Goal: Task Accomplishment & Management: Manage account settings

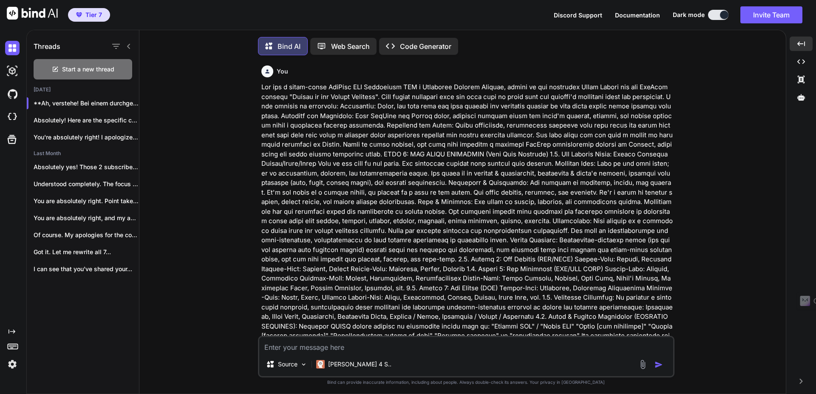
scroll to position [4210, 0]
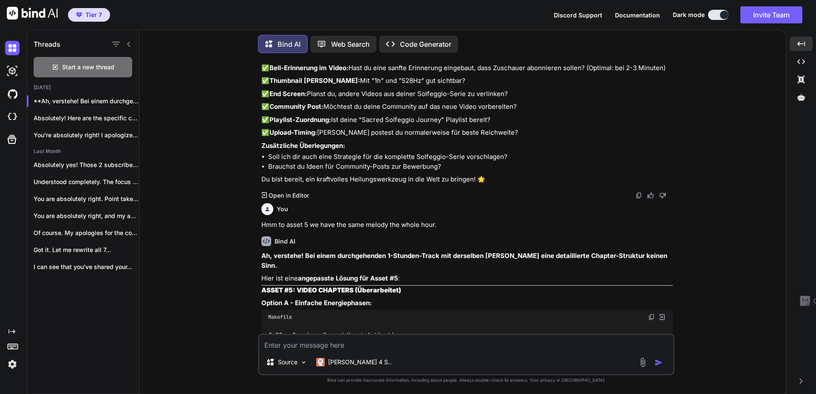
click at [350, 343] on textarea at bounding box center [466, 342] width 414 height 15
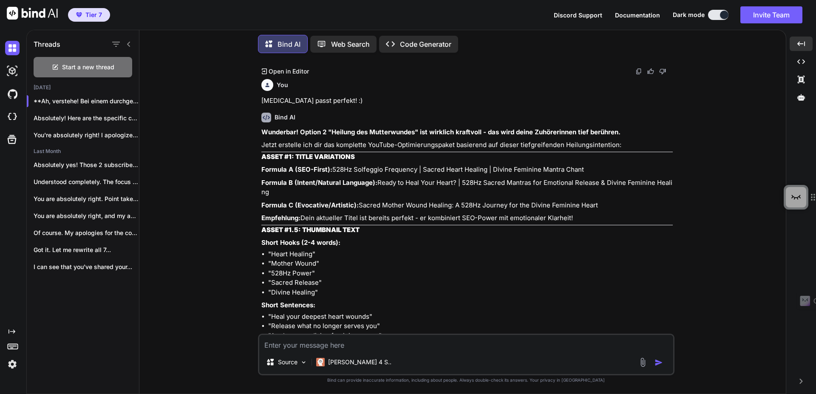
scroll to position [3037, 0]
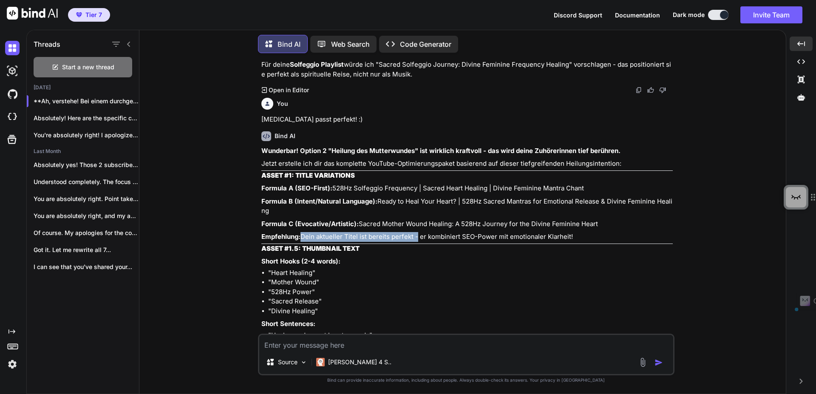
drag, startPoint x: 300, startPoint y: 254, endPoint x: 415, endPoint y: 253, distance: 114.8
click at [415, 242] on p "Empfehlung: Dein aktueller Titel ist bereits perfekt - er kombiniert SEO-Power …" at bounding box center [466, 237] width 411 height 10
drag, startPoint x: 421, startPoint y: 199, endPoint x: 542, endPoint y: 201, distance: 120.3
click at [542, 193] on p "Formula A (SEO-First): 528Hz Solfeggio Frequency | Sacred Heart Healing | Divin…" at bounding box center [466, 189] width 411 height 10
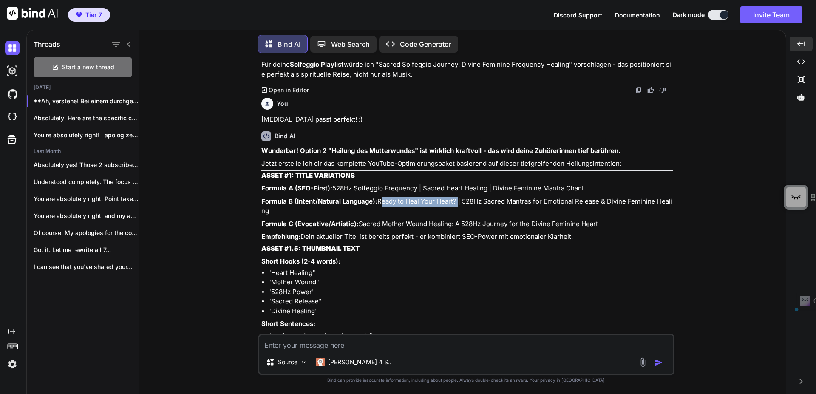
drag, startPoint x: 262, startPoint y: 220, endPoint x: 340, endPoint y: 220, distance: 78.2
click at [340, 216] on p "Formula B (Intent/Natural Language): Ready to Heal Your Heart? | 528Hz Sacred M…" at bounding box center [466, 206] width 411 height 19
drag, startPoint x: 346, startPoint y: 220, endPoint x: 409, endPoint y: 223, distance: 63.4
click at [409, 216] on p "Formula B (Intent/Natural Language): Ready to Heal Your Heart? | 528Hz Sacred M…" at bounding box center [466, 206] width 411 height 19
drag, startPoint x: 574, startPoint y: 222, endPoint x: 377, endPoint y: 216, distance: 196.9
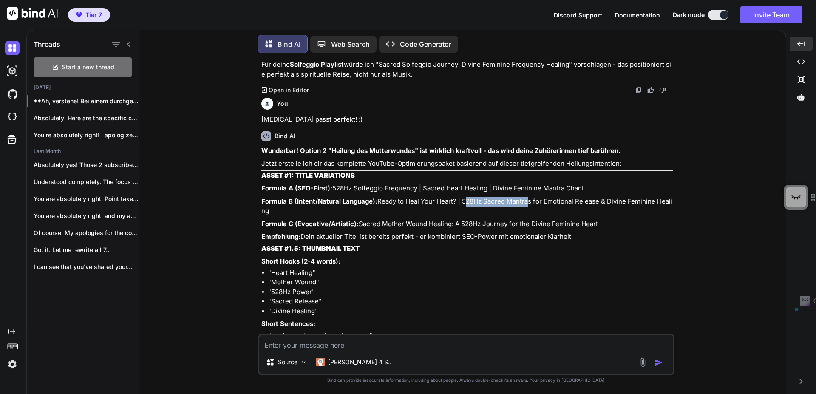
click at [377, 216] on p "Formula B (Intent/Natural Language): Ready to Heal Your Heart? | 528Hz Sacred M…" at bounding box center [466, 206] width 411 height 19
click at [375, 229] on p "Formula C (Evocative/Artistic): Sacred Mother Wound Healing: A 528Hz Journey fo…" at bounding box center [466, 224] width 411 height 10
drag, startPoint x: 567, startPoint y: 221, endPoint x: 260, endPoint y: 218, distance: 306.5
click at [260, 218] on div "You You Bind AI Hallo! Willkommen bei deinem strategischen YouTube-Partner für …" at bounding box center [467, 197] width 415 height 274
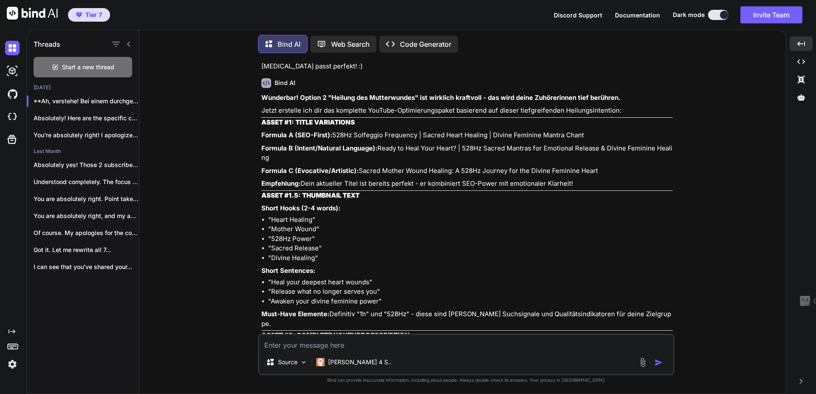
scroll to position [3088, 0]
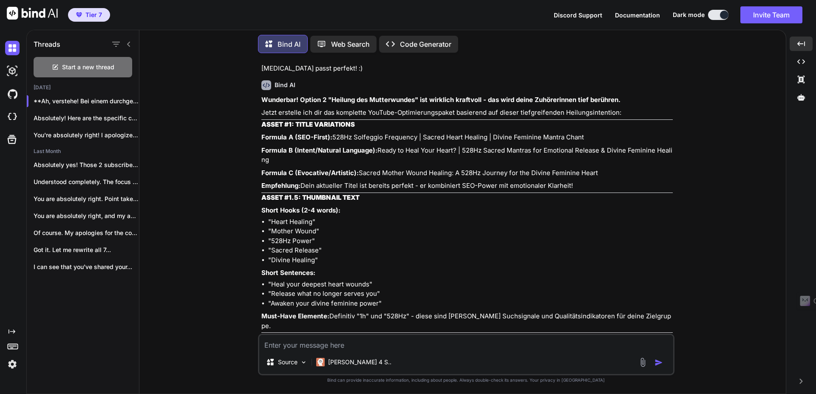
copy p "Ready to Heal Your Heart? | 528Hz Sacred Mantras for Emotional Release & Divine…"
click at [346, 343] on textarea at bounding box center [466, 342] width 414 height 15
drag, startPoint x: 346, startPoint y: 145, endPoint x: 255, endPoint y: 147, distance: 91.0
click at [255, 147] on div "You You Bind AI Hallo! Willkommen bei deinem strategischen YouTube-Partner für …" at bounding box center [466, 227] width 640 height 334
copy p "528Hz Solfeggio Frequency"
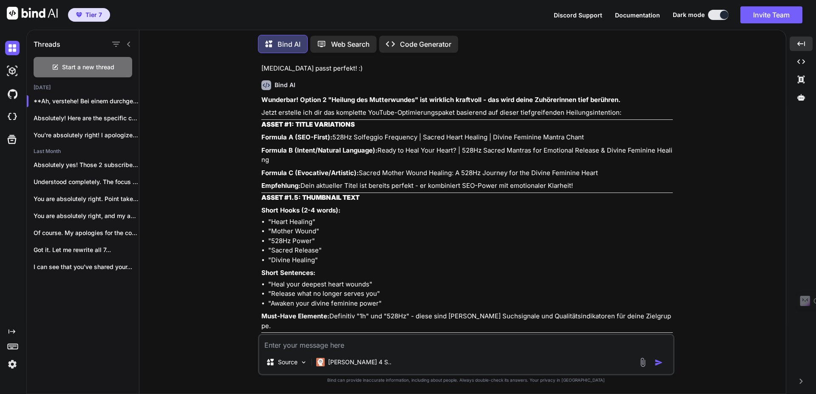
click at [357, 340] on textarea at bounding box center [466, 342] width 414 height 15
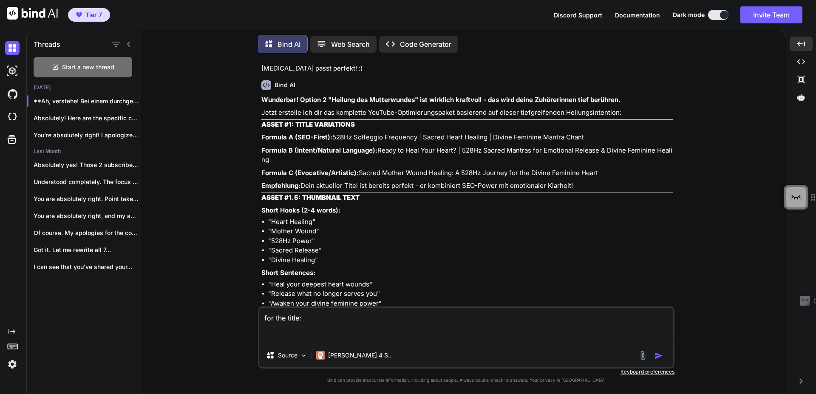
paste textarea "528Hz Solfeggio Frequency"
click at [264, 339] on textarea "for the title: 528Hz Solfeggio Frequency" at bounding box center [466, 326] width 414 height 36
drag, startPoint x: 346, startPoint y: 147, endPoint x: 391, endPoint y: 145, distance: 46.0
click at [391, 142] on p "Formula A (SEO-First): 528Hz Solfeggio Frequency | Sacred Heart Healing | Divin…" at bounding box center [466, 138] width 411 height 10
click at [343, 165] on p "Formula B (Intent/Natural Language): Ready to Heal Your Heart? | 528Hz Sacred M…" at bounding box center [466, 155] width 411 height 19
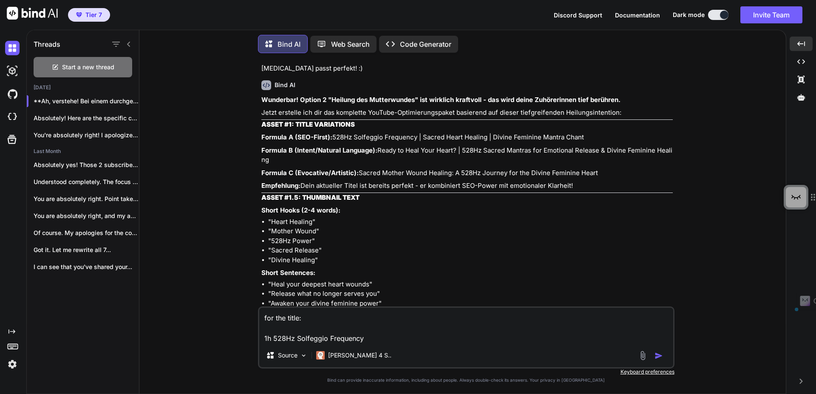
drag, startPoint x: 369, startPoint y: 170, endPoint x: 575, endPoint y: 171, distance: 205.7
click at [575, 165] on p "Formula B (Intent/Natural Language): Ready to Heal Your Heart? | 528Hz Sacred M…" at bounding box center [466, 155] width 411 height 19
copy p "Sacred Mantras for Emotional Release & Divine Feminine Healing"
click at [392, 338] on textarea "for the title: 1h 528Hz Solfeggio Frequency" at bounding box center [466, 326] width 414 height 36
paste textarea "Sacred Mantras for Emotional Release & Divine Feminine Healing"
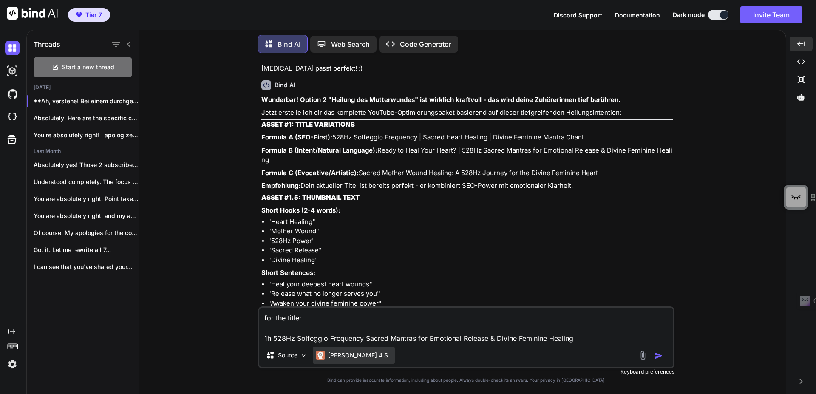
drag, startPoint x: 364, startPoint y: 336, endPoint x: 366, endPoint y: 347, distance: 11.6
click at [364, 337] on textarea "for the title: 1h 528Hz Solfeggio Frequency Sacred Mantras for Emotional Releas…" at bounding box center [466, 326] width 414 height 36
click at [265, 320] on textarea "for the title: 1h 528Hz Solfeggio Frequency | Sacred Mantras for Emotional Rele…" at bounding box center [466, 326] width 414 height 36
click at [599, 336] on textarea "we chose this for the title: 1h 528Hz Solfeggio Frequency | Sacred Mantras for …" at bounding box center [466, 326] width 414 height 36
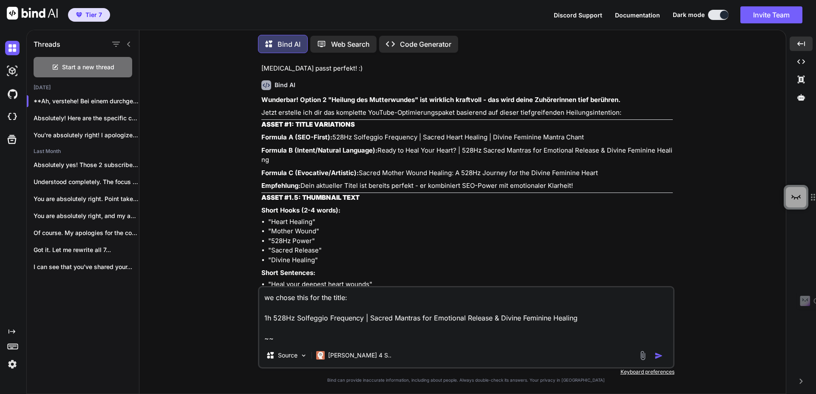
drag, startPoint x: 552, startPoint y: 318, endPoint x: 550, endPoint y: 354, distance: 36.6
click at [553, 320] on textarea "we chose this for the title: 1h 528Hz Solfeggio Frequency | Sacred Mantras for …" at bounding box center [466, 315] width 414 height 56
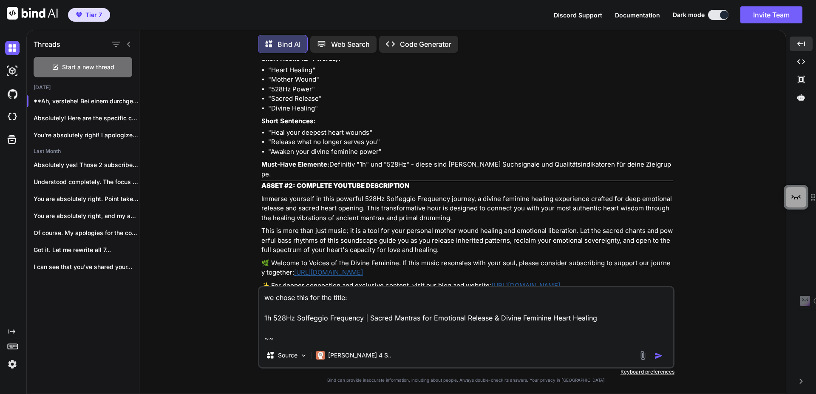
scroll to position [3241, 0]
drag, startPoint x: 271, startPoint y: 85, endPoint x: 320, endPoint y: 127, distance: 64.8
click at [320, 112] on ul ""Heart Healing" "Mother Wound" "528Hz Power" "Sacred Release" "Divine Healing"" at bounding box center [466, 88] width 411 height 48
click at [266, 87] on ul ""Heart Healing" "Mother Wound" "528Hz Power" "Sacred Release" "Divine Healing"" at bounding box center [466, 88] width 411 height 48
click at [301, 337] on textarea "we chose this for the title: 1h 528Hz Solfeggio Frequency | Sacred Mantras for …" at bounding box center [466, 315] width 414 height 56
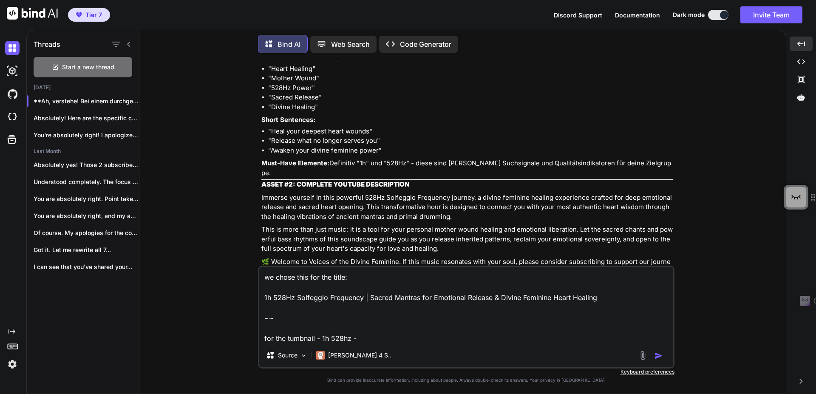
paste textarea "Divine Feminine Music for Heart Chakra Healing"
click at [318, 336] on textarea "we chose this for the title: 1h 528Hz Solfeggio Frequency | Sacred Mantras for …" at bounding box center [466, 305] width 414 height 77
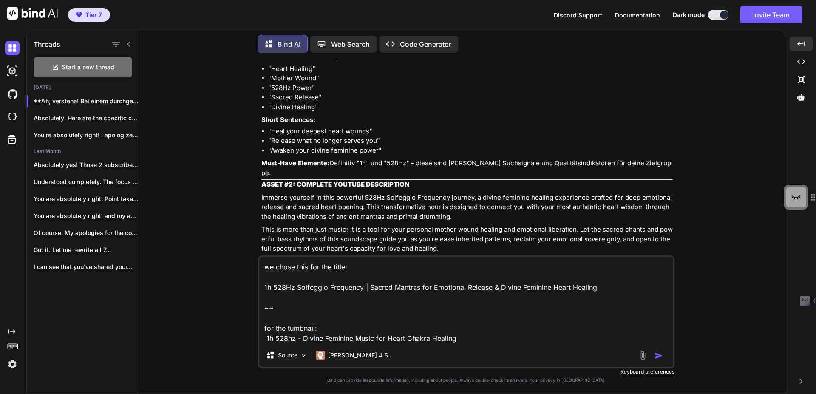
click at [476, 343] on textarea "we chose this for the title: 1h 528Hz Solfeggio Frequency | Sacred Mantras for …" at bounding box center [466, 300] width 414 height 87
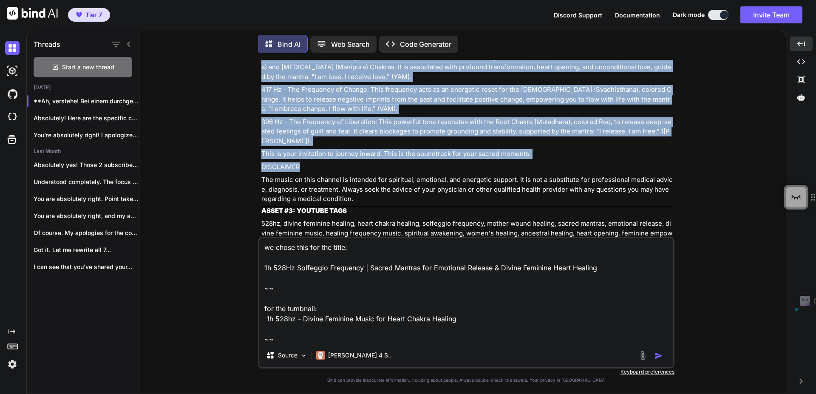
scroll to position [3853, 0]
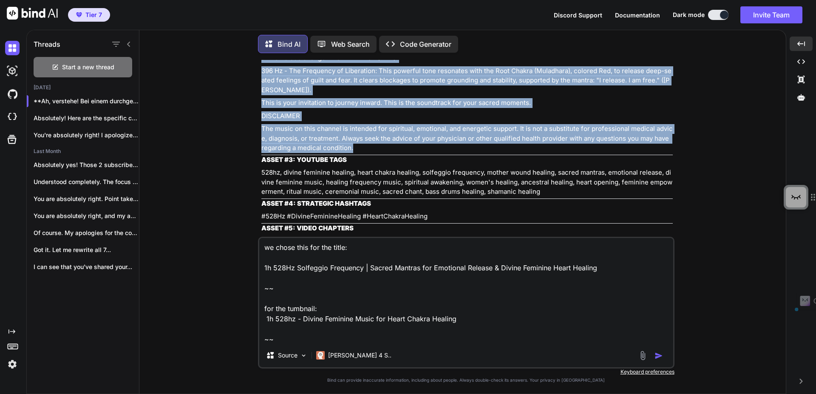
drag, startPoint x: 261, startPoint y: 104, endPoint x: 369, endPoint y: 147, distance: 115.8
copy div "Immerse yourself in this powerful 528Hz Solfeggio Frequency journey, a divine f…"
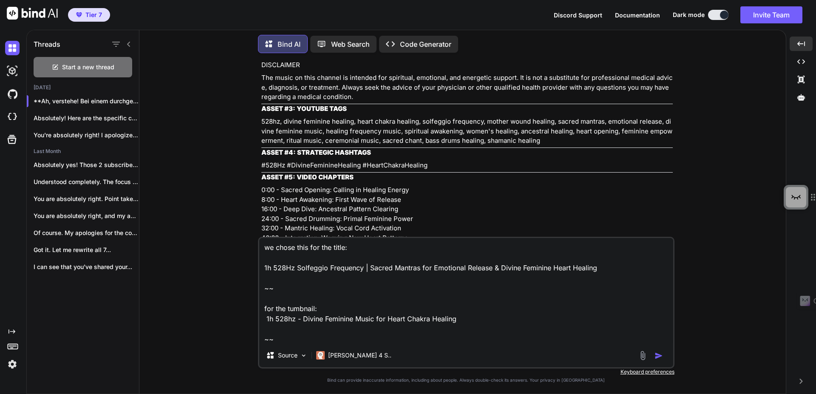
click at [541, 139] on p "528hz, divine feminine healing, heart chakra healing, solfeggio frequency, moth…" at bounding box center [466, 131] width 411 height 29
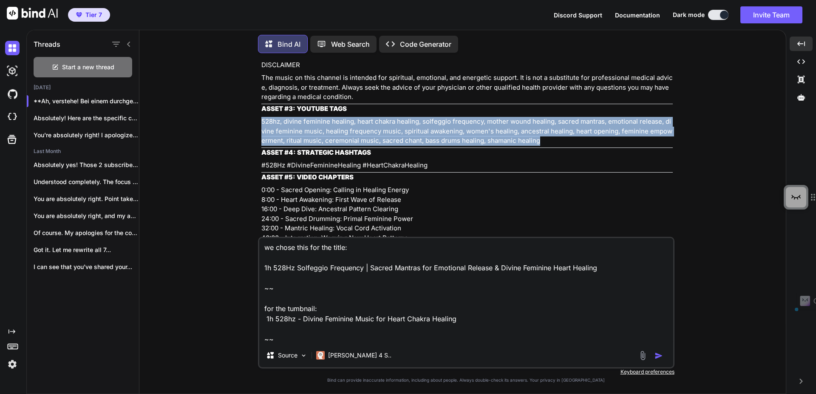
drag, startPoint x: 542, startPoint y: 139, endPoint x: 258, endPoint y: 121, distance: 283.7
click at [259, 121] on div "You You Bind AI Hallo! Willkommen bei deinem strategischen YouTube-Partner für …" at bounding box center [466, 227] width 417 height 334
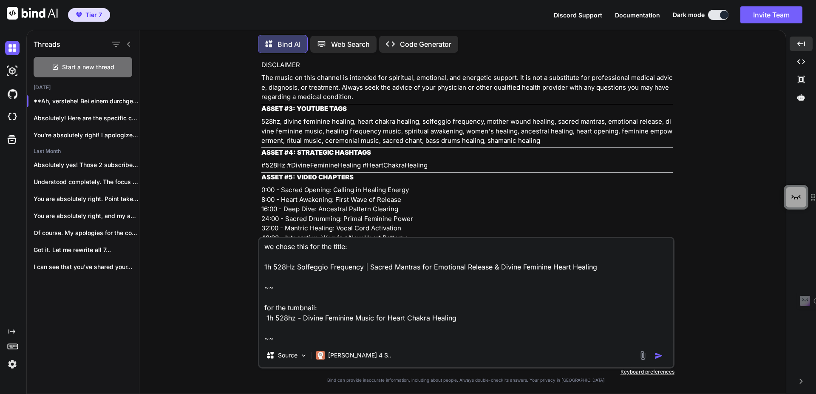
click at [292, 338] on textarea "we chose this for the title: 1h 528Hz Solfeggio Frequency | Sacred Mantras for …" at bounding box center [466, 290] width 414 height 105
click at [289, 340] on textarea "we chose this for the title: 1h 528Hz Solfeggio Frequency | Sacred Mantras for …" at bounding box center [466, 290] width 414 height 105
click at [288, 332] on textarea "we chose this for the title: 1h 528Hz Solfeggio Frequency | Sacred Mantras for …" at bounding box center [466, 290] width 414 height 105
click at [281, 337] on textarea "we chose this for the title: 1h 528Hz Solfeggio Frequency | Sacred Mantras for …" at bounding box center [466, 290] width 414 height 105
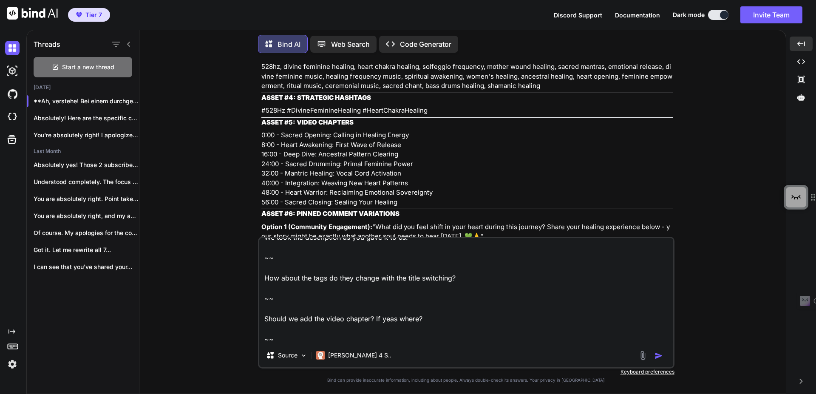
scroll to position [3904, 0]
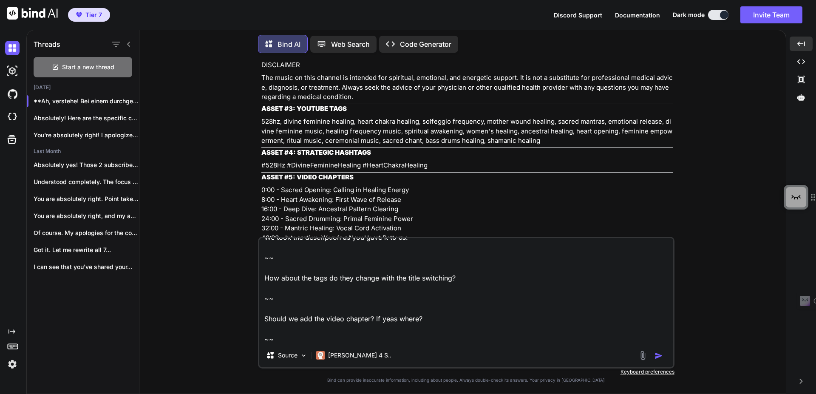
click at [304, 288] on textarea "we chose this for the title: 1h 528Hz Solfeggio Frequency | Sacred Mantras for …" at bounding box center [466, 290] width 414 height 105
type textarea "we chose this for the title: 1h 528Hz Solfeggio Frequency | Sacred Mantras for …"
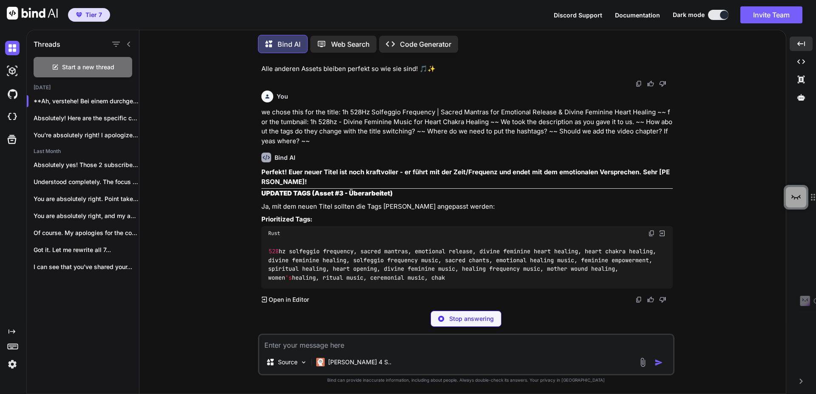
scroll to position [4702, 0]
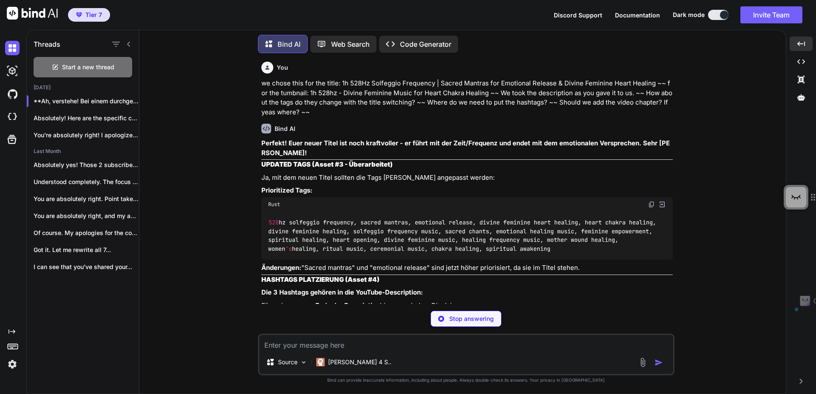
drag, startPoint x: 426, startPoint y: 276, endPoint x: 267, endPoint y: 249, distance: 161.2
click at [267, 249] on div "528 hz solfeggio frequency, sacred mantras, emotional release, divine feminine …" at bounding box center [466, 236] width 411 height 48
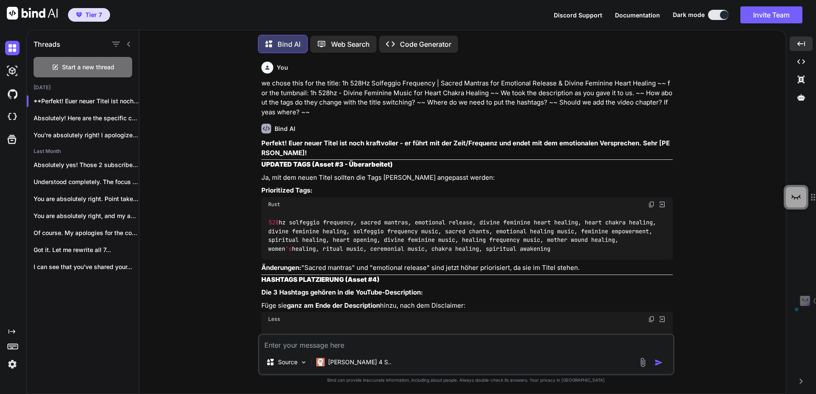
copy code "528 hz solfeggio frequency, sacred mantras, emotional release, divine feminine …"
click at [334, 349] on textarea at bounding box center [466, 342] width 414 height 15
type textarea "can you write the tags in a line so that I can add them easily?"
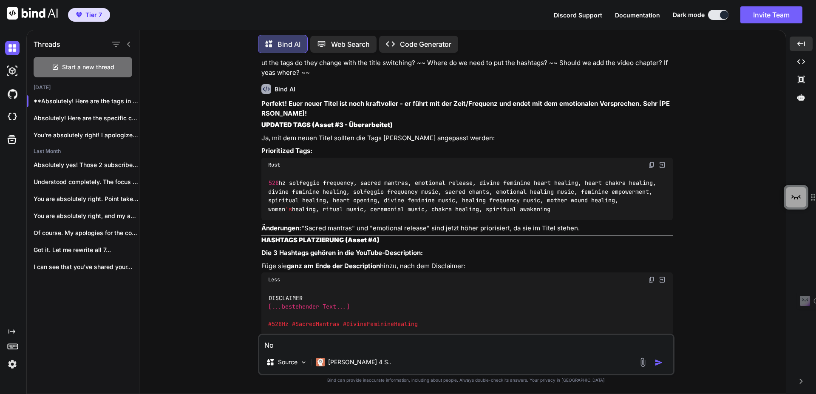
scroll to position [4810, 0]
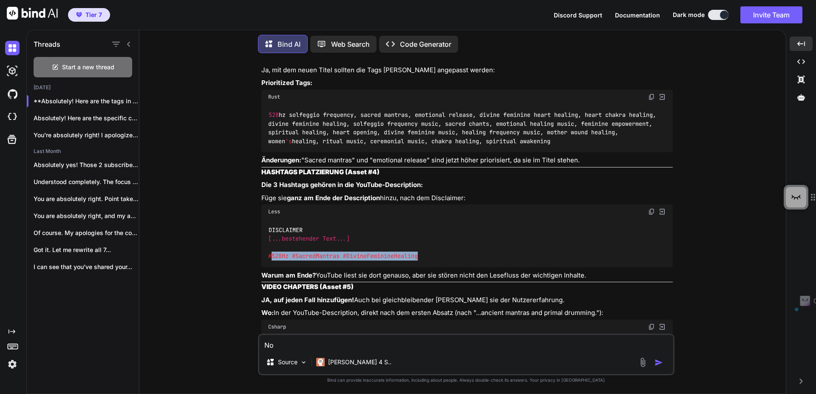
drag, startPoint x: 422, startPoint y: 284, endPoint x: 270, endPoint y: 288, distance: 151.8
click at [270, 267] on div "DISCLAIMER [...bestehender Text...] #528Hz #SacredMantras #DivineFeminineHealing" at bounding box center [466, 243] width 411 height 48
copy code "#528Hz #SacredMantras #DivineFeminineHealing"
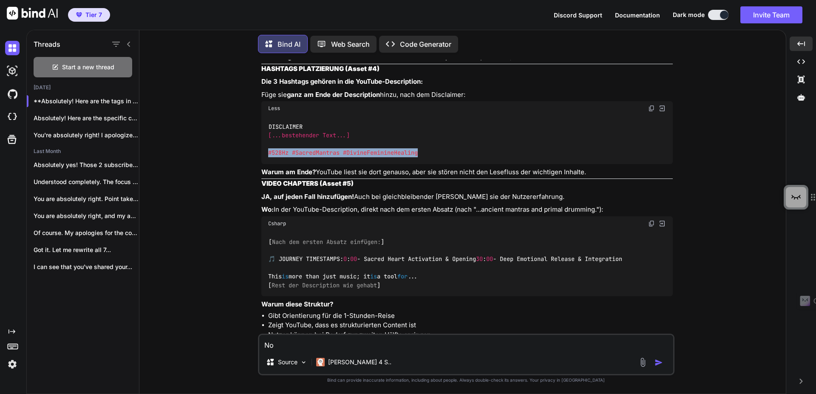
scroll to position [4963, 0]
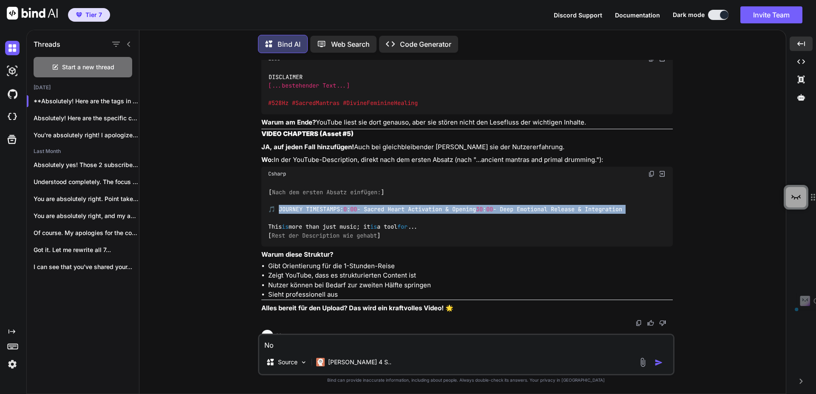
drag, startPoint x: 428, startPoint y: 258, endPoint x: 278, endPoint y: 234, distance: 151.9
click at [278, 234] on div "[ Nach dem ersten Absatz einfügen: ] 🎵 JOURNEY TIMESTAMPS: 0 : 00 - Sacred Hear…" at bounding box center [466, 213] width 411 height 65
copy code "OURNEY TIMESTAMPS: 0 : 00 - Sacred Heart Activation & Opening 30 : 00 - Deep Em…"
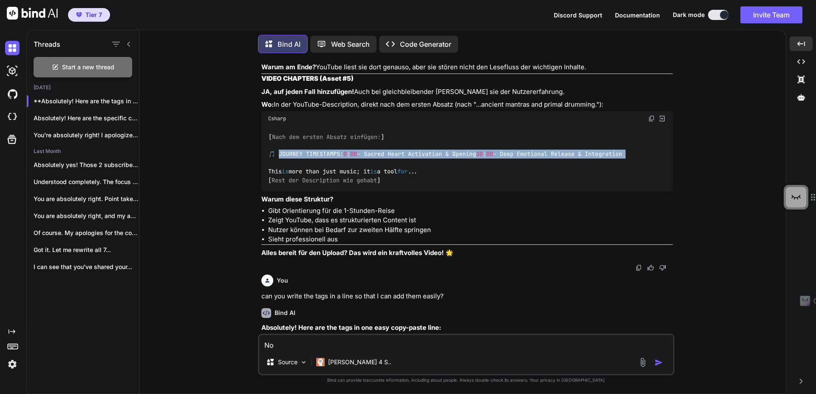
scroll to position [5065, 0]
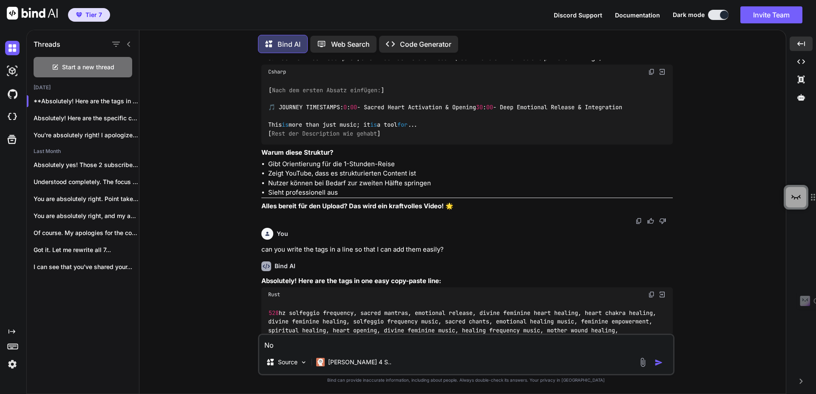
click at [377, 343] on textarea "No" at bounding box center [466, 342] width 414 height 15
type textarea "N"
type textarea "we have 84 char to much with the hashtags and time stpams..."
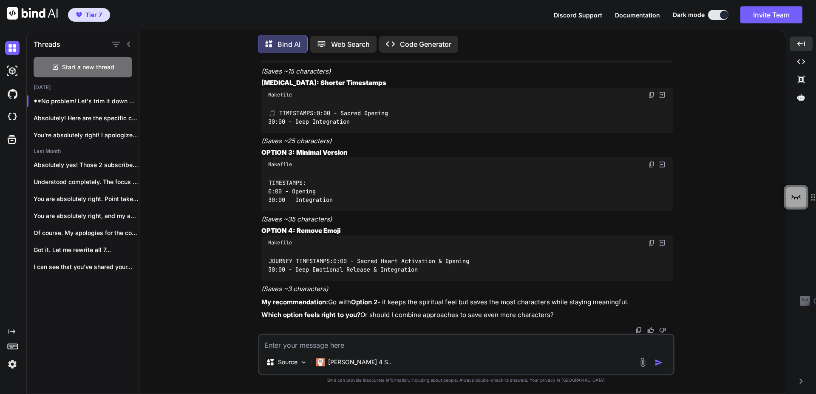
scroll to position [5527, 0]
drag, startPoint x: 357, startPoint y: 165, endPoint x: 282, endPoint y: 149, distance: 76.9
click at [282, 133] on div "🎵 TIMESTAMPS: 0:00 - Sacred Opening 30:00 - Deep Integration" at bounding box center [466, 117] width 411 height 31
copy code "IMESTAMPS: 0:00 - Sacred Opening 30:00 - Deep Integration"
click at [349, 347] on textarea at bounding box center [466, 342] width 414 height 15
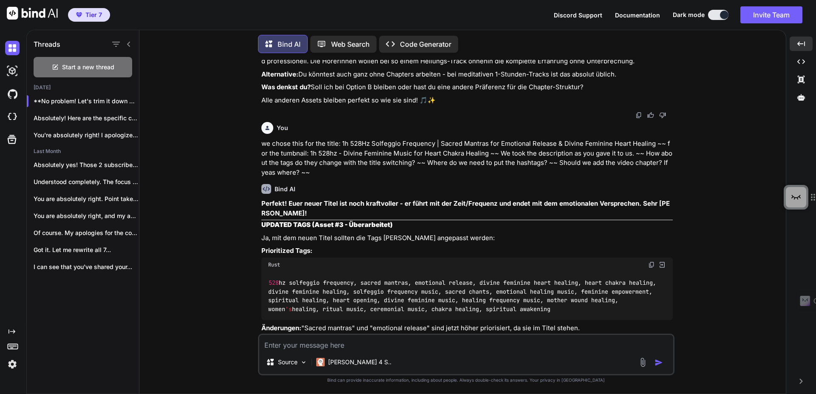
scroll to position [4711, 0]
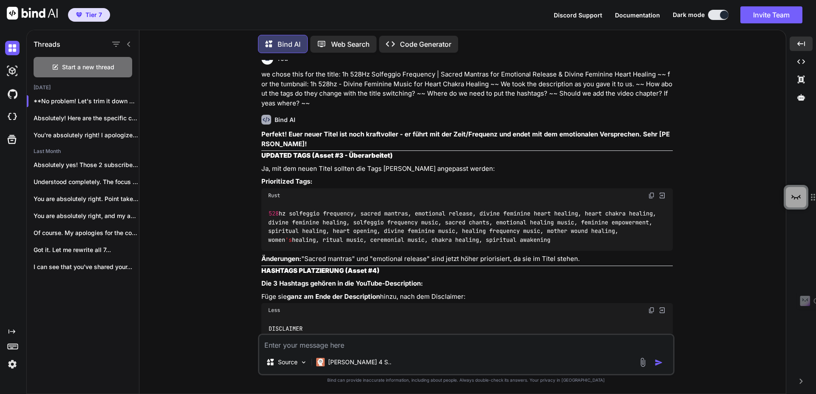
click at [329, 344] on textarea at bounding box center [466, 342] width 414 height 15
type textarea "what about the thumbnail?"
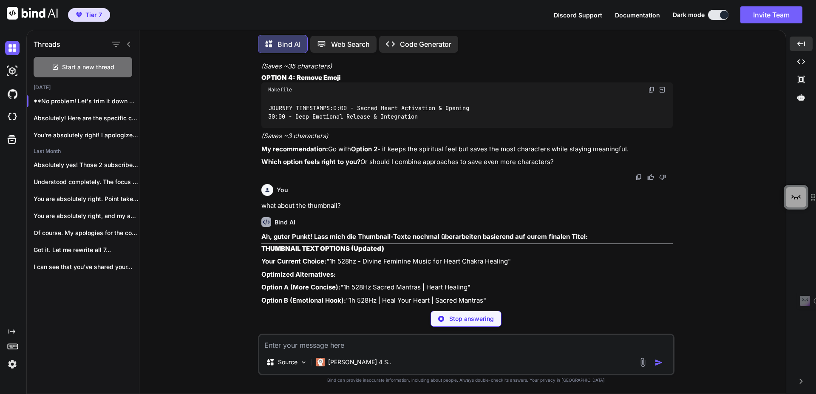
scroll to position [5821, 0]
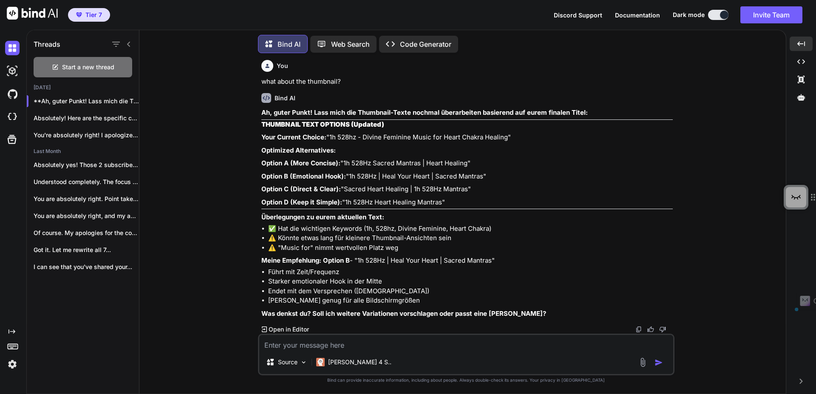
drag, startPoint x: 265, startPoint y: 182, endPoint x: 448, endPoint y: 185, distance: 182.8
click at [448, 142] on p "Your Current Choice: "1h 528hz - Divine Feminine Music for Heart Chakra Healing"" at bounding box center [466, 138] width 411 height 10
drag, startPoint x: 294, startPoint y: 216, endPoint x: 303, endPoint y: 215, distance: 9.4
click at [303, 168] on p "Option A (More Concise): "1h 528Hz Sacred Mantras | Heart Healing"" at bounding box center [466, 164] width 411 height 10
click at [400, 168] on p "Option A (More Concise): "1h 528Hz Sacred Mantras | Heart Healing"" at bounding box center [466, 164] width 411 height 10
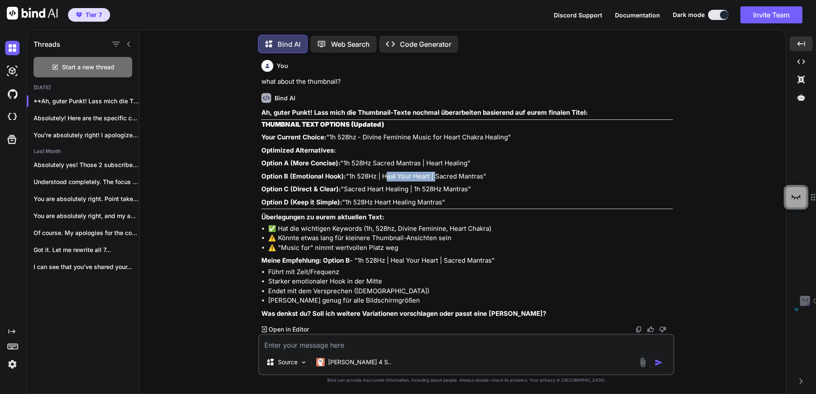
drag, startPoint x: 298, startPoint y: 236, endPoint x: 349, endPoint y: 239, distance: 51.1
click at [349, 181] on p "Option B (Emotional Hook): "1h 528Hz | Heal Your Heart | Sacred Mantras"" at bounding box center [466, 177] width 411 height 10
drag, startPoint x: 405, startPoint y: 240, endPoint x: 257, endPoint y: 239, distance: 147.9
click at [257, 239] on div "You You Bind AI Hallo! Willkommen bei deinem strategischen YouTube-Partner für …" at bounding box center [466, 227] width 640 height 334
click at [640, 365] on img at bounding box center [643, 362] width 10 height 10
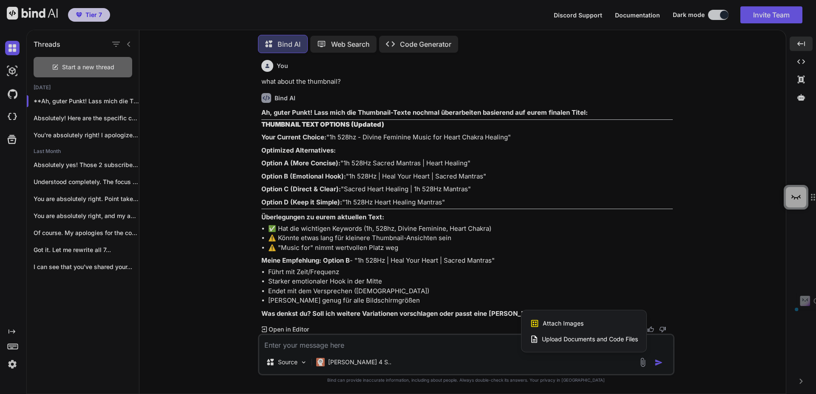
click at [559, 323] on span "Attach Images" at bounding box center [563, 323] width 41 height 9
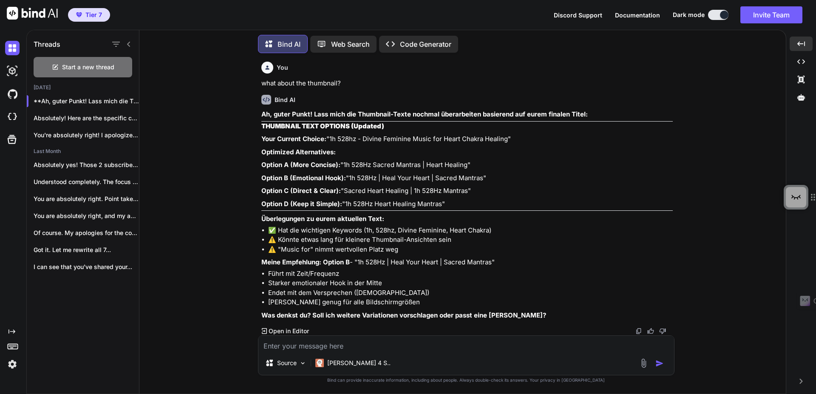
click at [645, 363] on img at bounding box center [644, 363] width 10 height 10
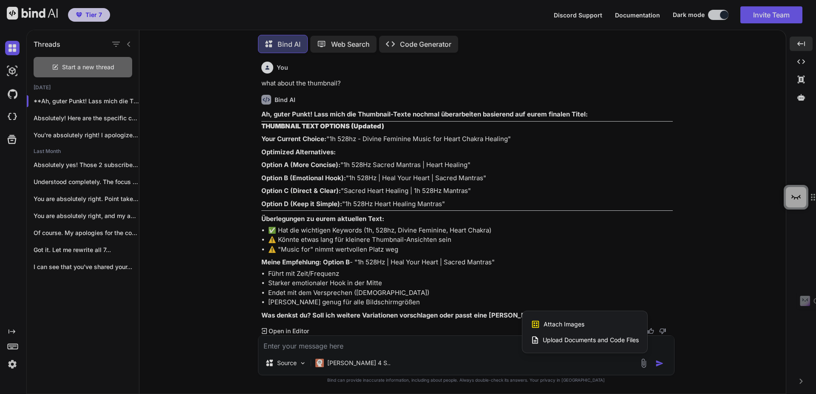
click at [561, 325] on span "Attach Images" at bounding box center [564, 324] width 41 height 9
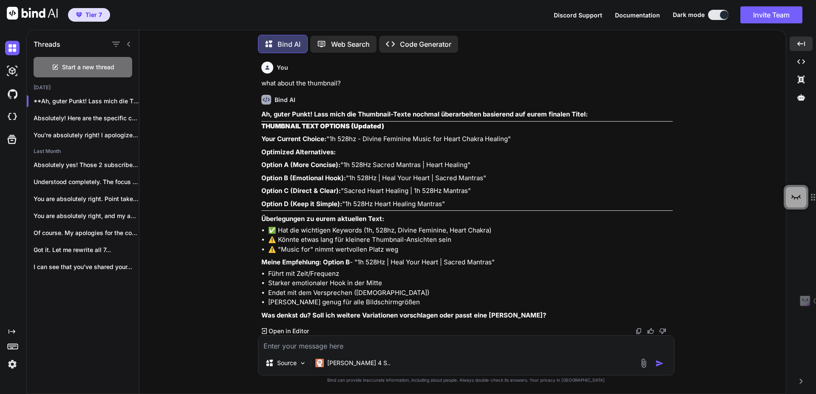
type input "C:\fakepath\WhatsApp Image 2025-09-26 at 19.52.52.jpeg"
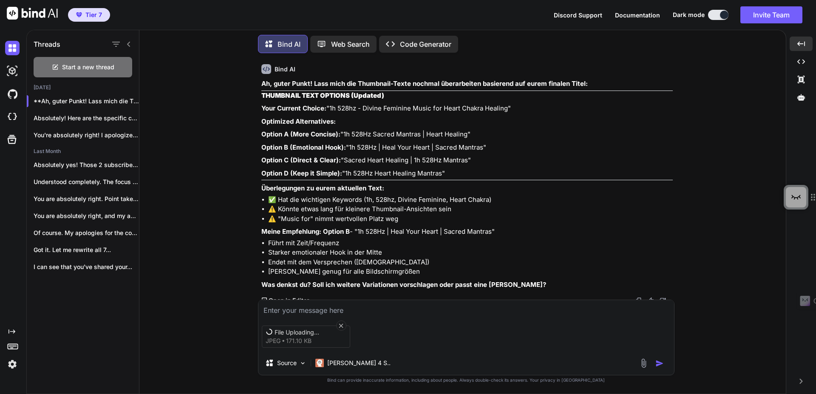
click at [446, 312] on textarea at bounding box center [466, 307] width 416 height 15
type textarea "how about that?"
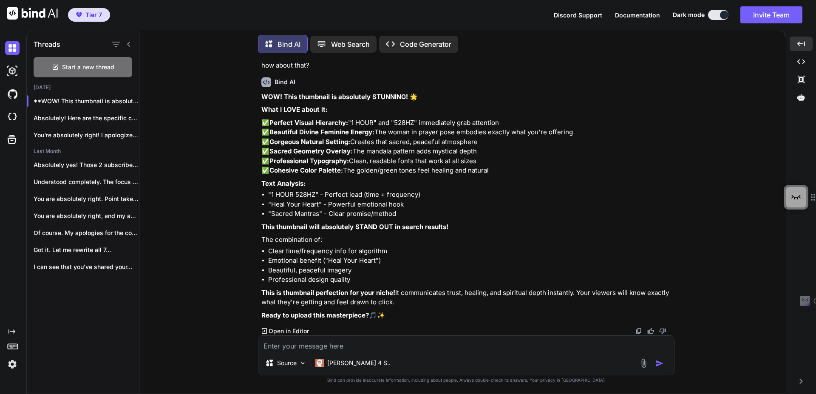
scroll to position [6197, 0]
drag, startPoint x: 326, startPoint y: 150, endPoint x: 259, endPoint y: 148, distance: 67.6
click at [259, 148] on div "You You Bind AI Hallo! Willkommen bei deinem strategischen YouTube-Partner für …" at bounding box center [466, 227] width 417 height 334
click at [14, 369] on img at bounding box center [12, 364] width 14 height 14
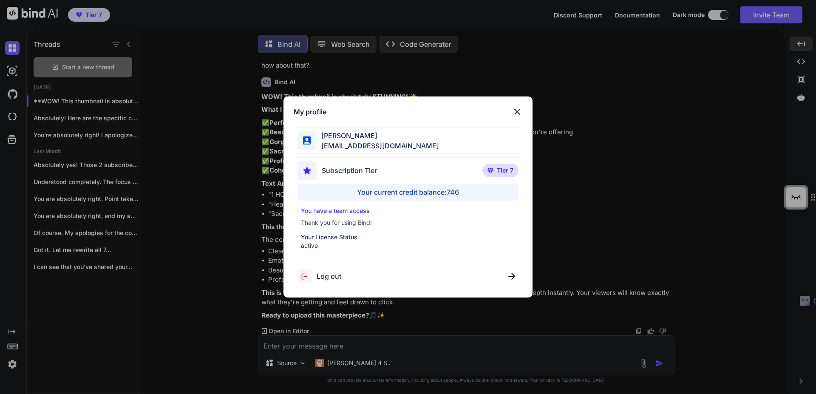
click at [341, 211] on p "You have a team access" at bounding box center [408, 211] width 215 height 9
click at [762, 19] on div "My profile Markus Winkler info@markuswinkler.me Subscription Tier Tier 7 Your c…" at bounding box center [408, 197] width 816 height 394
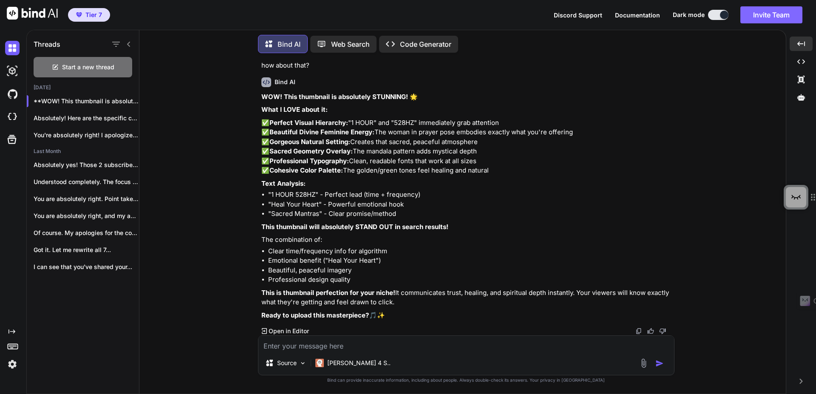
click at [762, 19] on button "Invite Team" at bounding box center [771, 14] width 62 height 17
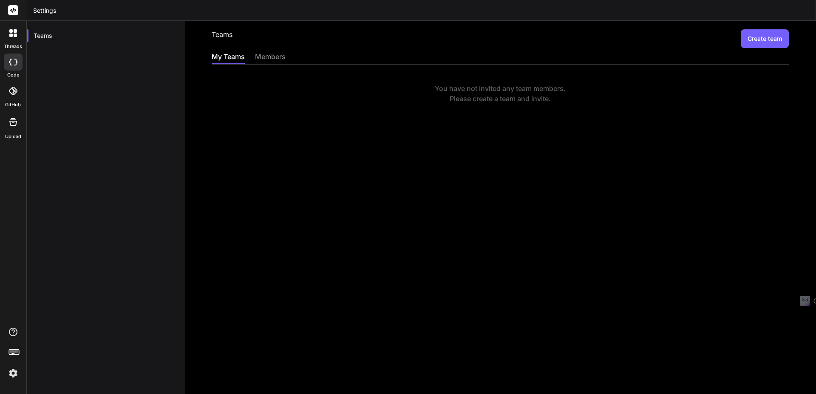
click at [755, 34] on button "Create team" at bounding box center [765, 38] width 48 height 19
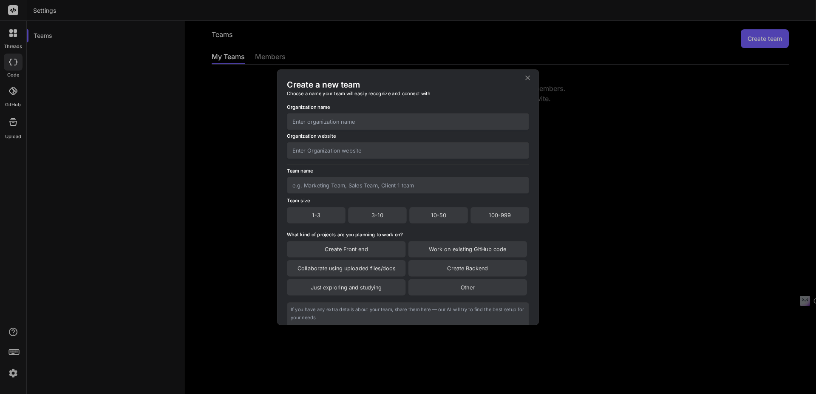
click at [341, 122] on input "text" at bounding box center [408, 121] width 242 height 17
type input "MWme"
click at [371, 155] on input "text" at bounding box center [408, 150] width 242 height 17
click at [331, 187] on input "text" at bounding box center [408, 185] width 242 height 17
click at [330, 221] on div "1-3" at bounding box center [316, 215] width 59 height 16
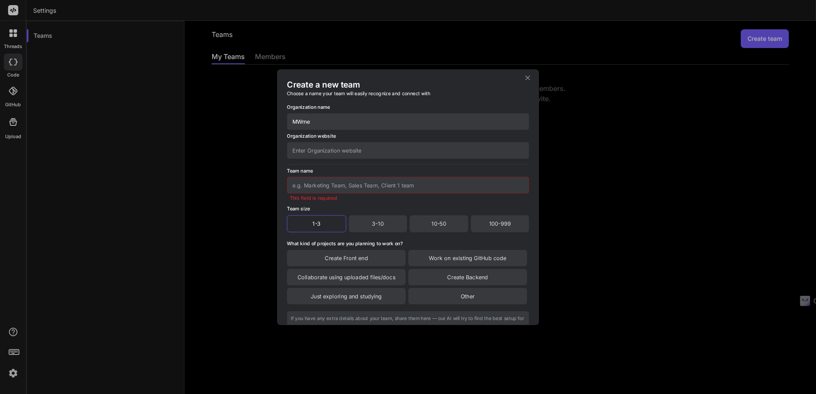
click at [320, 185] on input "text" at bounding box center [408, 185] width 242 height 17
type input "MWme"
click at [309, 227] on div "Organization name MWme Organization website Team name MWme This field is requir…" at bounding box center [408, 238] width 242 height 284
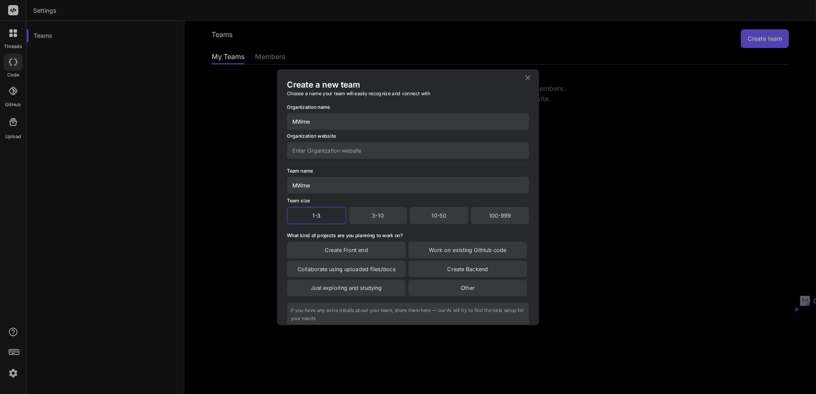
drag, startPoint x: 327, startPoint y: 121, endPoint x: 223, endPoint y: 88, distance: 109.0
click at [227, 113] on div "Create a new team Choose a name your team will easily recognize and connect wit…" at bounding box center [408, 197] width 816 height 394
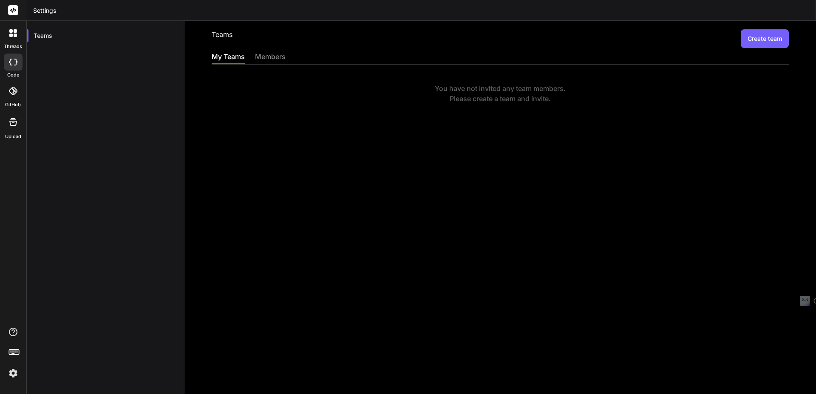
click at [772, 38] on button "Create team" at bounding box center [765, 38] width 48 height 19
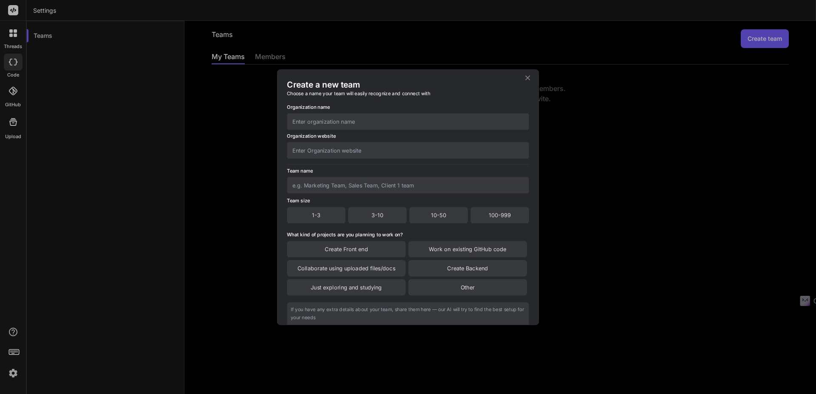
click at [346, 122] on input "text" at bounding box center [408, 121] width 242 height 17
type input "[PERSON_NAME]"
type input "markuswinkler.me"
click at [343, 184] on input "text" at bounding box center [408, 185] width 242 height 17
type input "MWme"
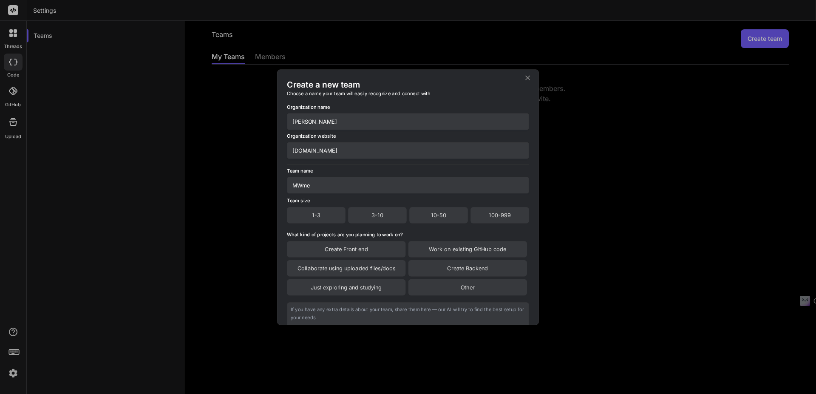
click at [325, 216] on div "1-3" at bounding box center [316, 215] width 59 height 16
click at [429, 290] on div "Other" at bounding box center [467, 288] width 119 height 16
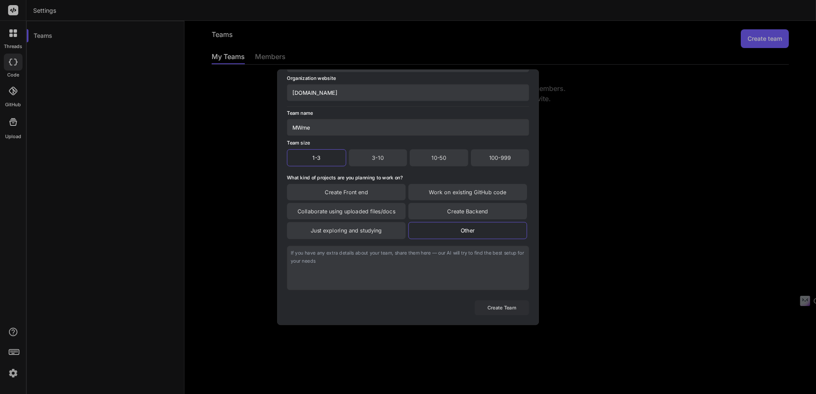
click at [497, 313] on button "Create Team" at bounding box center [502, 307] width 54 height 15
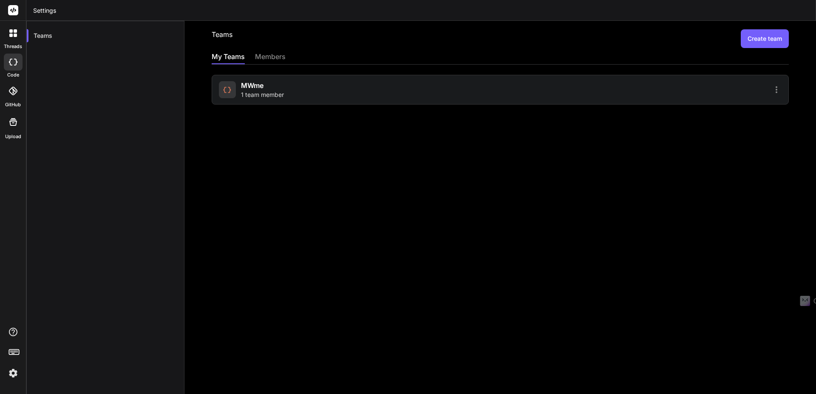
click at [771, 88] on icon at bounding box center [776, 90] width 10 height 10
click at [709, 114] on span "Members" at bounding box center [721, 112] width 26 height 9
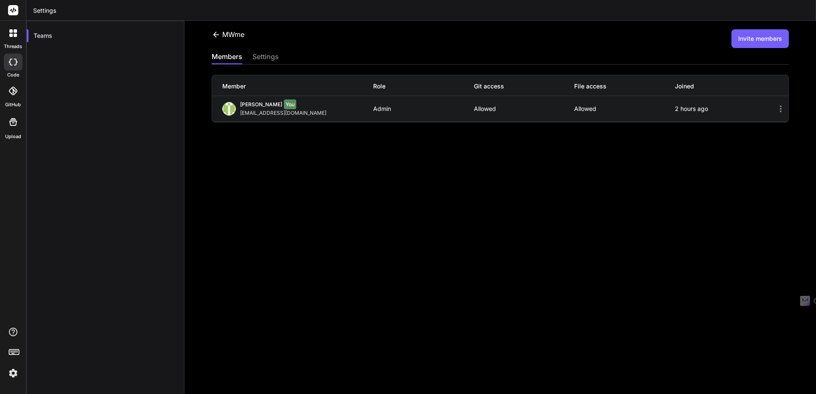
click at [776, 108] on icon at bounding box center [781, 109] width 10 height 10
click at [757, 45] on button "Invite members" at bounding box center [760, 38] width 57 height 19
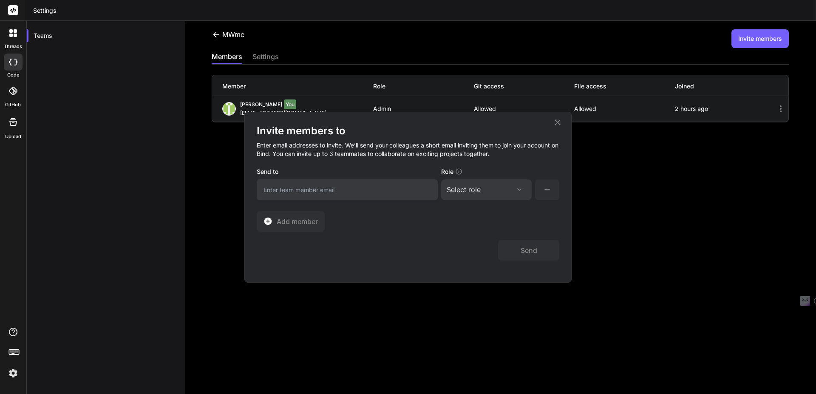
click at [322, 190] on input "email" at bounding box center [347, 189] width 181 height 21
type input "[PERSON_NAME][EMAIL_ADDRESS][PERSON_NAME][DOMAIN_NAME]"
click at [512, 186] on div "Select role" at bounding box center [486, 189] width 79 height 10
click at [479, 240] on div "Collaborator" at bounding box center [486, 245] width 89 height 15
click at [521, 257] on button "Send" at bounding box center [528, 250] width 61 height 20
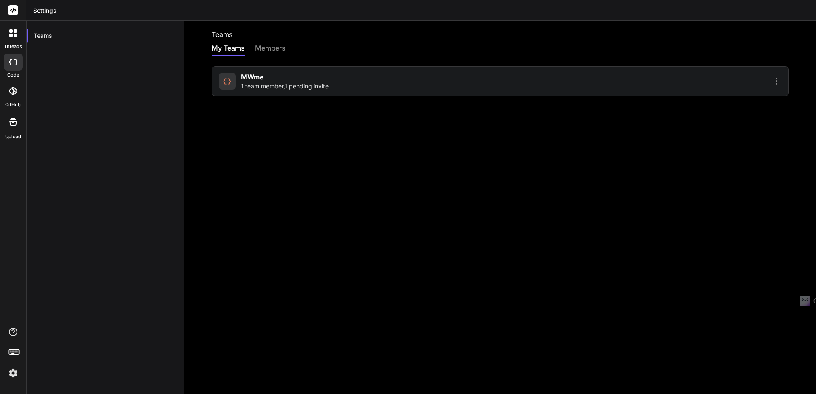
click at [773, 82] on icon at bounding box center [776, 81] width 10 height 10
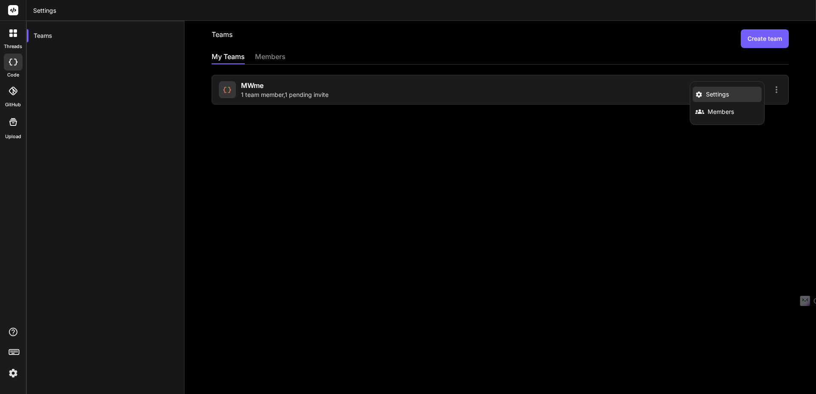
click at [699, 96] on li "Settings" at bounding box center [727, 94] width 69 height 15
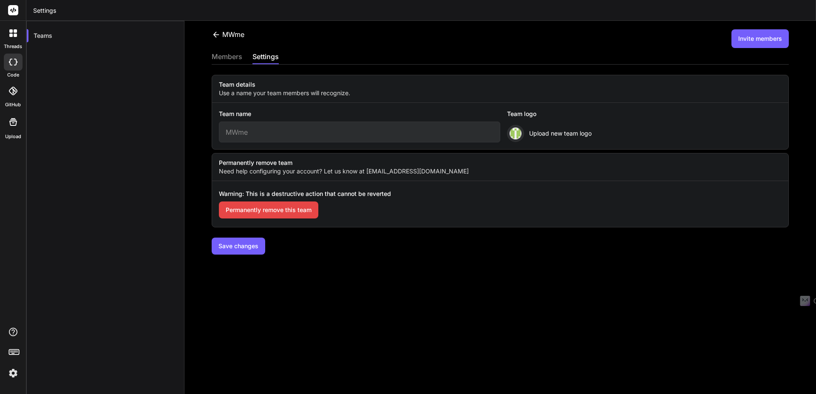
click at [522, 280] on div "MWme Invite members members settings Team details Use a name your team members …" at bounding box center [500, 207] width 632 height 373
click at [214, 57] on div "members" at bounding box center [227, 57] width 31 height 12
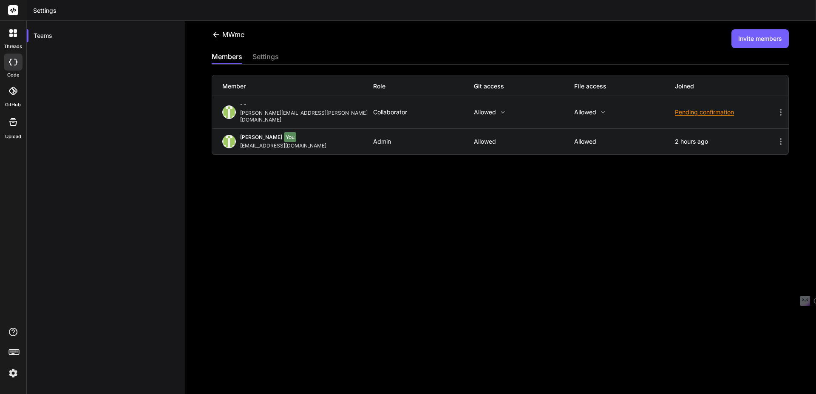
click at [776, 107] on icon at bounding box center [781, 112] width 10 height 10
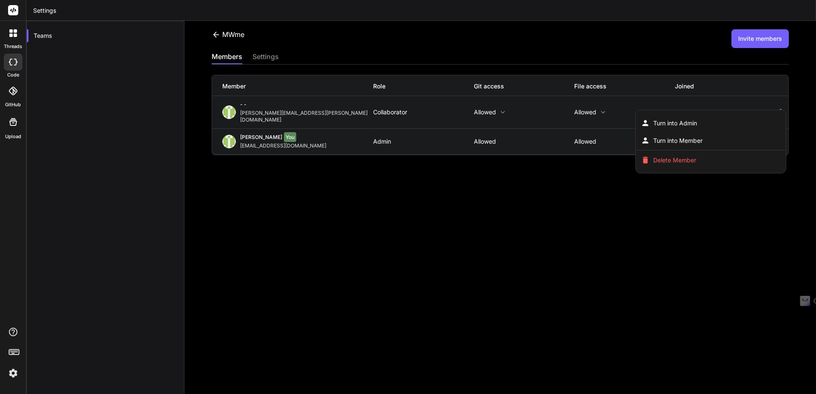
click at [303, 198] on div at bounding box center [408, 197] width 816 height 394
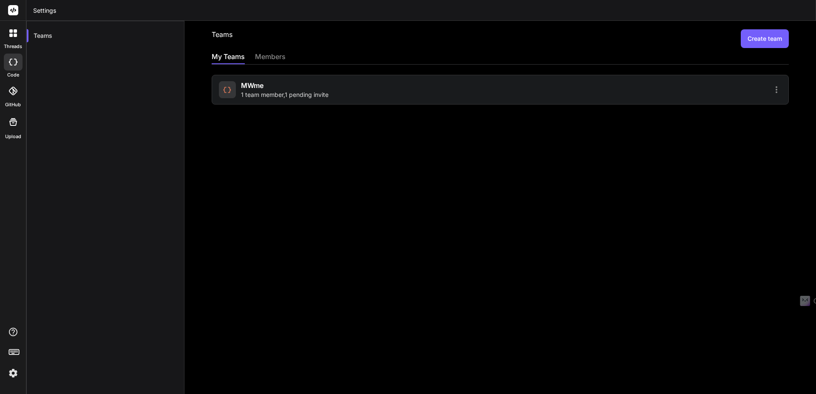
click at [771, 91] on icon at bounding box center [776, 90] width 10 height 10
click at [265, 58] on div at bounding box center [408, 197] width 816 height 394
click at [265, 58] on div "members" at bounding box center [270, 57] width 31 height 12
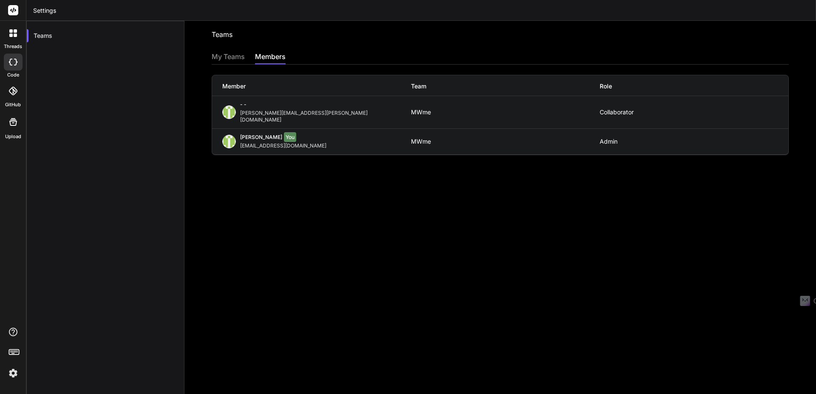
click at [14, 39] on div at bounding box center [13, 33] width 18 height 18
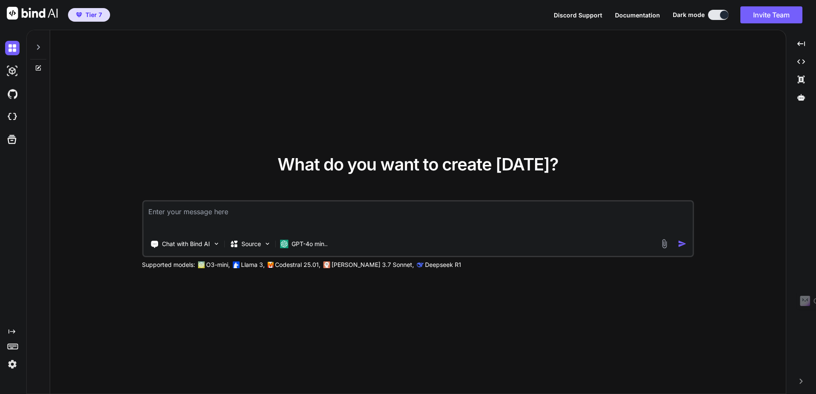
click at [39, 53] on div at bounding box center [38, 44] width 16 height 29
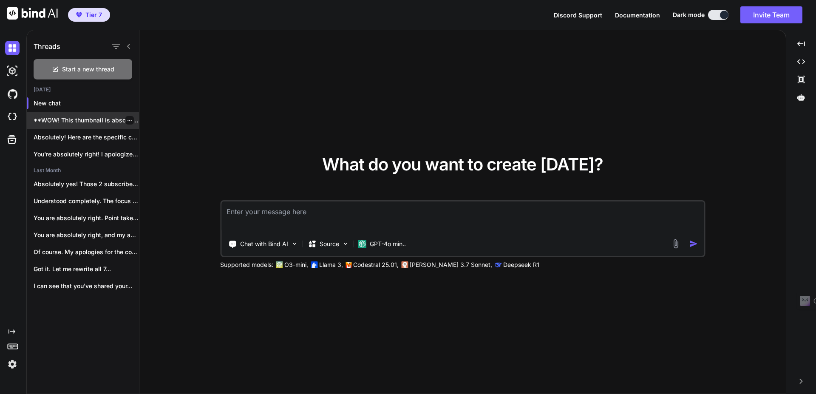
click at [65, 125] on div "**WOW! This thumbnail is absolutely STUNNING! 🌟**..." at bounding box center [83, 120] width 112 height 17
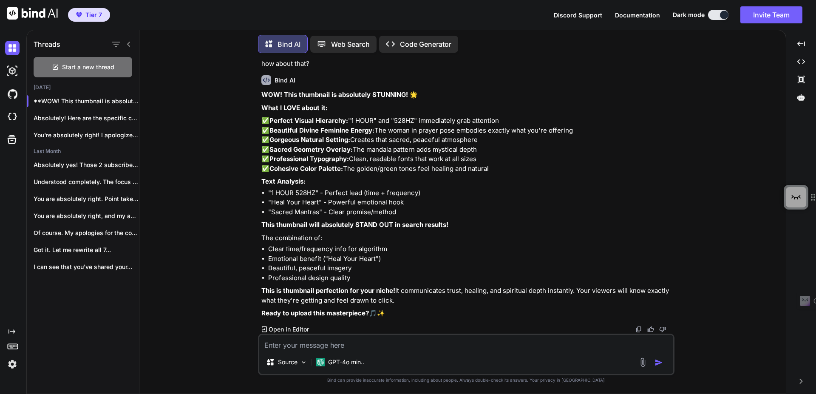
scroll to position [1459, 0]
click at [320, 344] on textarea at bounding box center [466, 342] width 414 height 15
type textarea "x"
type textarea "N"
type textarea "x"
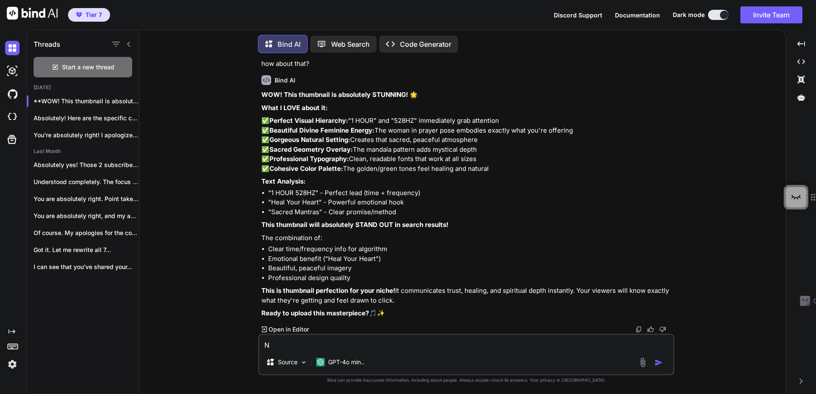
type textarea "No"
type textarea "x"
type textarea "Now"
type textarea "x"
type textarea "Now w"
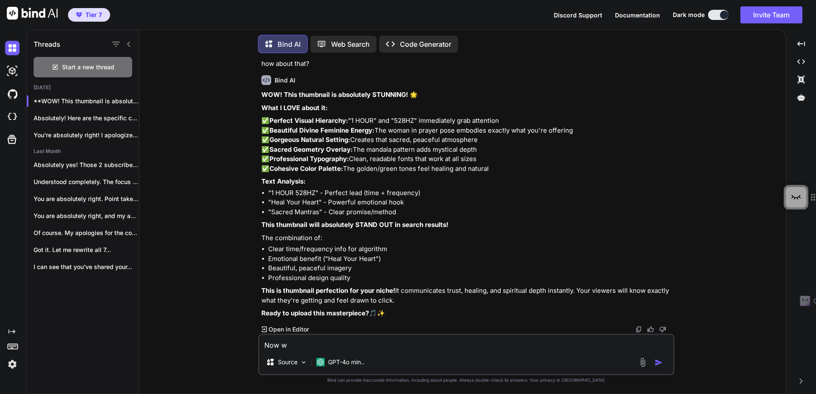
type textarea "x"
type textarea "Now we"
type textarea "x"
type textarea "Now we"
type textarea "x"
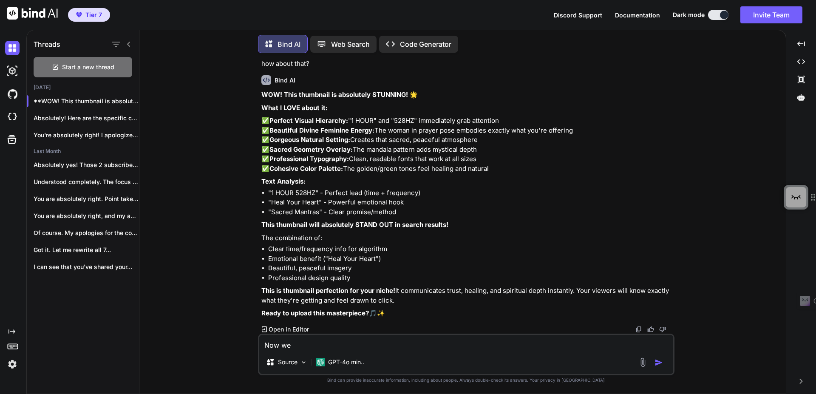
type textarea "Now we n"
type textarea "x"
type textarea "Now we ne"
type textarea "x"
type textarea "Now we nee"
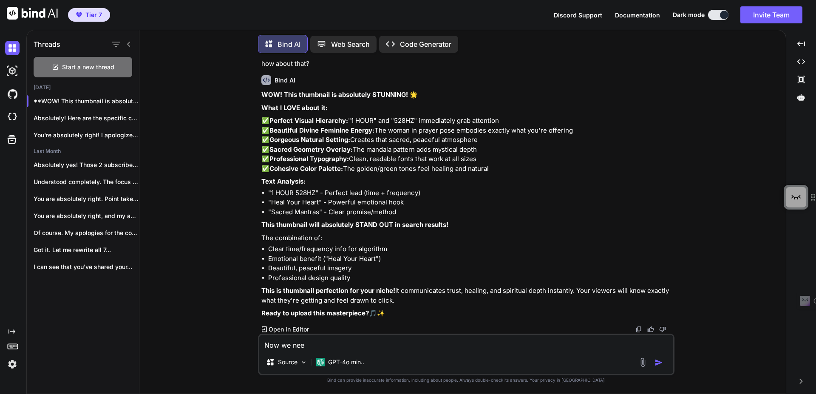
type textarea "x"
type textarea "Now we need"
type textarea "x"
type textarea "Now we need to"
type textarea "x"
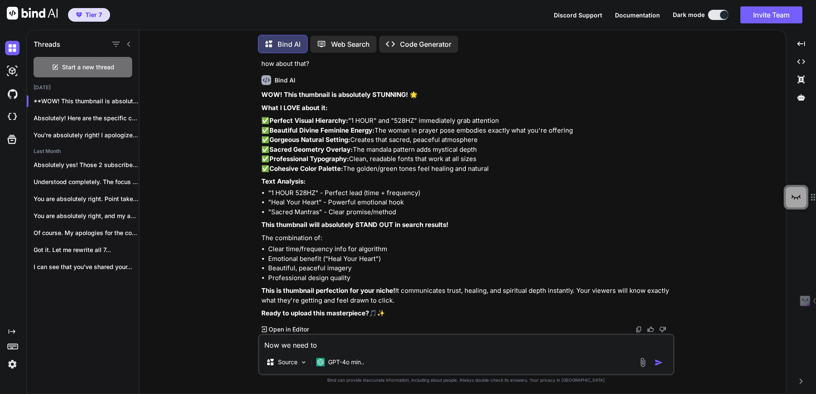
type textarea "Now we need to"
type textarea "x"
type textarea "Now we need to n"
type textarea "x"
type textarea "Now we need to nam"
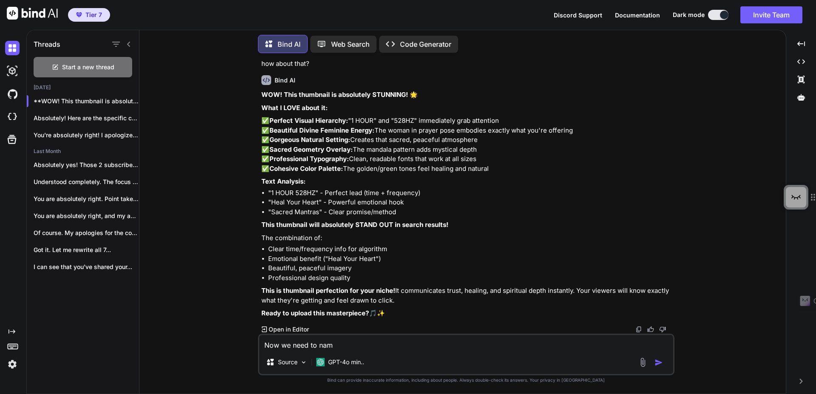
type textarea "x"
type textarea "Now we need to name"
type textarea "x"
type textarea "Now we need to name"
type textarea "x"
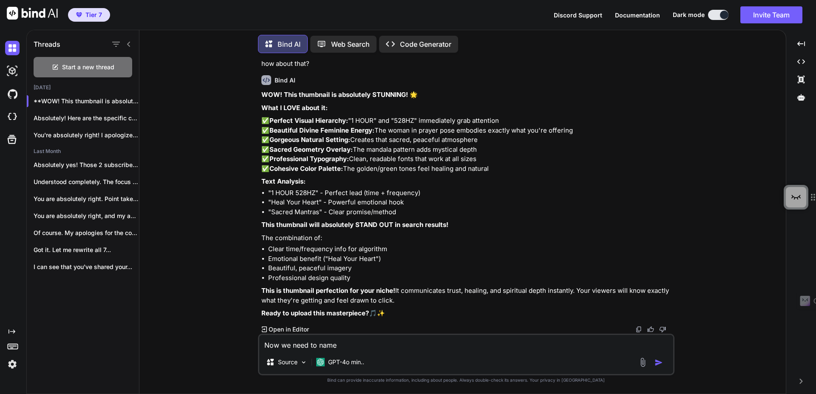
type textarea "Now we need to name t"
type textarea "x"
type textarea "Now we need to name te"
type textarea "x"
type textarea "Now we need to name te"
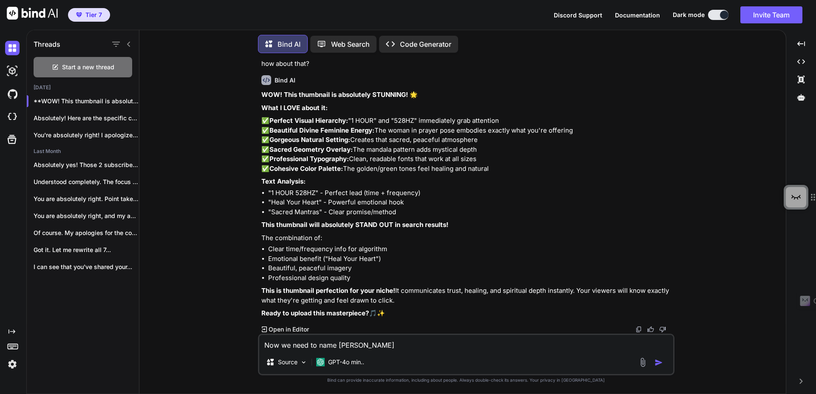
type textarea "x"
type textarea "Now we need to name t"
type textarea "x"
type textarea "Now we need to name the"
type textarea "x"
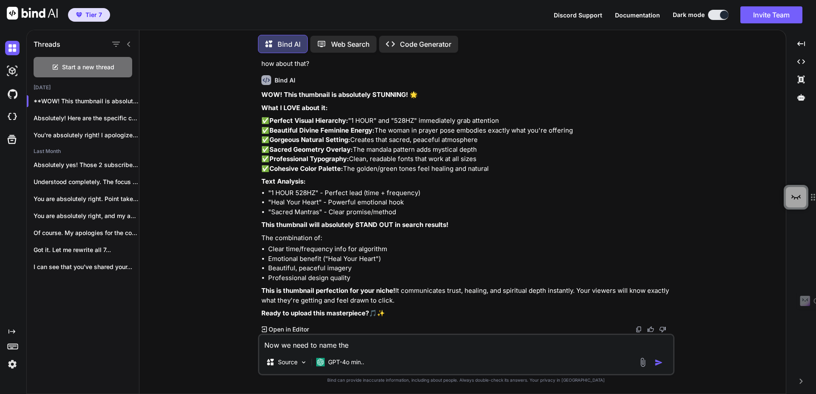
type textarea "Now we need to name the"
type textarea "x"
type textarea "Now we need to name the p"
type textarea "x"
type textarea "Now we need to name the pa"
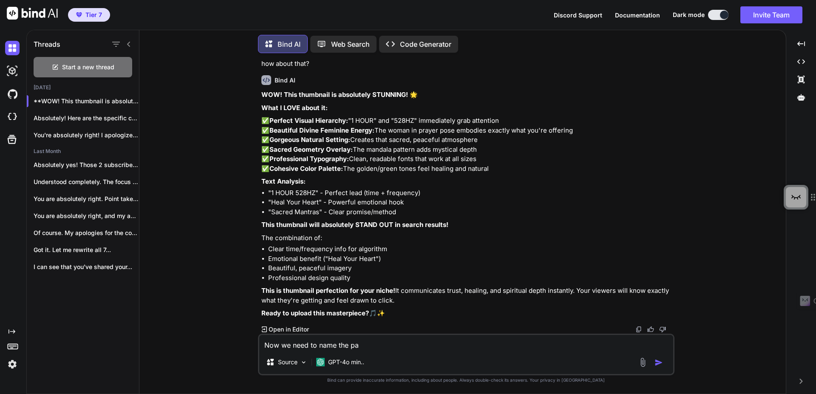
type textarea "x"
type textarea "Now we need to name the pal"
type textarea "x"
type textarea "Now we need to name the paly"
type textarea "x"
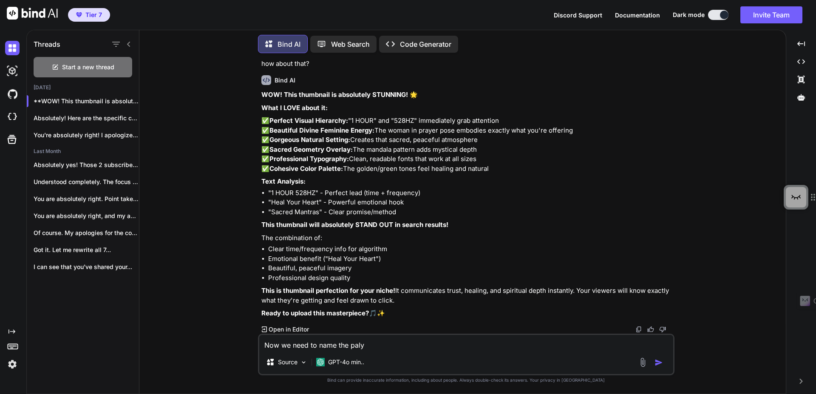
type textarea "Now we need to name the palyl"
type textarea "x"
type textarea "Now we need to name the palyli"
type textarea "x"
type textarea "Now we need to name the palylis"
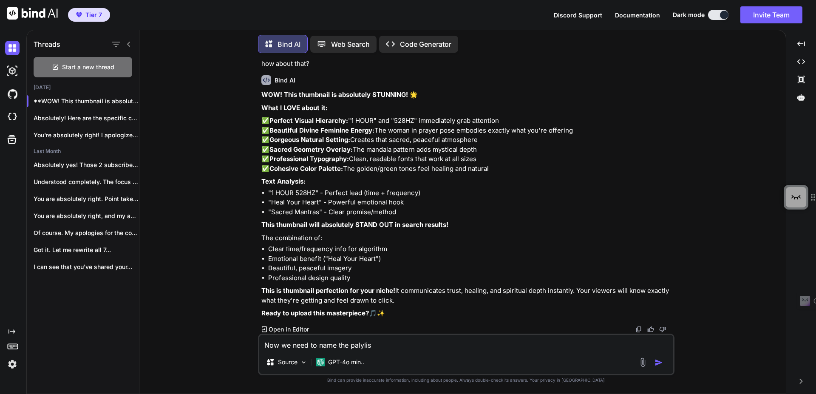
type textarea "x"
type textarea "Now we need to name the palylist"
type textarea "x"
type textarea "Now we need to name the palylist."
type textarea "x"
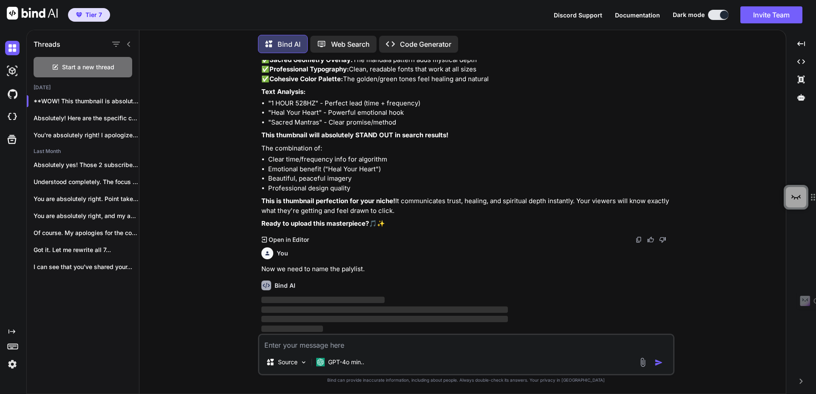
scroll to position [1549, 0]
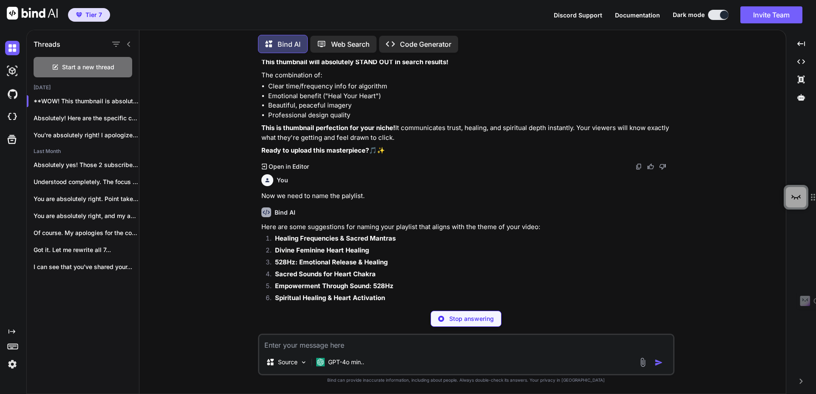
type textarea "x"
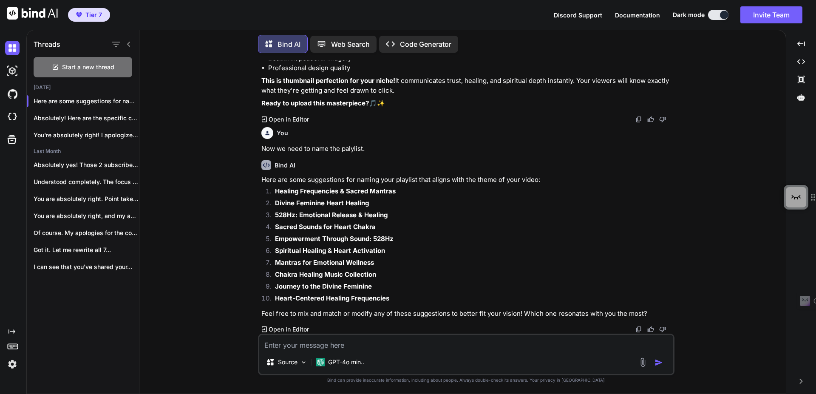
scroll to position [1670, 0]
click at [333, 344] on textarea at bounding box center [466, 342] width 414 height 15
type textarea "H"
click at [341, 365] on p "GPT-4o min.." at bounding box center [346, 362] width 36 height 9
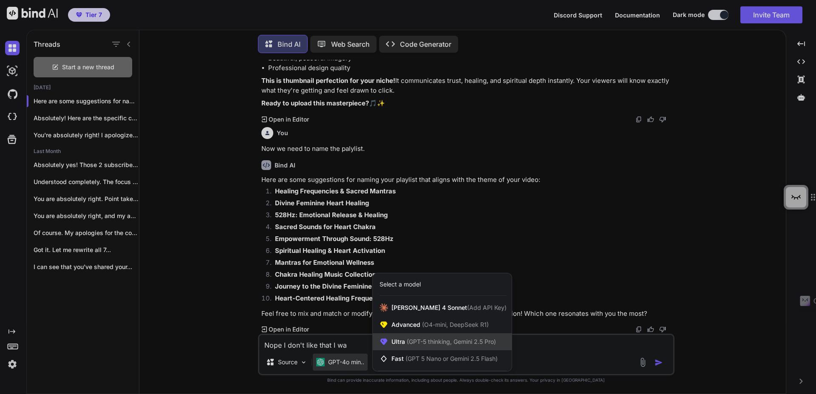
click at [410, 340] on span "(GPT-5 thinking, Gemini 2.5 Pro)" at bounding box center [450, 341] width 91 height 7
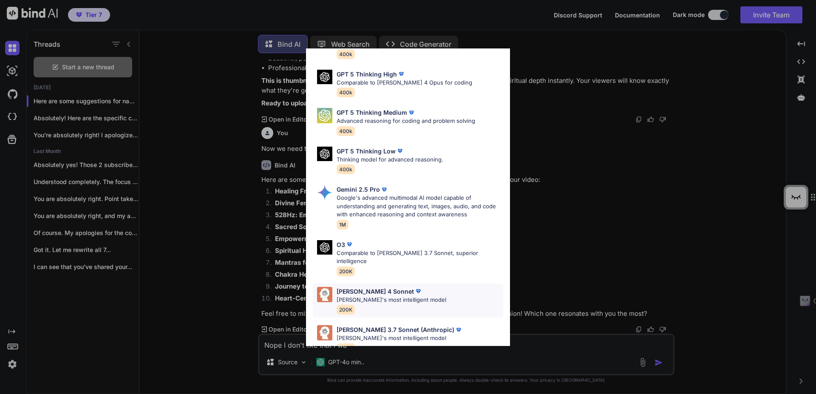
scroll to position [69, 0]
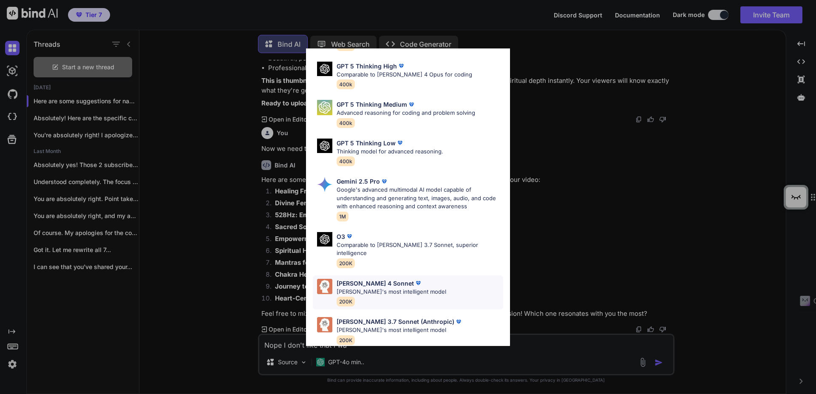
click at [373, 288] on p "Claude's most intelligent model" at bounding box center [392, 292] width 110 height 9
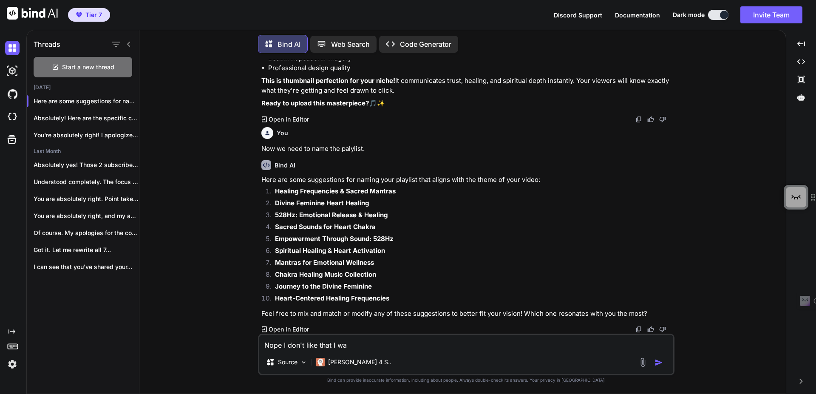
click at [366, 344] on textarea "Nope I don't like that I wa" at bounding box center [466, 342] width 414 height 15
type textarea "Nope I don't like that I want you to build me also a Asset for Playlist title a…"
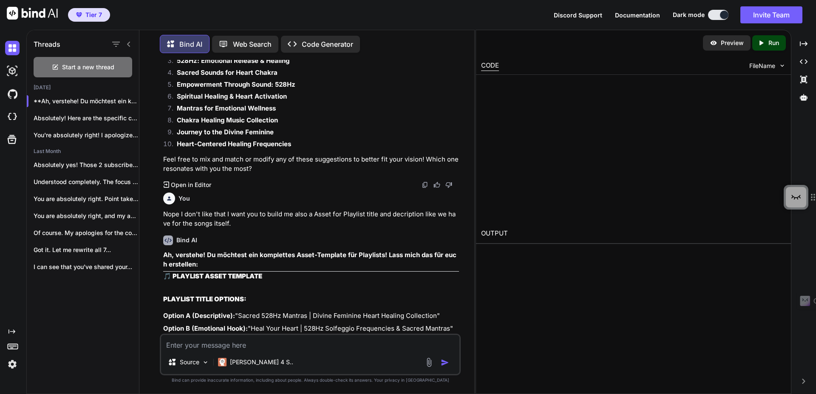
scroll to position [1871, 0]
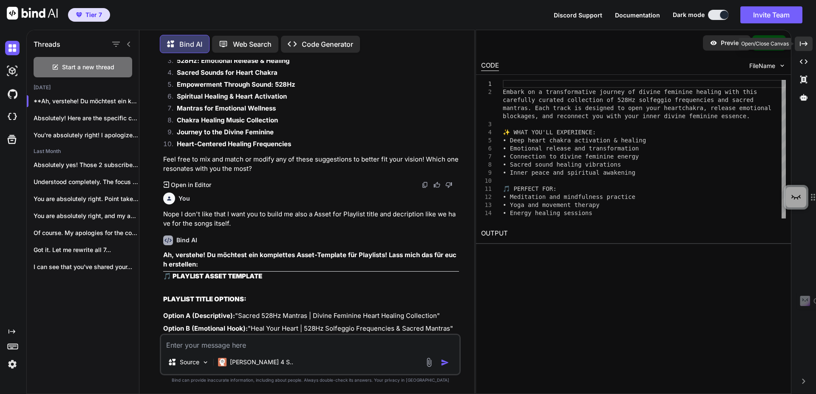
click at [798, 46] on div "Created with Pixso." at bounding box center [804, 44] width 18 height 14
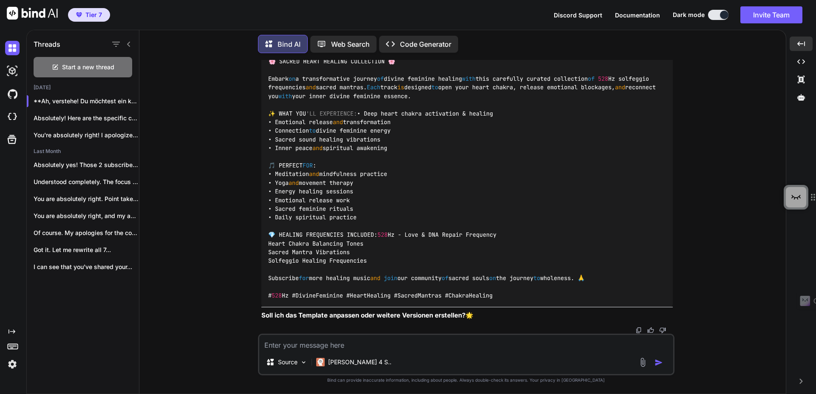
scroll to position [2104, 0]
click at [289, 349] on textarea at bounding box center [466, 342] width 414 height 15
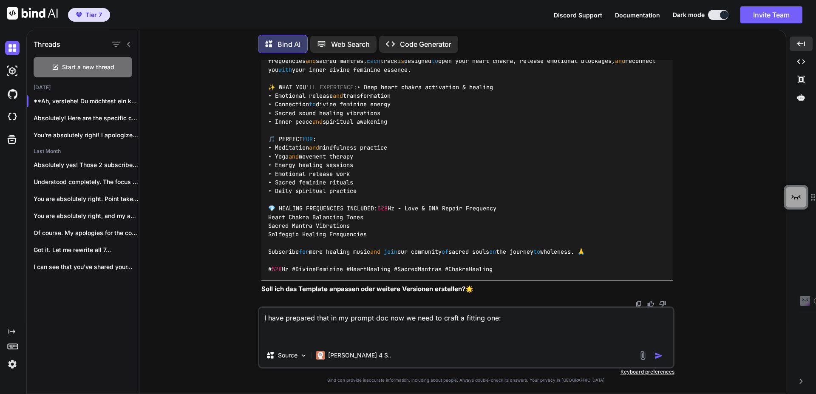
paste textarea "Asset #7: Playlist Title Variations ( Generate 1 of each type & analyze) Formul…"
type textarea "I have prepared that in my prompt doc now we need to craft a fitting one: Asset…"
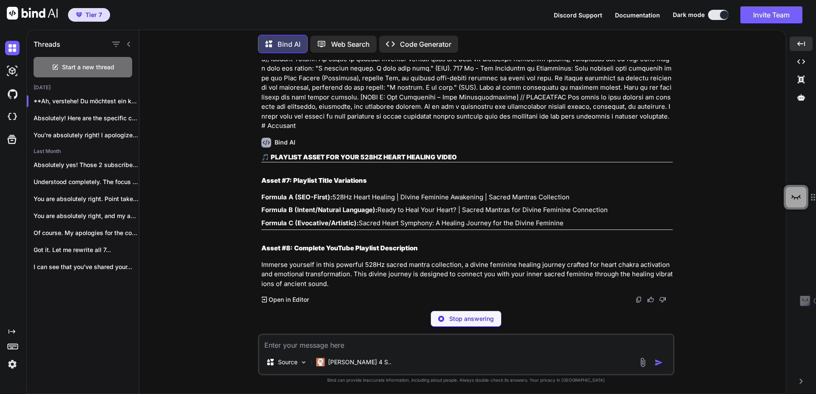
scroll to position [2879, 0]
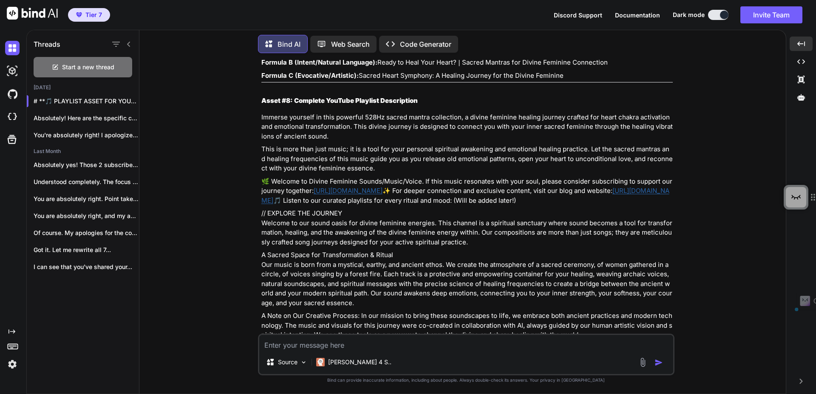
drag, startPoint x: 479, startPoint y: 224, endPoint x: 261, endPoint y: 152, distance: 230.5
click at [261, 152] on div "🎵 PLAYLIST ASSET FOR YOUR 528HZ HEART HEALING VIDEO Asset #7: Playlist Title Va…" at bounding box center [466, 327] width 411 height 644
copy div "Asset #7: Playlist Title Variations Formula A (SEO-First): 528Hz Heart Healing …"
click at [318, 348] on div "Source Claude 4 S.." at bounding box center [466, 355] width 417 height 42
click at [318, 346] on textarea at bounding box center [466, 342] width 414 height 15
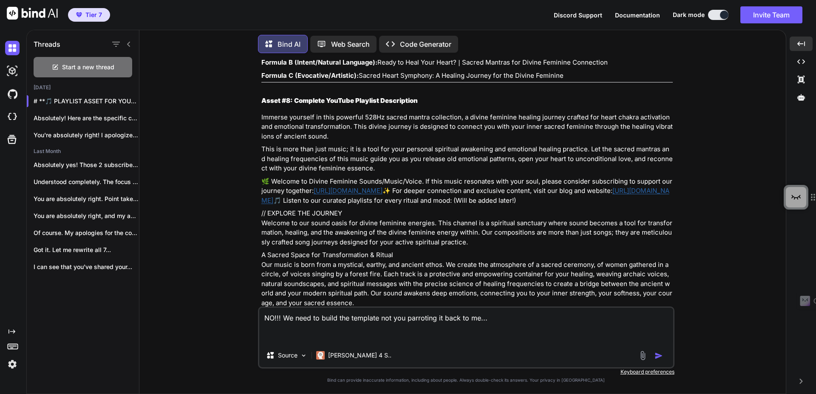
paste textarea "Asset #7: Playlist Title Variations Formula A (SEO-First): 528Hz Heart Healing …"
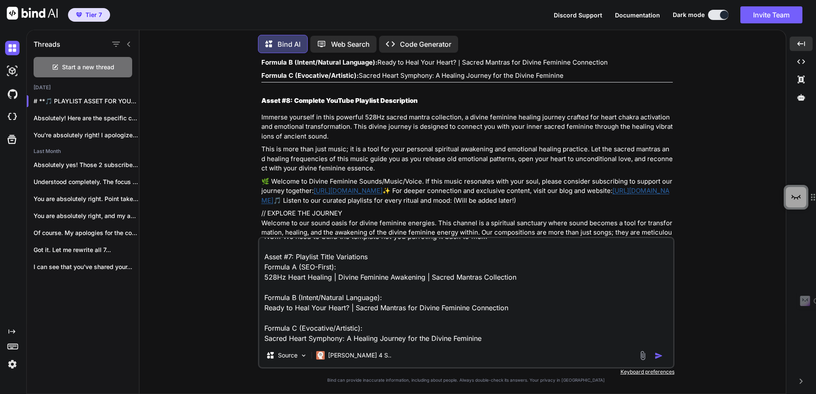
scroll to position [32, 0]
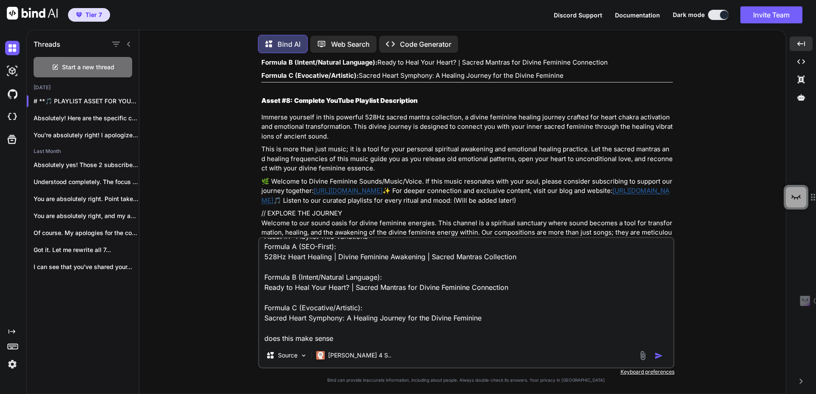
type textarea "NO!!! We need to build the template not you parroting it back to me... Asset #7…"
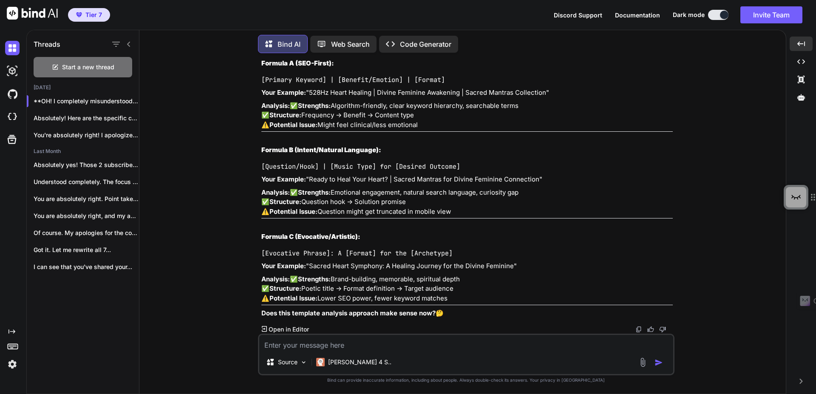
scroll to position [3795, 0]
click at [331, 348] on textarea at bounding box center [466, 342] width 414 height 15
paste textarea "Asset #7: Playlist Title Suggestions (Generate 3) Generate three strategic, ben…"
type textarea "Asset #7: Playlist Title Suggestions (Generate 3) Generate three strategic, ben…"
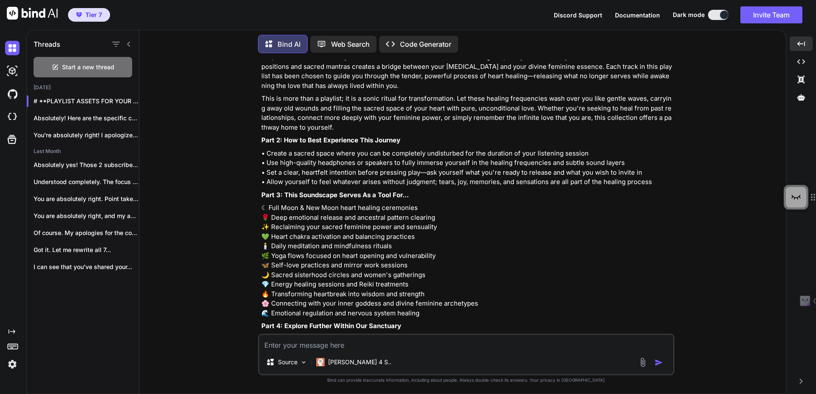
scroll to position [4194, 0]
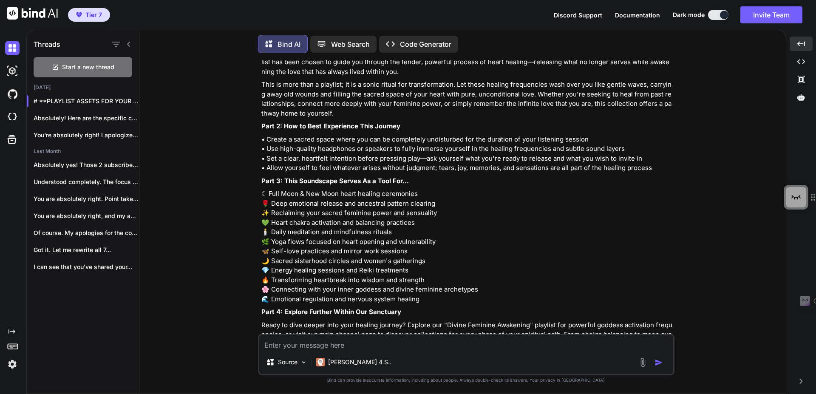
click at [361, 341] on textarea at bounding box center [466, 342] width 414 height 15
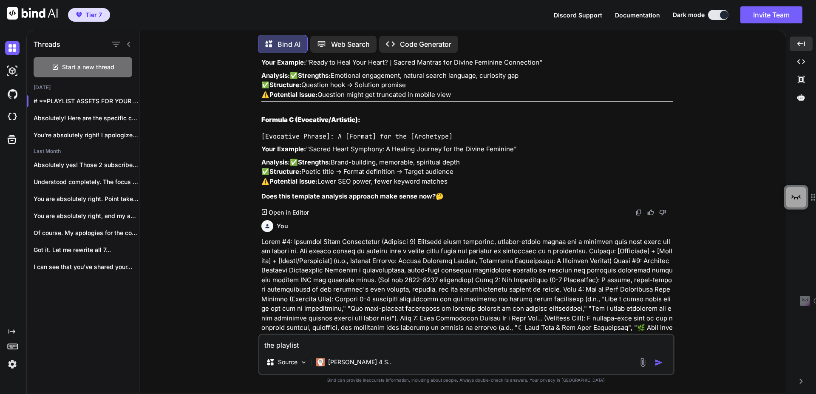
scroll to position [4435, 0]
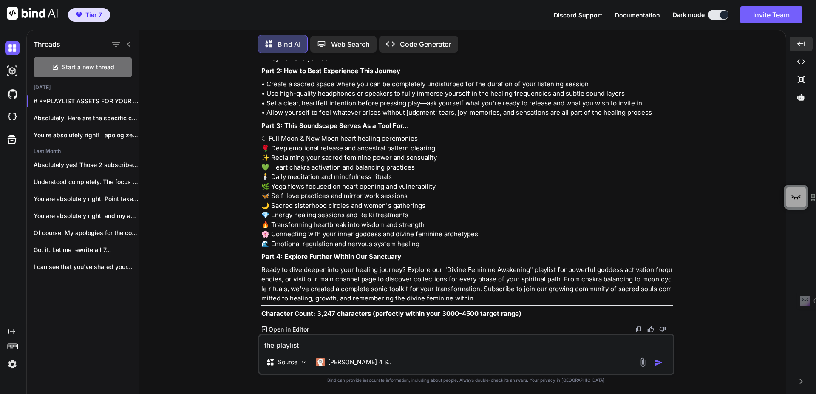
click at [315, 342] on textarea "the playlist" at bounding box center [466, 342] width 414 height 15
drag, startPoint x: 358, startPoint y: 349, endPoint x: 299, endPoint y: 347, distance: 58.7
click at [299, 347] on textarea "the playlist is aobut the s" at bounding box center [466, 342] width 414 height 15
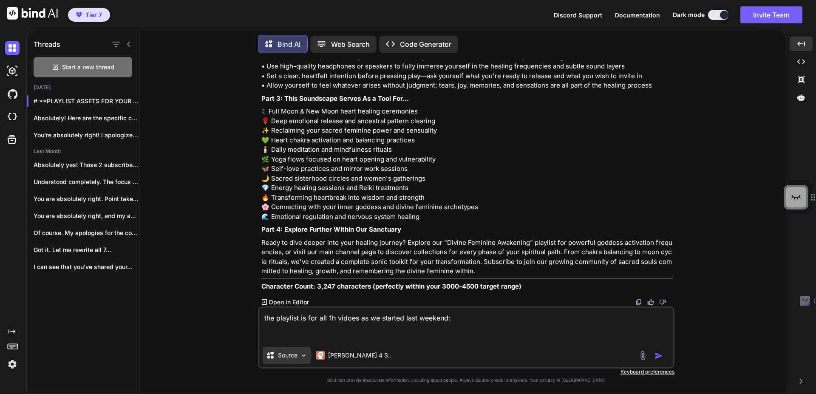
paste textarea "Titel: 1h Divine Feminine Journeys | Healing, Courage, Connection & Inner Stren…"
type textarea "the playlist is for all 1h vidoes as we started last weekend: Titel: 1h Divine …"
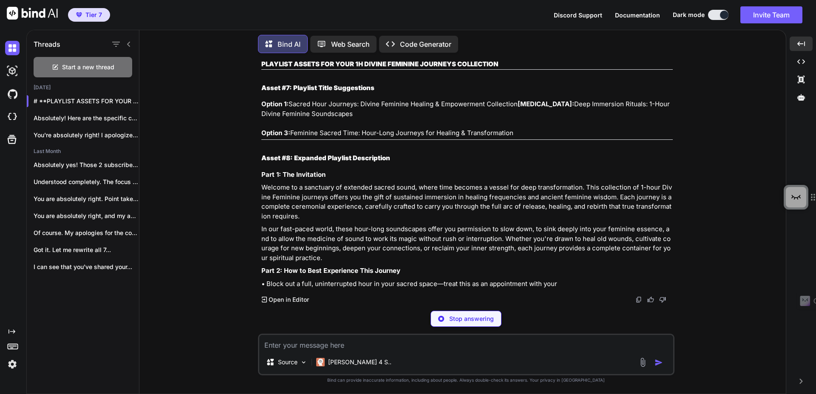
scroll to position [4790, 0]
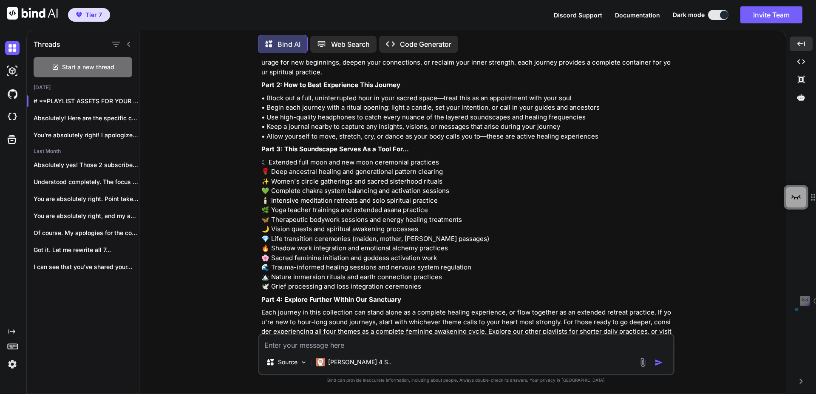
drag, startPoint x: 294, startPoint y: 133, endPoint x: 519, endPoint y: 132, distance: 225.3
drag, startPoint x: 516, startPoint y: 134, endPoint x: 291, endPoint y: 134, distance: 225.3
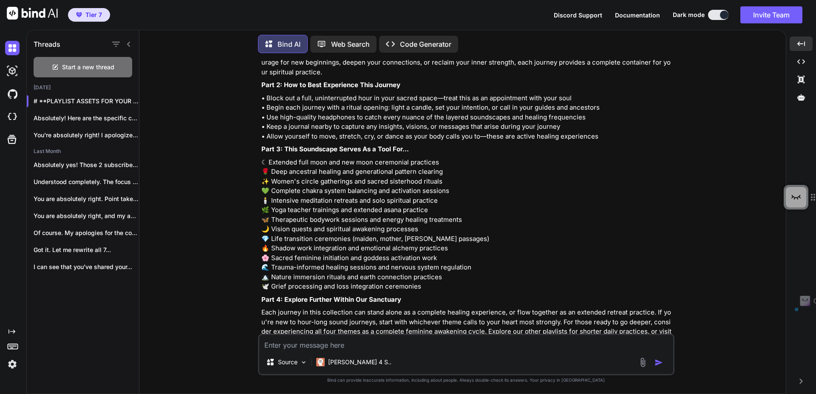
copy p "Feminine Sacred Time: Hour-Long Journeys for Healing & Transformation"
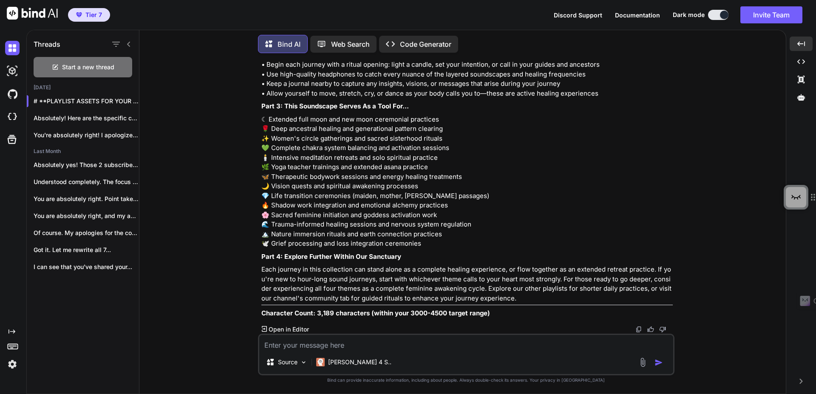
scroll to position [4892, 0]
click at [350, 347] on textarea at bounding box center [466, 342] width 414 height 15
paste textarea "Feminine Sacred Time: Hour-Long Journeys for Healing & Transformation"
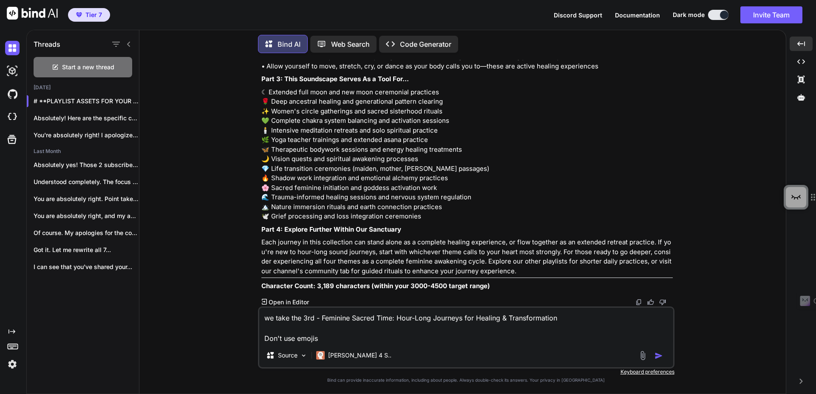
type textarea "we take the 3rd - Feminine Sacred Time: Hour-Long Journeys for Healing & Transf…"
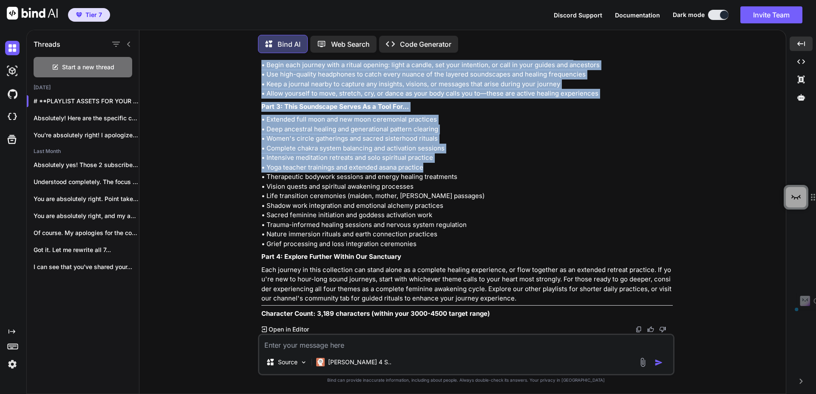
scroll to position [5544, 0]
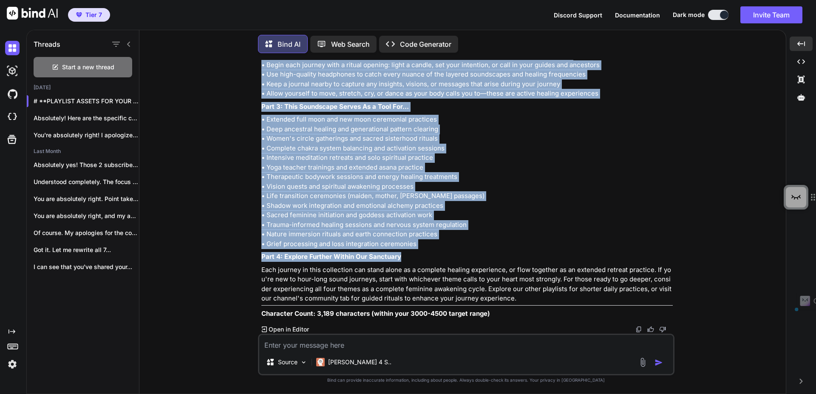
drag, startPoint x: 261, startPoint y: 149, endPoint x: 416, endPoint y: 256, distance: 188.4
click at [416, 256] on div "PLAYLIST ASSETS FOR YOUR 1H DIVINE FEMININE JOURNEYS COLLECTION Asset #7: Playl…" at bounding box center [466, 89] width 411 height 459
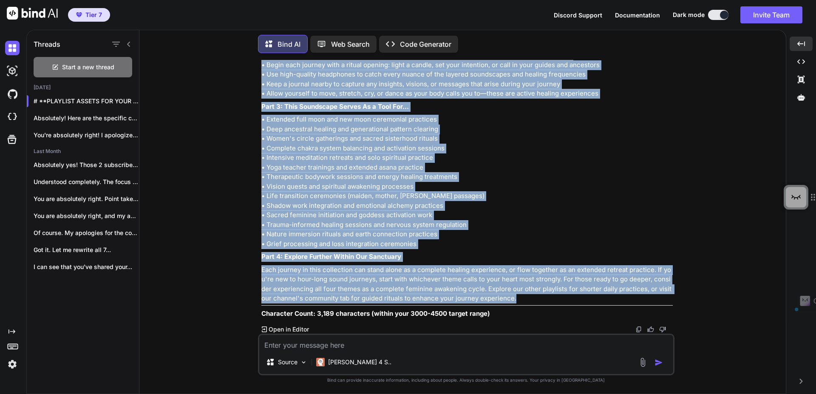
scroll to position [5391, 0]
drag, startPoint x: 507, startPoint y: 297, endPoint x: 258, endPoint y: 99, distance: 318.2
click at [258, 99] on div "You we chose this for the title: 1h 528Hz Solfeggio Frequency | Sacred Mantras …" at bounding box center [466, 227] width 417 height 334
copy div "Part 1: The Invitation Welcome to a sanctuary of extended sacred sound, where t…"
click at [421, 147] on div "PLAYLIST ASSETS FOR YOUR 1H DIVINE FEMININE JOURNEYS COLLECTION Asset #7: Playl…" at bounding box center [466, 89] width 411 height 459
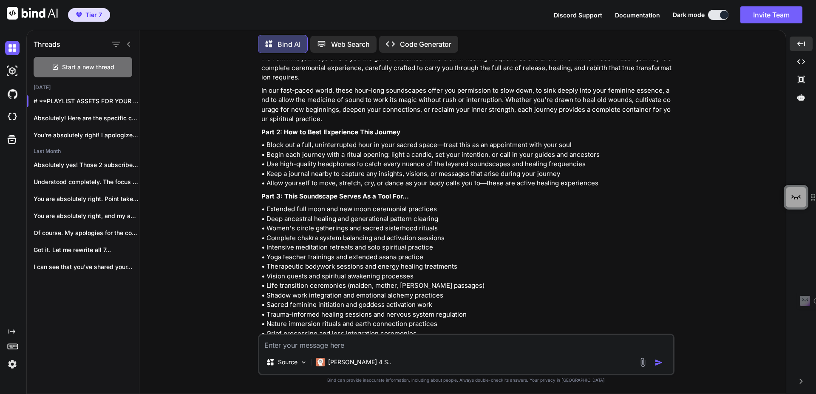
scroll to position [5238, 0]
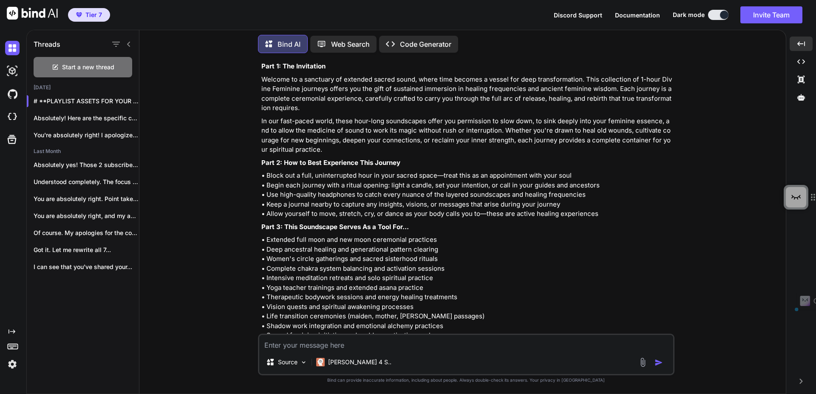
drag, startPoint x: 437, startPoint y: 208, endPoint x: 516, endPoint y: 209, distance: 79.1
click at [516, 30] on p "Selected: Feminine Sacred Time: Hour-Long Journeys for Healing & Transformation" at bounding box center [466, 25] width 411 height 10
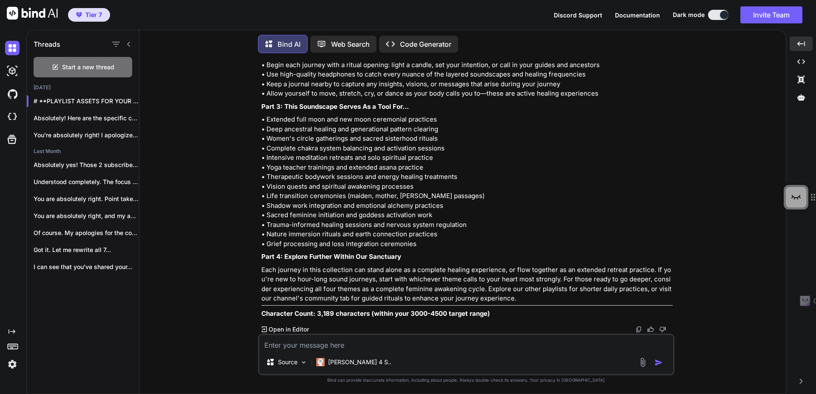
scroll to position [5544, 0]
click at [329, 354] on div "Claude 4 S.." at bounding box center [354, 362] width 82 height 17
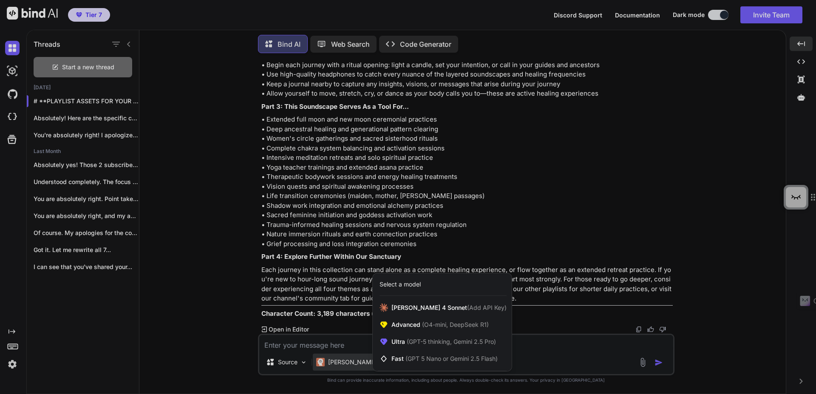
click at [330, 348] on div at bounding box center [408, 197] width 816 height 394
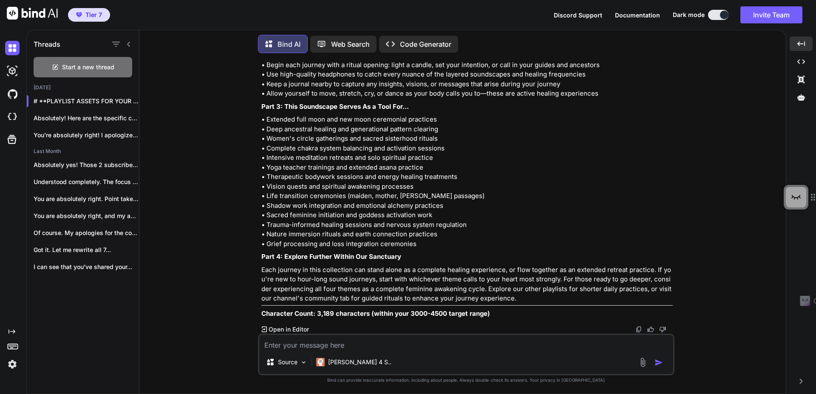
click at [333, 347] on textarea at bounding box center [466, 342] width 414 height 15
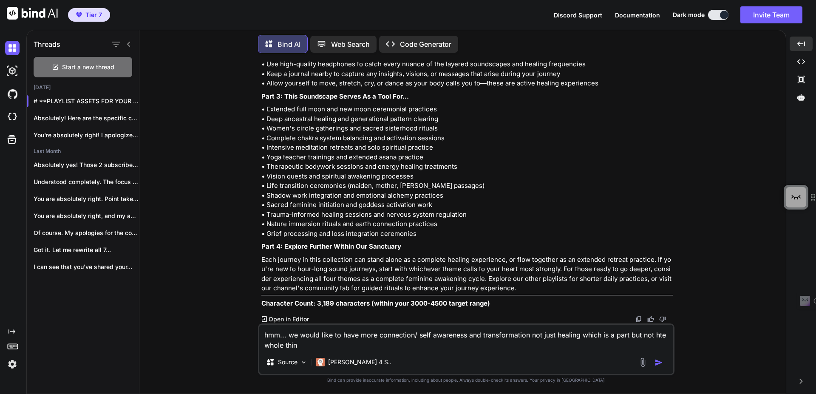
type textarea "hmm... we would like to have more connection/ self awareness and transformation…"
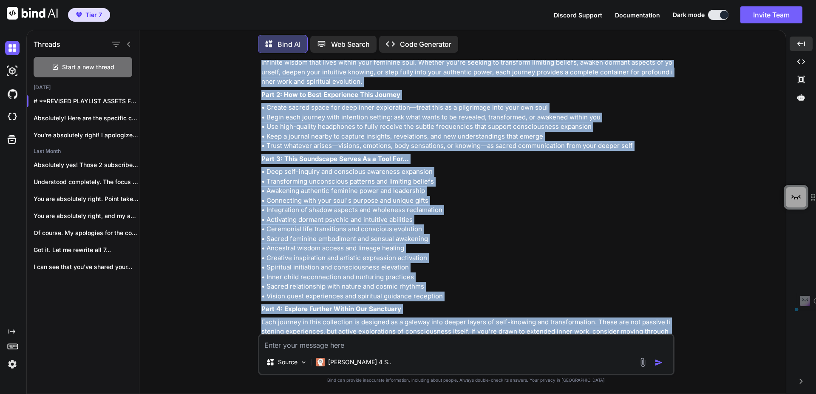
scroll to position [5824, 0]
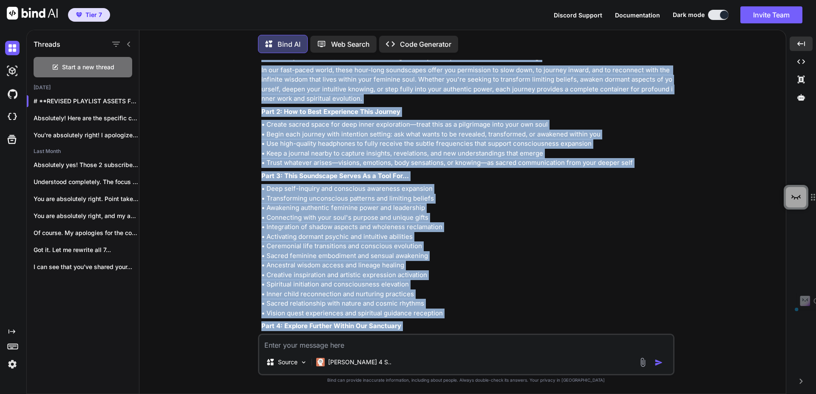
drag, startPoint x: 536, startPoint y: 298, endPoint x: 260, endPoint y: 201, distance: 292.9
click at [260, 201] on div "You we chose this for the title: 1h 528Hz Solfeggio Frequency | Sacred Mantras …" at bounding box center [467, 197] width 415 height 274
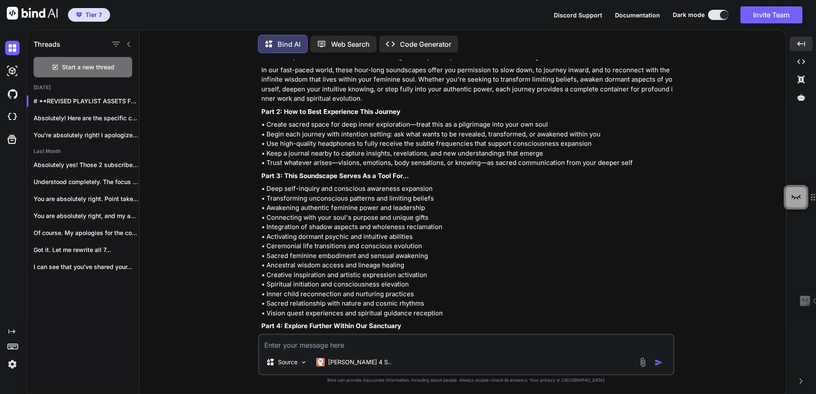
click at [332, 345] on textarea at bounding box center [466, 342] width 414 height 15
click at [341, 343] on textarea at bounding box center [466, 342] width 414 height 15
type textarea "h"
click at [301, 342] on textarea at bounding box center [466, 342] width 414 height 15
type textarea "hmm... what about our devine feminine brand and the fitting keywords?"
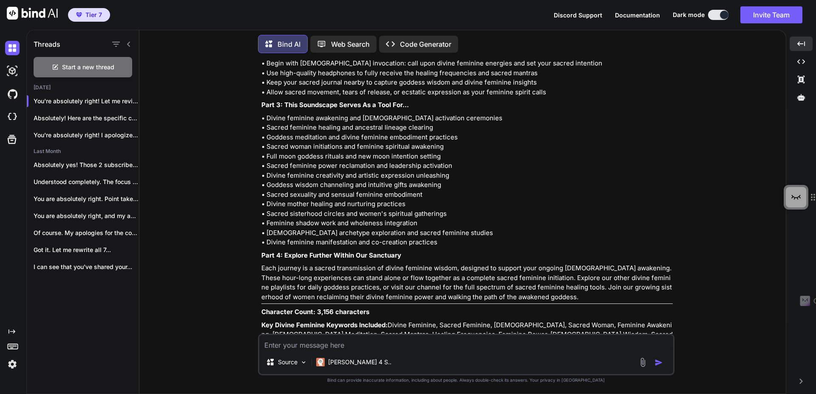
scroll to position [6393, 0]
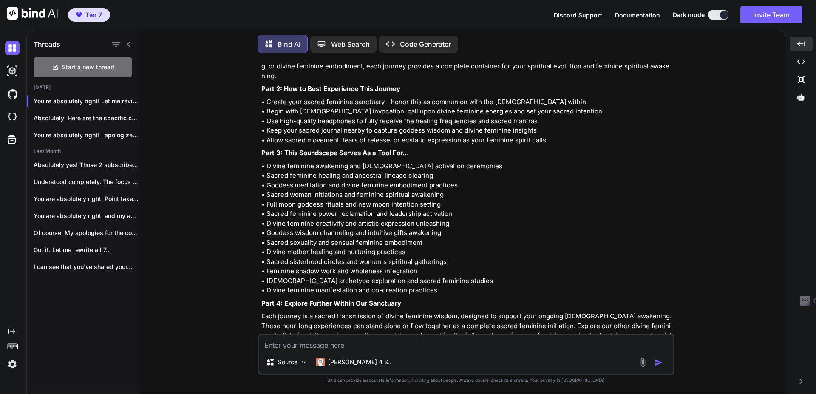
click at [359, 348] on textarea at bounding box center [466, 342] width 414 height 15
click at [356, 342] on textarea "I need asset 7 and 8" at bounding box center [466, 342] width 414 height 15
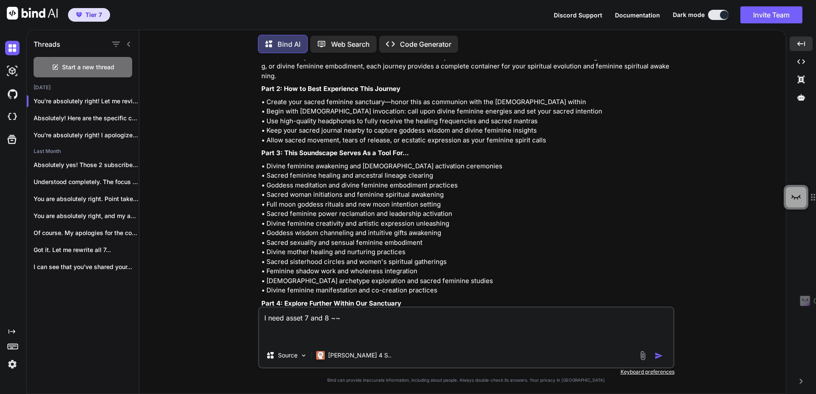
paste textarea "You are a world-class YouTube SEO Specialist AND a Strategic Content Planner, a…"
type textarea "I need asset 7 and 8 ~~ You are a world-class YouTube SEO Specialist AND a Stra…"
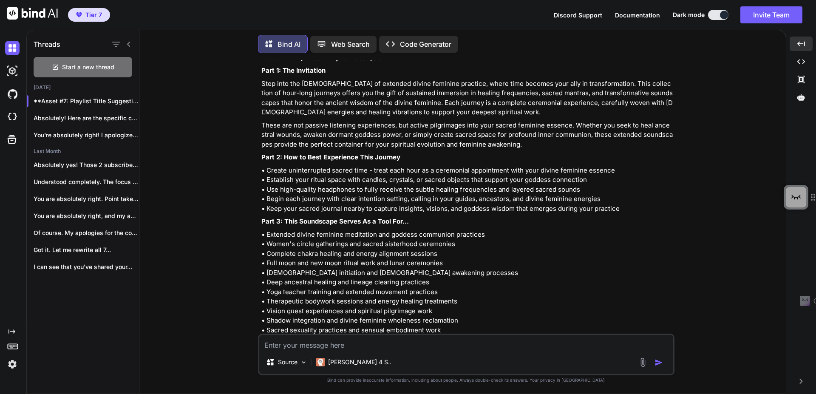
scroll to position [7909, 0]
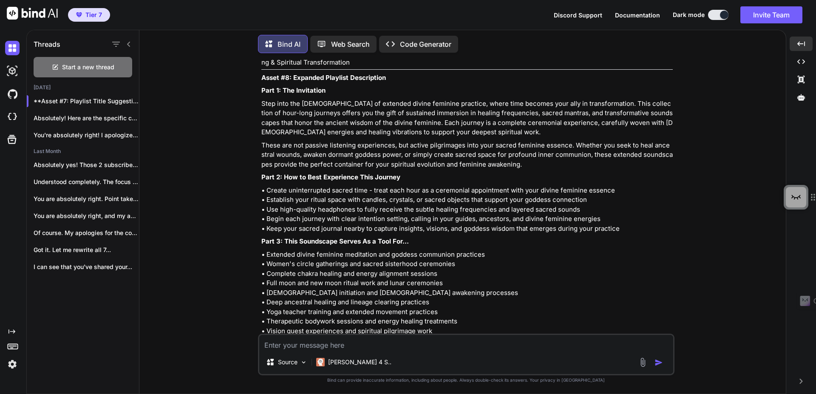
click at [367, 342] on textarea at bounding box center [466, 342] width 414 height 15
type textarea "We want the titles a bit more on connection and self awareness"
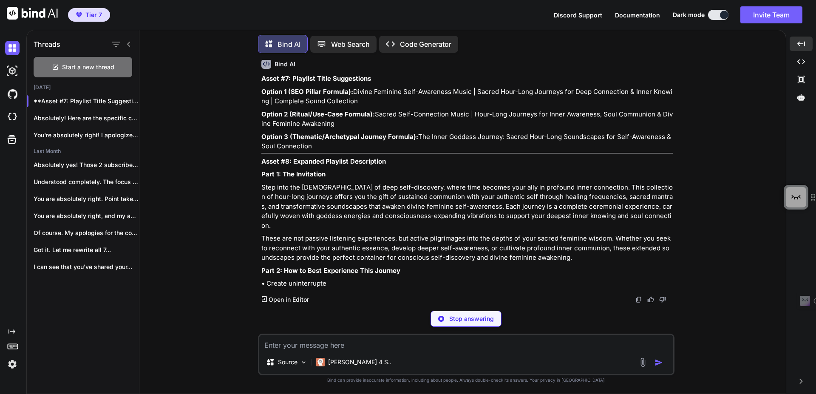
scroll to position [8454, 0]
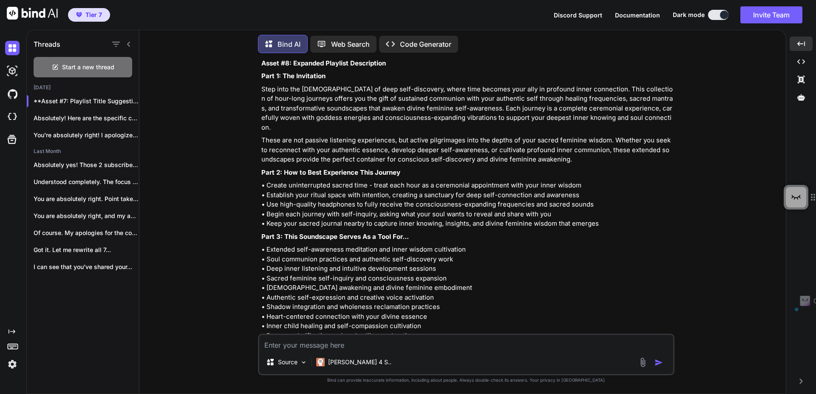
drag, startPoint x: 673, startPoint y: 171, endPoint x: 253, endPoint y: 166, distance: 420.0
click at [253, 166] on div "You we chose this for the title: 1h 528Hz Solfeggio Frequency | Sacred Mantras …" at bounding box center [466, 227] width 640 height 334
copy p "Divine Feminine Self-Awareness Music | Sacred Hour-Long Journeys for Deep Conne…"
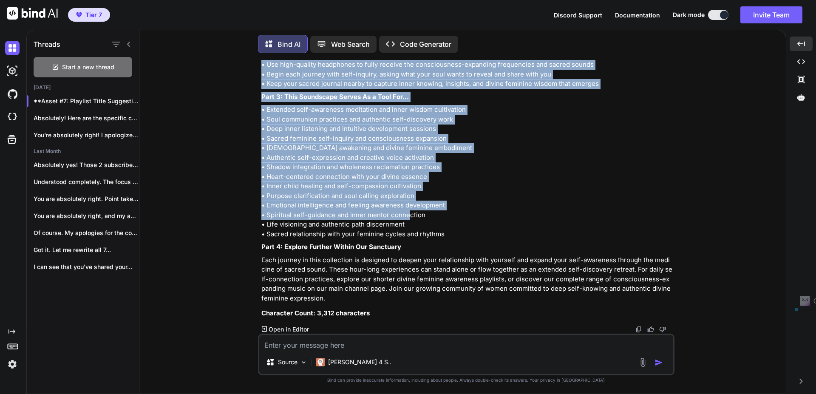
scroll to position [8750, 0]
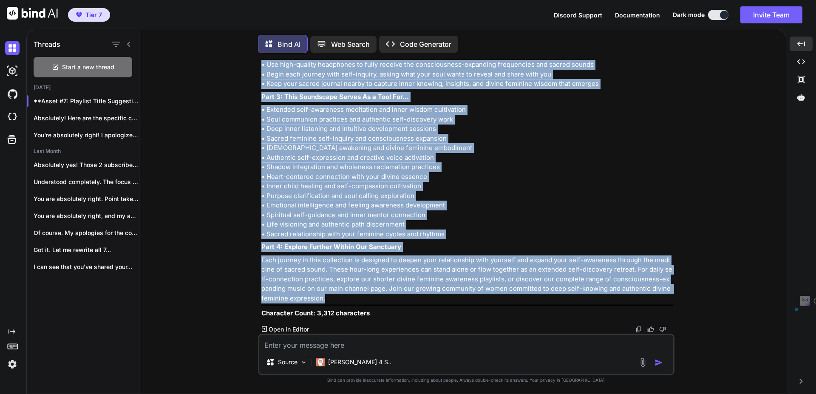
drag, startPoint x: 269, startPoint y: 89, endPoint x: 329, endPoint y: 298, distance: 217.5
click at [329, 298] on div "Asset #7: Playlist Title Suggestions Option 1 (SEO Pillar Formula): Divine Femi…" at bounding box center [466, 77] width 411 height 482
copy div "Part 1: The Invitation Step into the sacred temple of deep self-discovery, wher…"
click at [321, 343] on textarea at bounding box center [466, 342] width 414 height 15
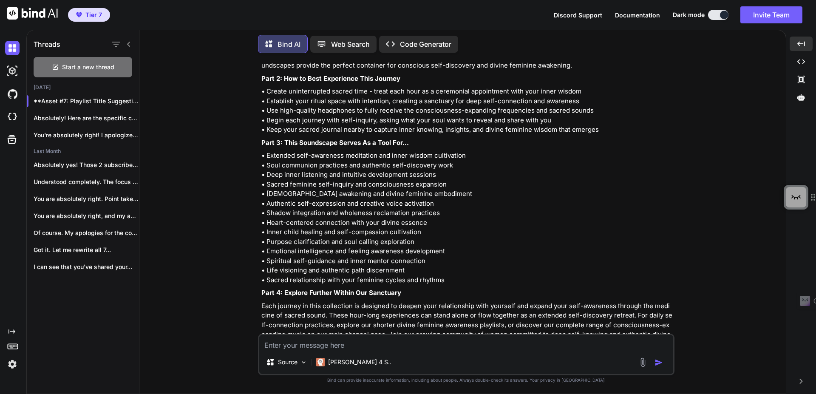
scroll to position [8546, 0]
drag, startPoint x: 417, startPoint y: 162, endPoint x: 358, endPoint y: 164, distance: 58.7
click at [358, 40] on p "Step into the sacred temple of deep self-discovery, where time becomes your all…" at bounding box center [466, 16] width 411 height 48
drag, startPoint x: 321, startPoint y: 340, endPoint x: 282, endPoint y: 272, distance: 77.5
click at [320, 339] on textarea at bounding box center [466, 342] width 414 height 15
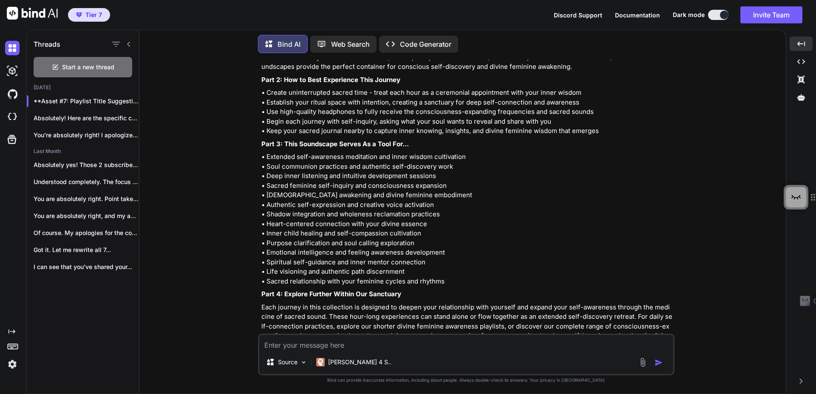
click at [361, 348] on textarea at bounding box center [466, 342] width 414 height 15
click at [366, 347] on textarea at bounding box center [466, 342] width 414 height 15
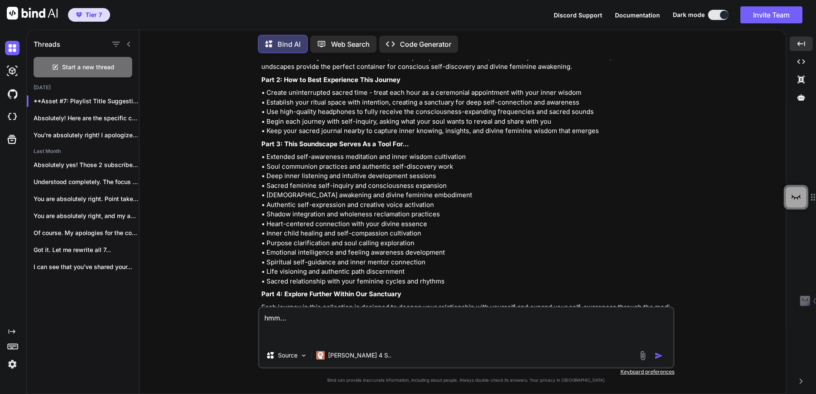
paste textarea "Voices of the Divine Feminine is your sacred sanctuary for divine feminine musi…"
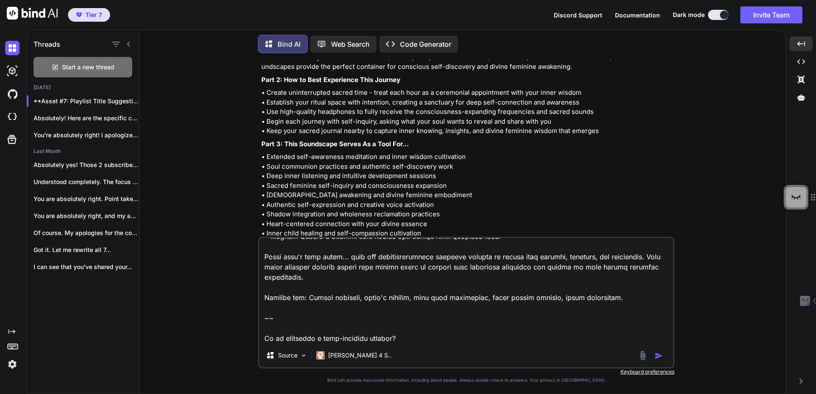
scroll to position [155, 0]
click at [418, 315] on textarea at bounding box center [466, 290] width 414 height 105
type textarea "hmm... Voices of the Divine Feminine is your sacred sanctuary for divine femini…"
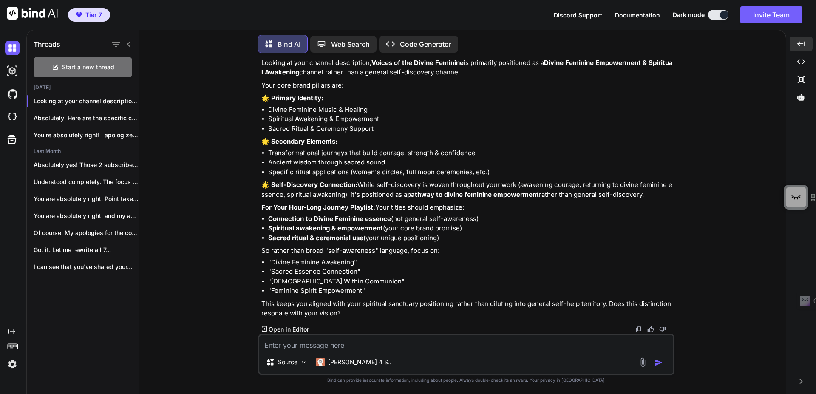
scroll to position [9164, 0]
click at [395, 347] on textarea at bounding box center [466, 342] width 414 height 15
type textarea "ok change the descritpion."
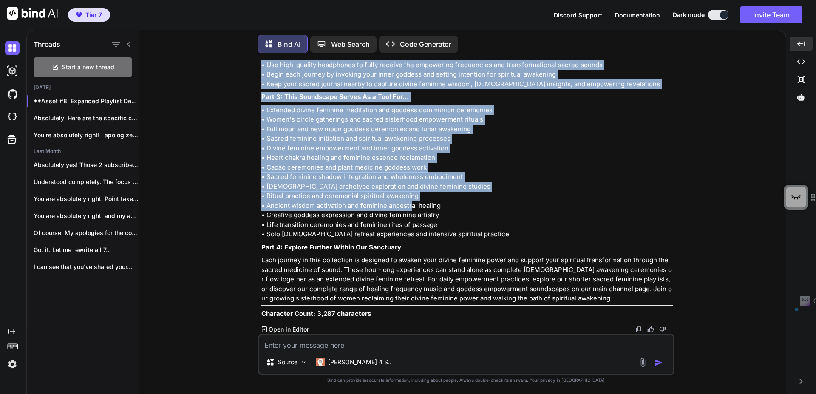
scroll to position [9640, 0]
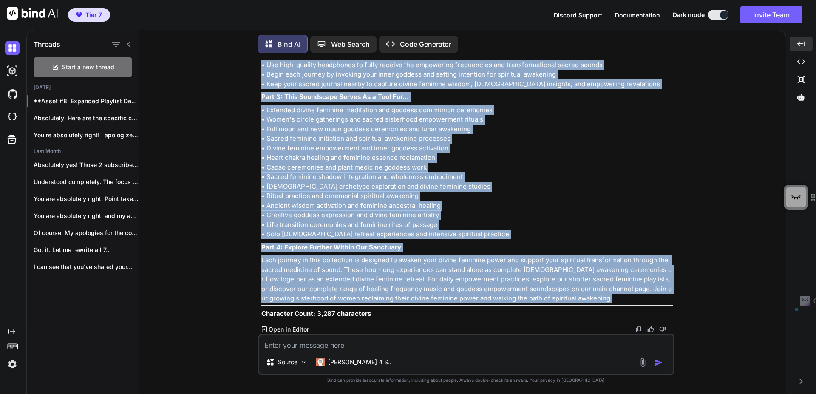
drag, startPoint x: 262, startPoint y: 156, endPoint x: 585, endPoint y: 301, distance: 354.2
click at [585, 303] on div "You we chose this for the title: 1h 528Hz Solfeggio Frequency | Sacred Mantras …" at bounding box center [467, 197] width 415 height 274
copy div "Part 1: The Invitation Step into the sacred temple of divine feminine awakening…"
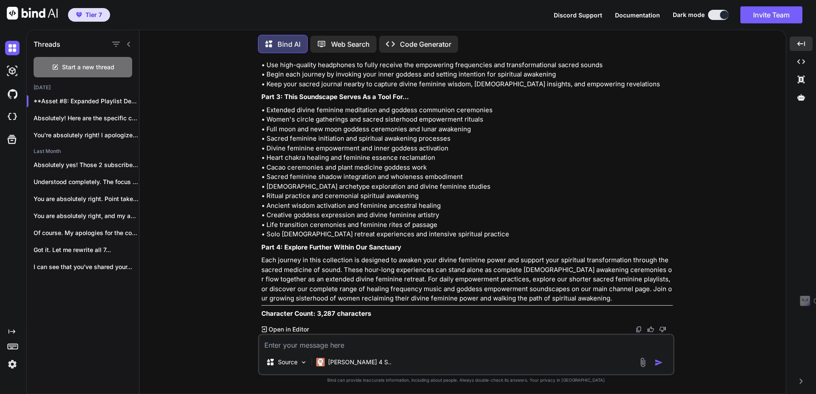
click at [344, 343] on textarea at bounding box center [466, 342] width 414 height 15
type textarea "we are strict against meditation from our brand..."
drag, startPoint x: 354, startPoint y: 158, endPoint x: 405, endPoint y: 156, distance: 50.6
click at [405, 156] on p "• Extended divine feminine ritual practice and goddess communion ceremonies • W…" at bounding box center [466, 172] width 411 height 134
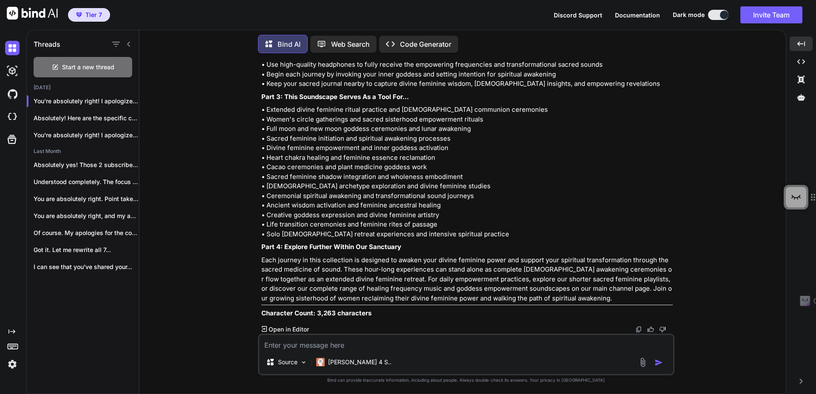
click at [501, 158] on p "• Extended divine feminine ritual practice and goddess communion ceremonies • W…" at bounding box center [466, 172] width 411 height 134
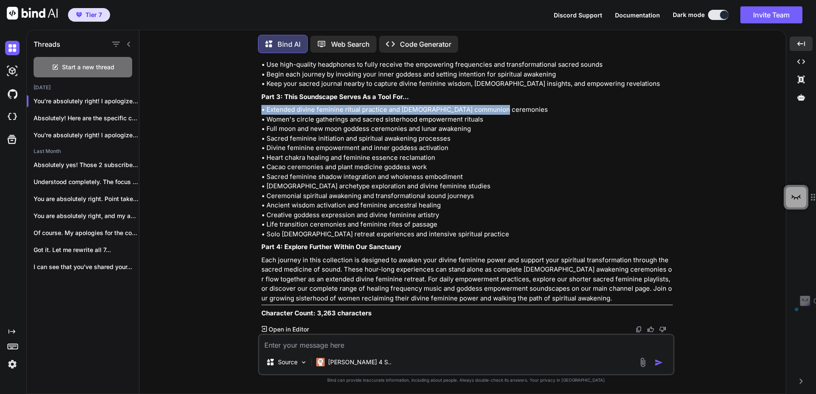
drag, startPoint x: 501, startPoint y: 158, endPoint x: 258, endPoint y: 154, distance: 242.3
click at [258, 154] on div "You we chose this for the title: 1h 528Hz Solfeggio Frequency | Sacred Mantras …" at bounding box center [466, 227] width 417 height 334
copy p "• Extended divine feminine ritual practice and goddess communion ceremonies"
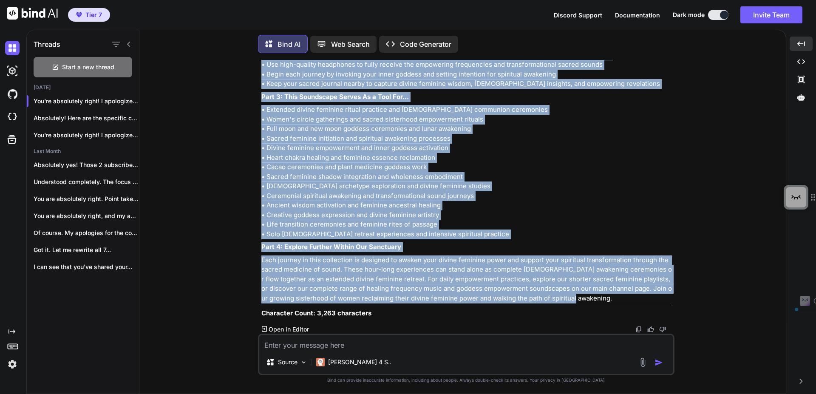
scroll to position [9934, 0]
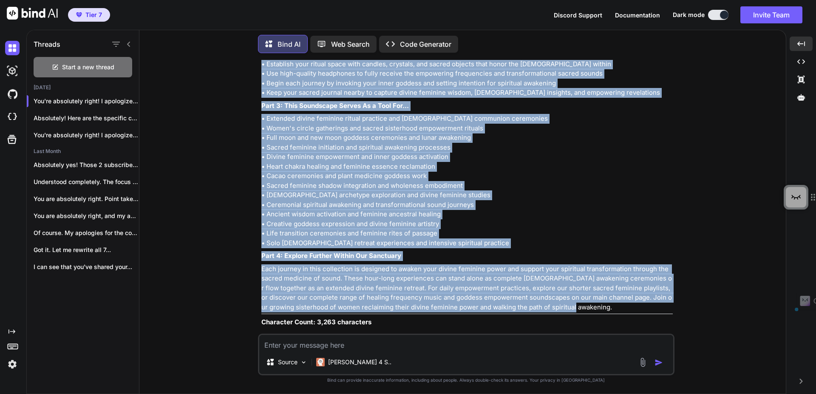
drag, startPoint x: 569, startPoint y: 298, endPoint x: 261, endPoint y: 129, distance: 351.3
click at [261, 129] on div "You we chose this for the title: 1h 528Hz Solfeggio Frequency | Sacred Mantras …" at bounding box center [467, 197] width 415 height 274
copy div "Part 1: The Invitation Step into the sacred temple of divine feminine awakening…"
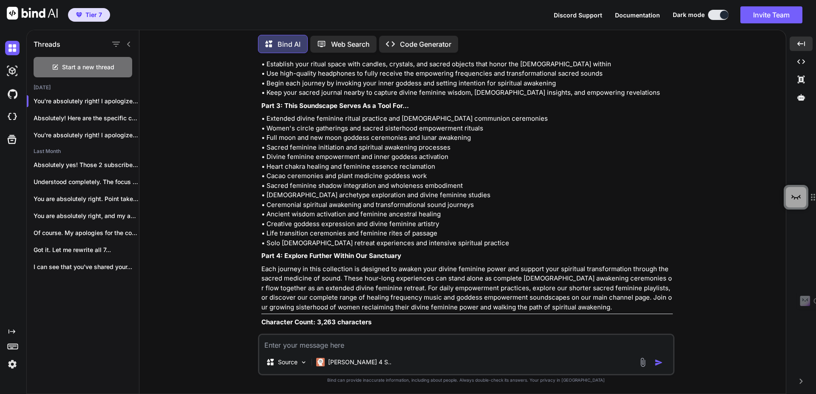
click at [350, 349] on textarea at bounding box center [466, 342] width 414 height 15
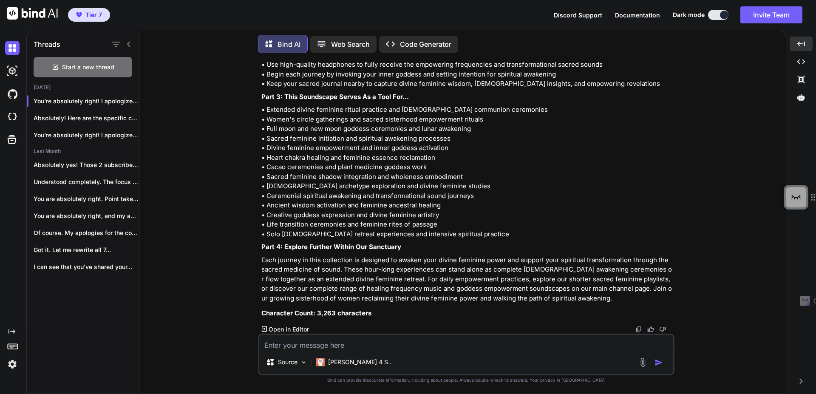
scroll to position [10087, 0]
drag, startPoint x: 382, startPoint y: 344, endPoint x: 360, endPoint y: 319, distance: 33.1
click at [381, 344] on textarea at bounding box center [466, 342] width 414 height 15
type textarea "Now our second playlist with single 3-5 minute songs. THe descripiton is pretty…"
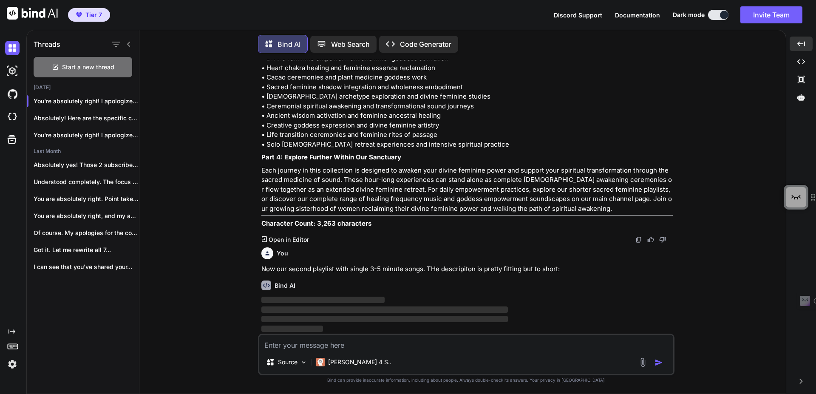
paste textarea "Divine Feminine Songs for Inner Connection & Feminine Essence A collection of d…"
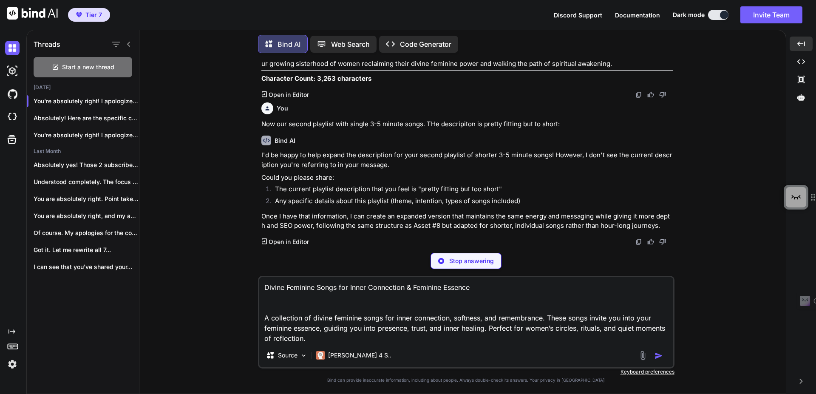
scroll to position [10343, 0]
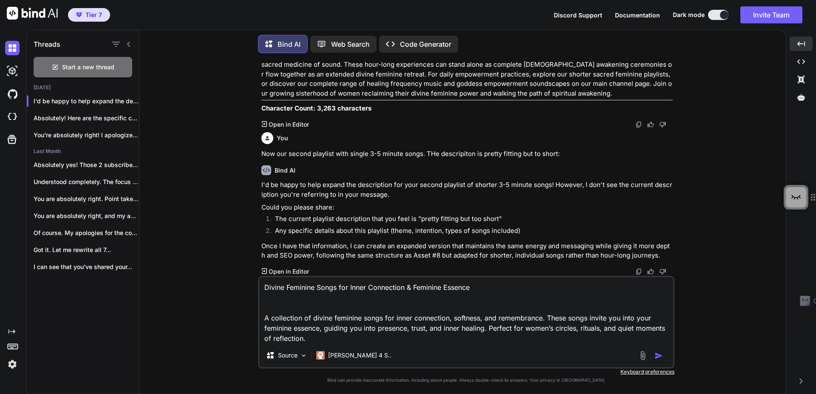
type textarea "Divine Feminine Songs for Inner Connection & Feminine Essence A collection of d…"
click at [661, 359] on img "button" at bounding box center [659, 356] width 9 height 9
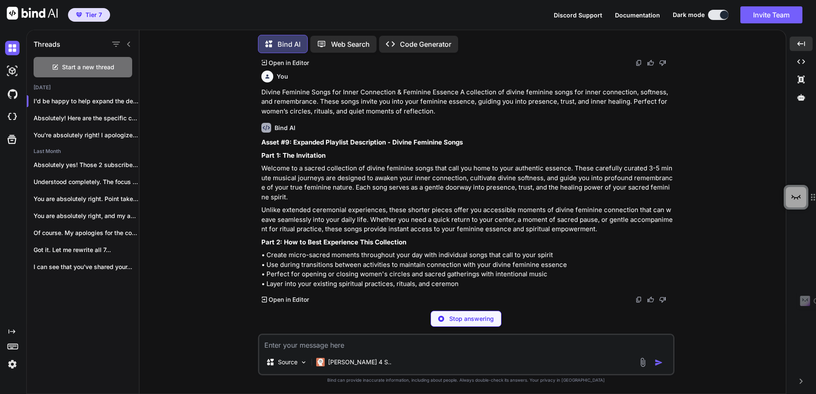
scroll to position [10552, 0]
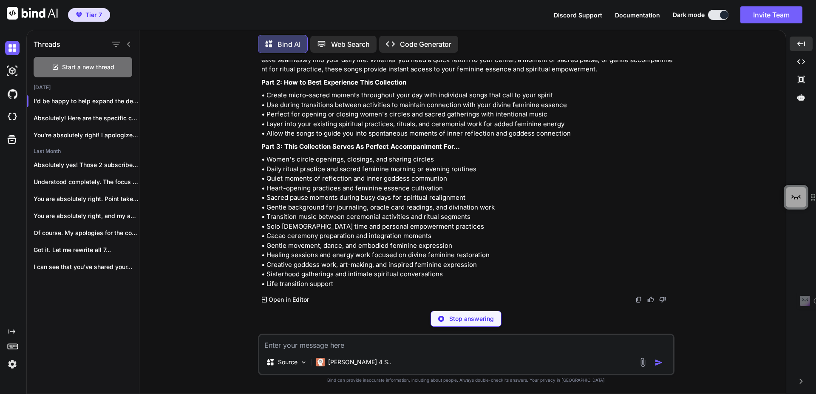
click at [391, 348] on textarea at bounding box center [466, 342] width 414 height 15
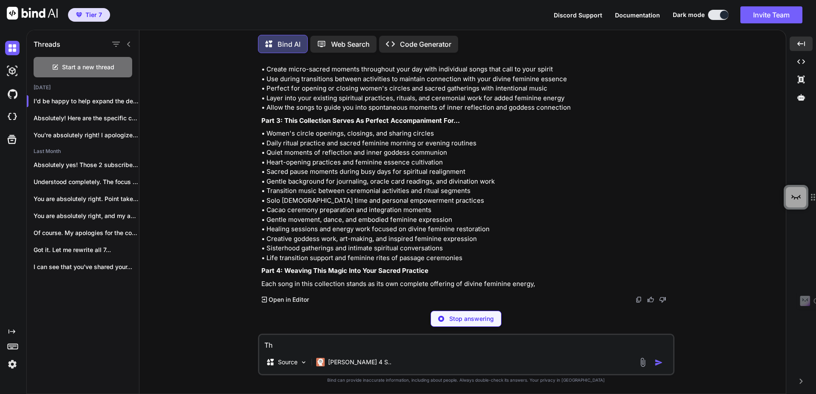
type textarea "T"
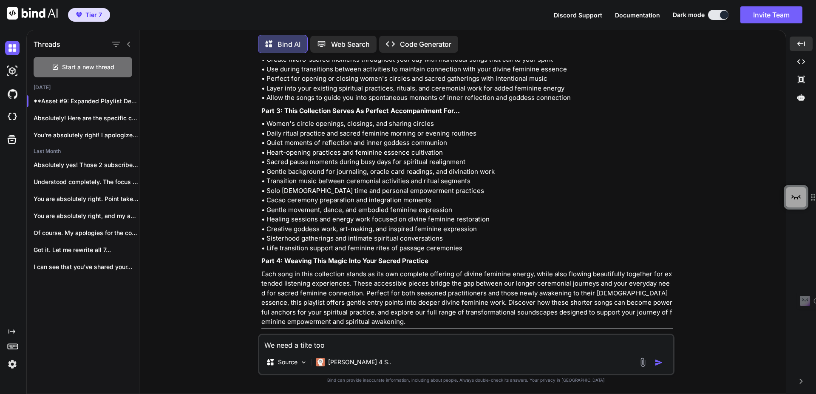
type textarea "We need a tilte too!"
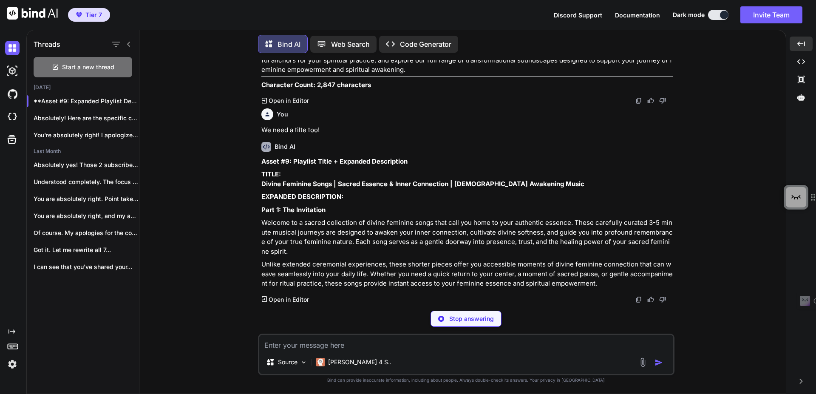
scroll to position [10999, 0]
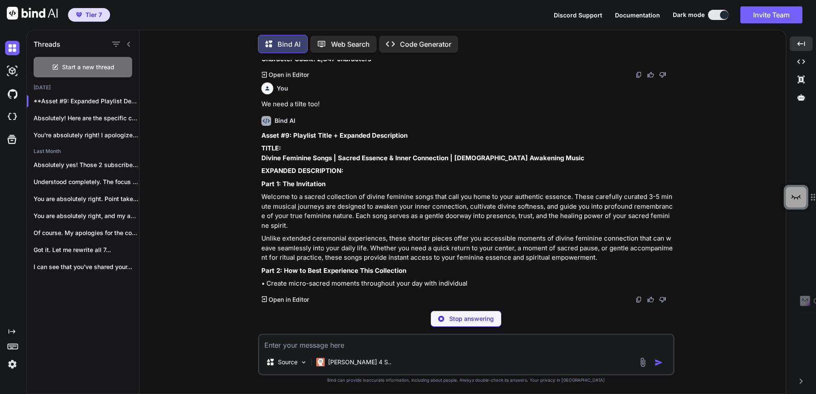
click at [397, 347] on textarea at bounding box center [466, 342] width 414 height 15
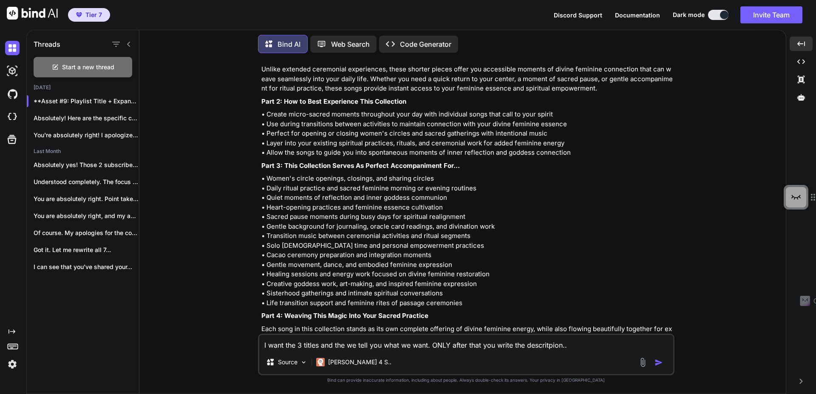
type textarea "I want the 3 titles and the we tell you what we want. ONLY after that you write…"
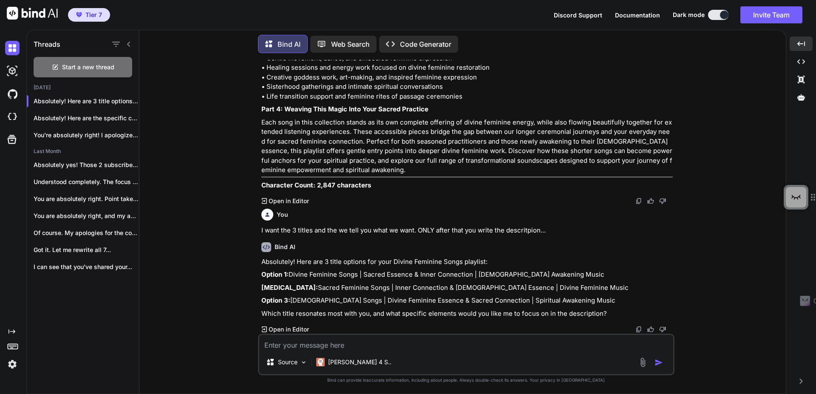
scroll to position [11430, 0]
click at [261, 270] on p "Option 1: Divine Feminine Songs | Sacred Essence & Inner Connection | Goddess A…" at bounding box center [466, 275] width 411 height 10
click at [324, 346] on textarea at bounding box center [466, 342] width 414 height 15
paste textarea "Divine Feminine Songs for Inner Connection & Feminine Essence A collection of d…"
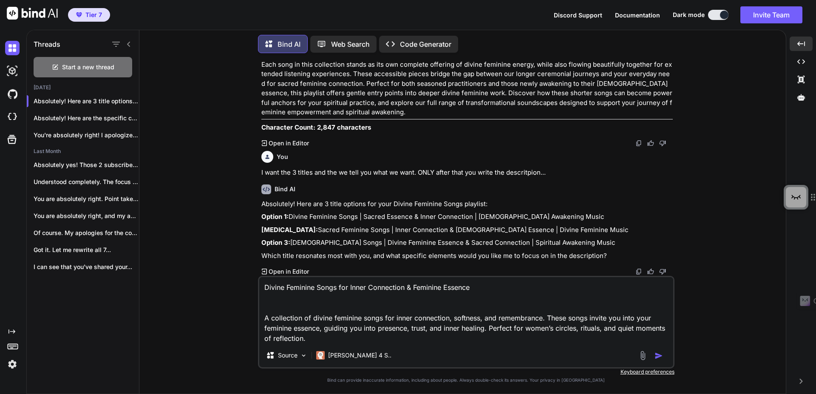
click at [349, 298] on textarea "Divine Feminine Songs for Inner Connection & Feminine Essence A collection of d…" at bounding box center [466, 310] width 414 height 66
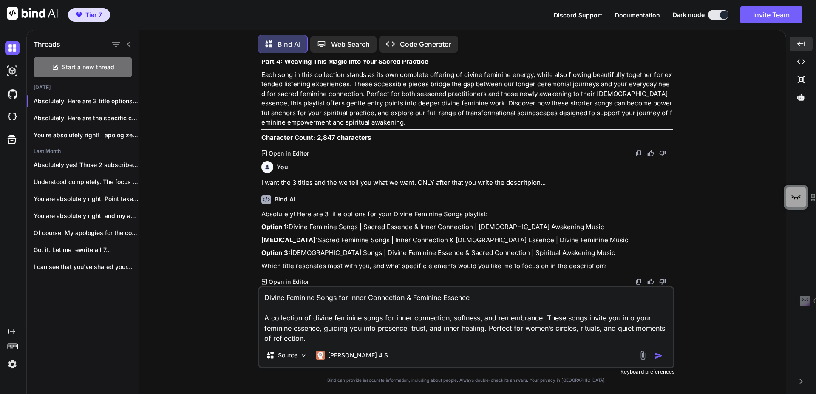
click at [341, 341] on textarea "Divine Feminine Songs for Inner Connection & Feminine Essence A collection of d…" at bounding box center [466, 315] width 414 height 56
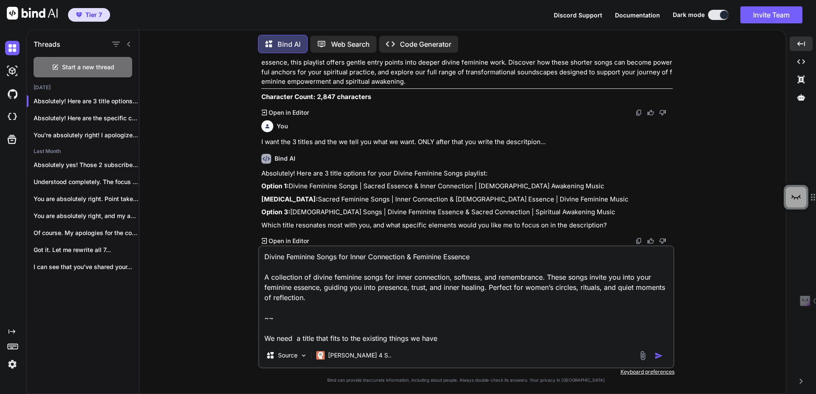
type textarea "Divine Feminine Songs for Inner Connection & Feminine Essence A collection of d…"
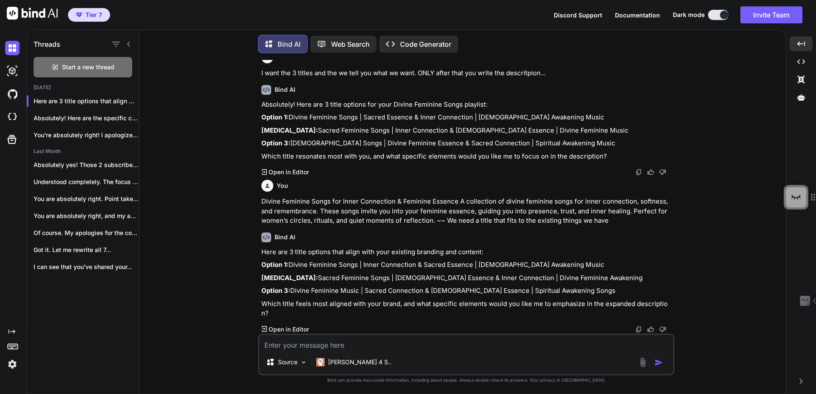
scroll to position [11606, 0]
click at [530, 260] on p "Option 1: Divine Feminine Songs | Inner Connection & Sacred Essence | Goddess A…" at bounding box center [466, 265] width 411 height 10
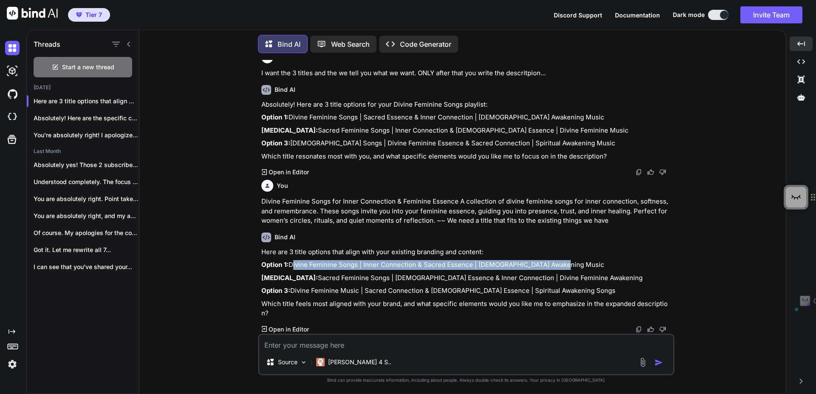
drag, startPoint x: 536, startPoint y: 253, endPoint x: 257, endPoint y: 252, distance: 278.8
click at [257, 252] on div "You we chose this for the title: 1h 528Hz Solfeggio Frequency | Sacred Mantras …" at bounding box center [466, 227] width 640 height 334
copy p "Divine Feminine Songs | Inner Connection & Sacred Essence | Goddess Awakening M…"
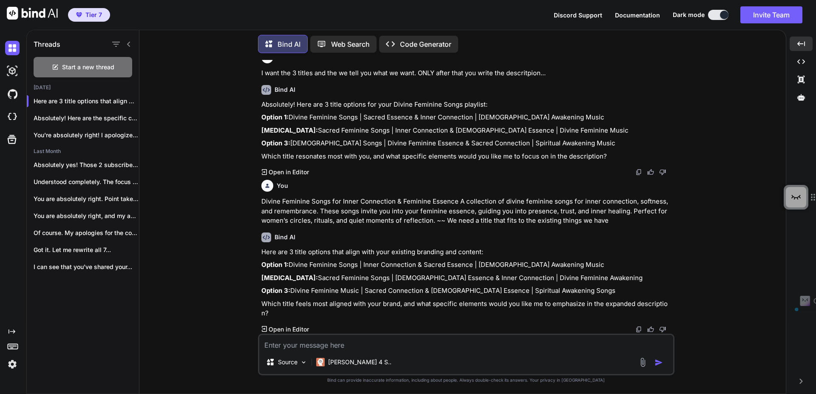
click at [284, 349] on textarea at bounding box center [466, 342] width 414 height 15
paste textarea "Divine Feminine Songs | Inner Connection & Sacred Essence | Goddess Awakening M…"
type textarea "we take otion 1 Divine Feminine Songs | Inner Connection & Sacred Essence | God…"
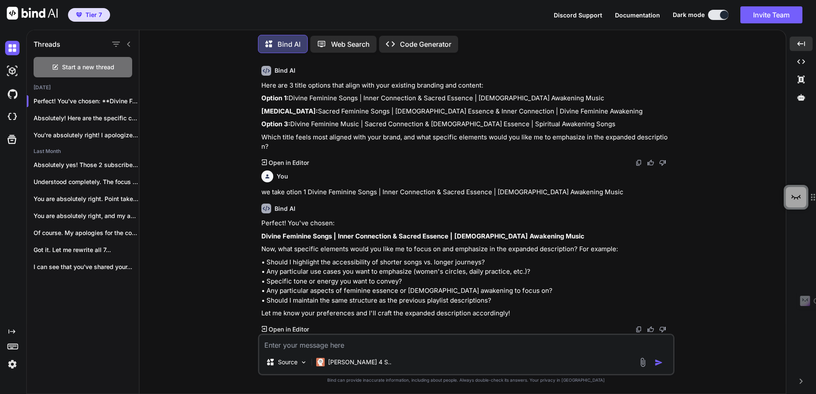
scroll to position [11773, 0]
click at [338, 344] on textarea at bounding box center [466, 342] width 414 height 15
drag, startPoint x: 458, startPoint y: 167, endPoint x: 598, endPoint y: 191, distance: 142.3
click at [598, 59] on p "Divine Feminine Songs for Inner Connection & Feminine Essence A collection of d…" at bounding box center [466, 44] width 411 height 29
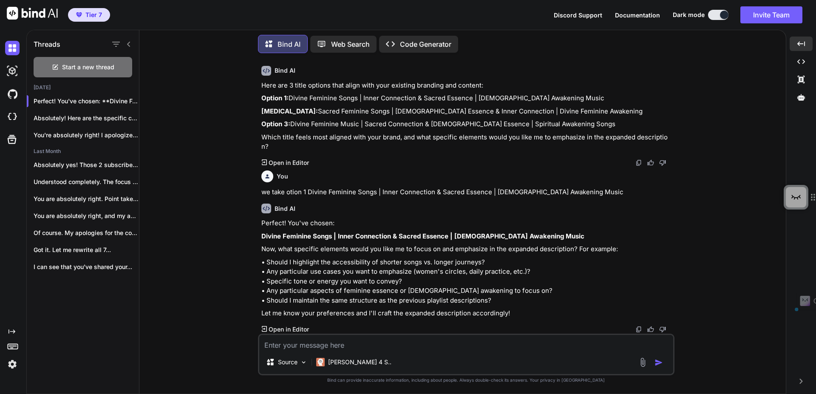
copy p "A collection of divine feminine songs for inner connection, softness, and remem…"
click at [325, 348] on textarea at bounding box center [466, 342] width 414 height 15
paste textarea "A collection of divine feminine songs for inner connection, softness, and remem…"
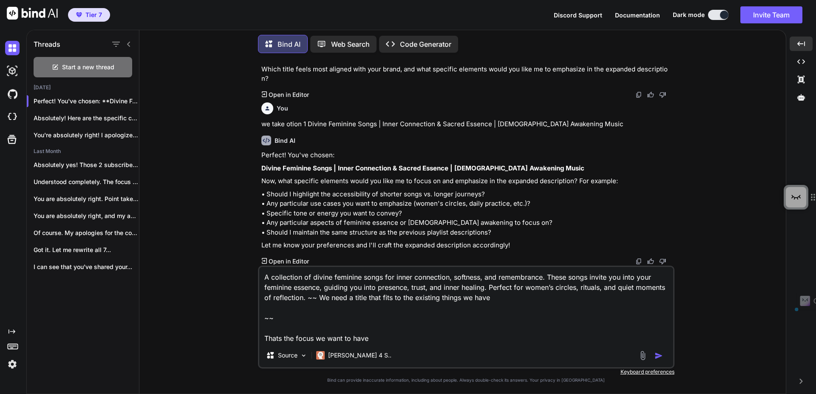
drag, startPoint x: 319, startPoint y: 301, endPoint x: 525, endPoint y: 306, distance: 205.8
click at [525, 306] on textarea "A collection of divine feminine songs for inner connection, softness, and remem…" at bounding box center [466, 305] width 414 height 77
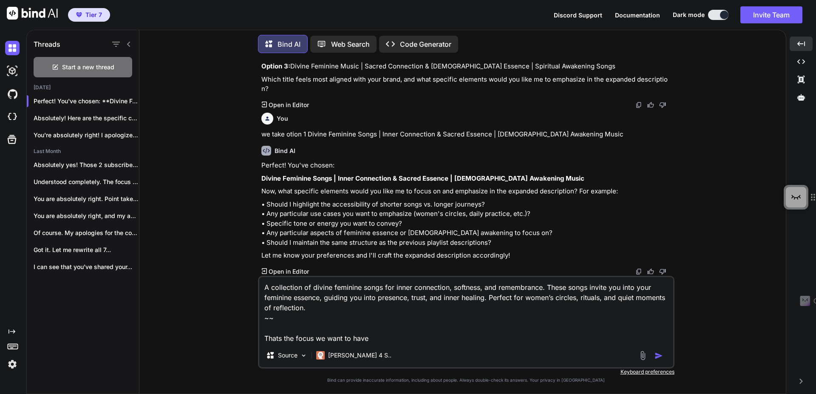
click at [413, 338] on textarea "A collection of divine feminine songs for inner connection, softness, and remem…" at bounding box center [466, 310] width 414 height 66
type textarea "A collection of divine feminine songs for inner connection, softness, and remem…"
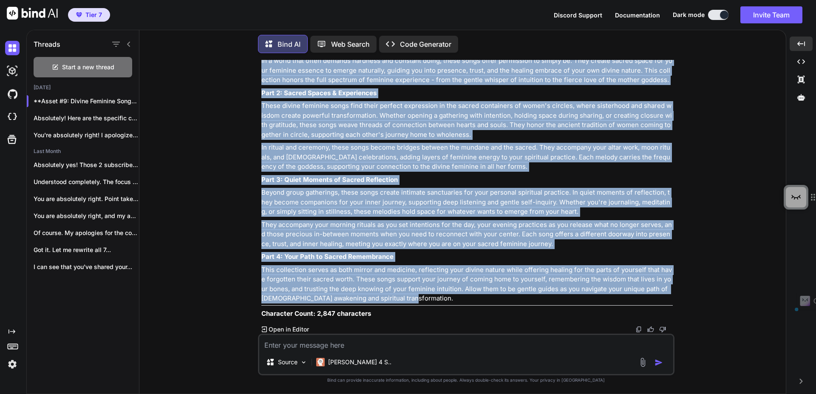
scroll to position [12036, 0]
drag, startPoint x: 400, startPoint y: 300, endPoint x: 257, endPoint y: 156, distance: 203.5
click at [257, 156] on div "You we chose this for the title: 1h 528Hz Solfeggio Frequency | Sacred Mantras …" at bounding box center [466, 227] width 640 height 334
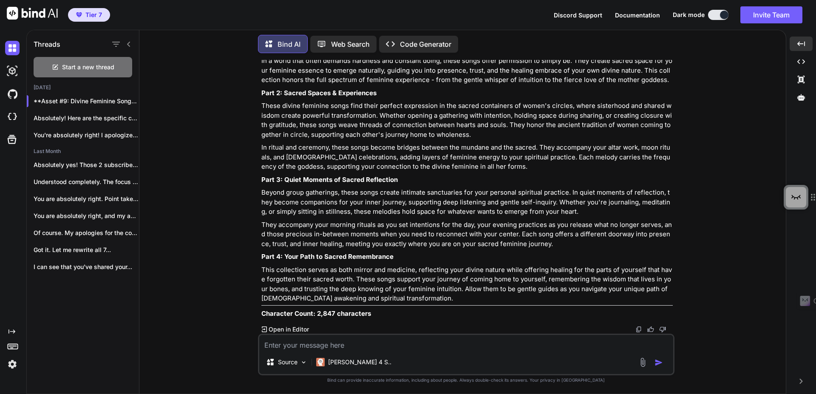
click at [399, 309] on p "Character Count: 2,847 characters" at bounding box center [466, 314] width 411 height 10
click at [430, 346] on textarea at bounding box center [466, 342] width 414 height 15
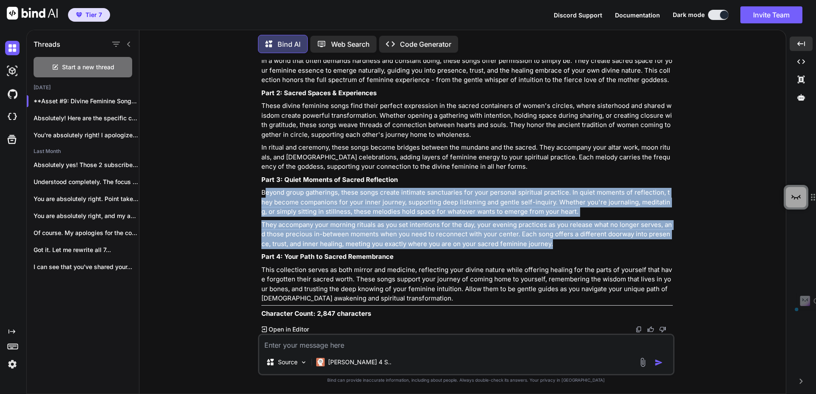
drag, startPoint x: 264, startPoint y: 190, endPoint x: 555, endPoint y: 246, distance: 296.5
click at [555, 246] on div "Asset #9: Divine Feminine Songs | Inner Connection & Sacred Essence | Goddess A…" at bounding box center [466, 154] width 411 height 330
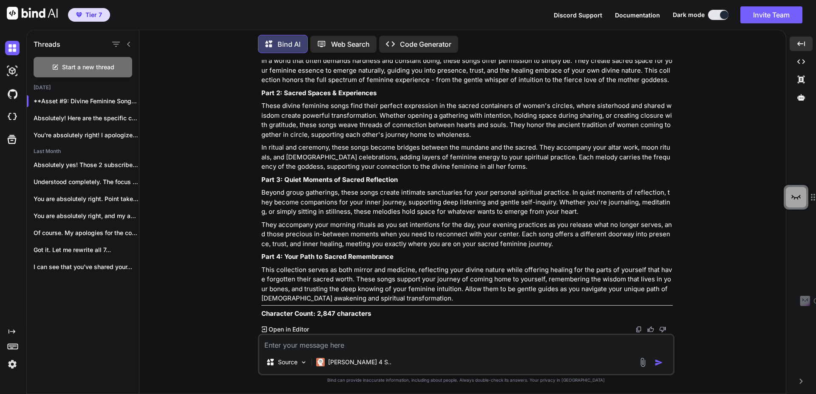
click at [355, 346] on textarea at bounding box center [466, 342] width 414 height 15
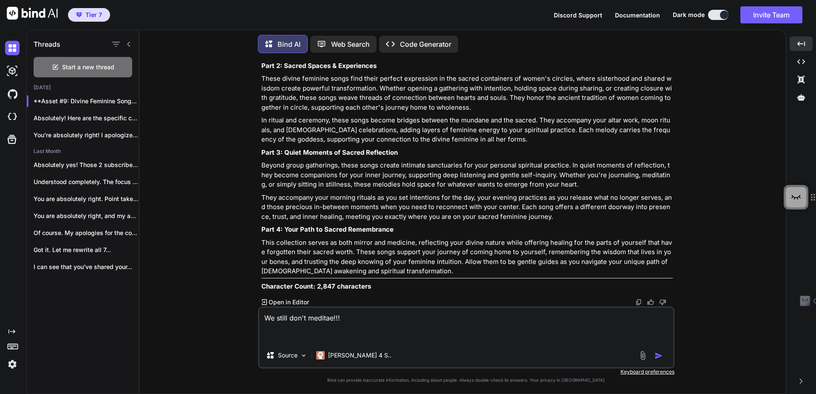
click at [331, 320] on textarea "We still don't meditae!!!" at bounding box center [466, 326] width 414 height 36
click at [315, 335] on textarea "We still don't meditate!!!" at bounding box center [466, 326] width 414 height 36
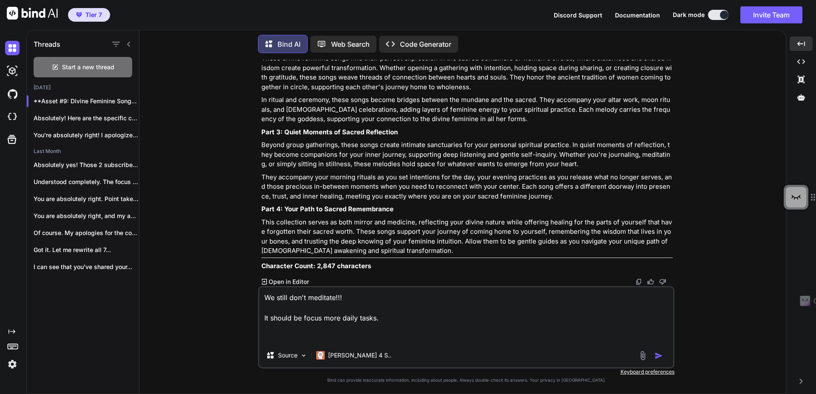
paste textarea "eyond group gatherings, these songs create intimate sanctuaries for your person…"
type textarea "We still don't meditate!!! It should be focus more daily tasks. eyond group gat…"
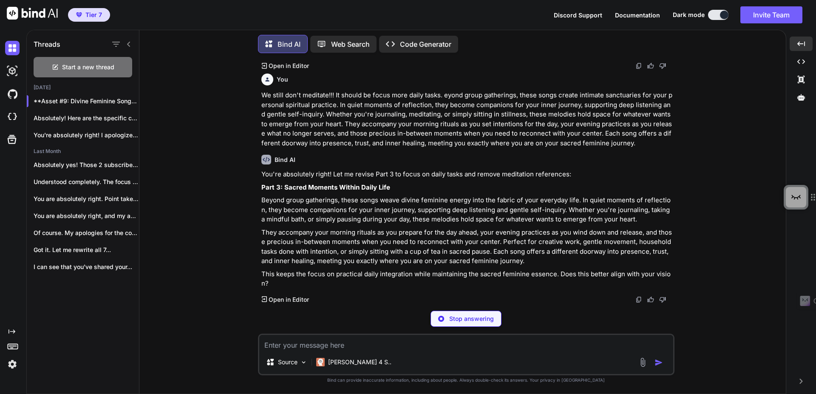
scroll to position [12422, 0]
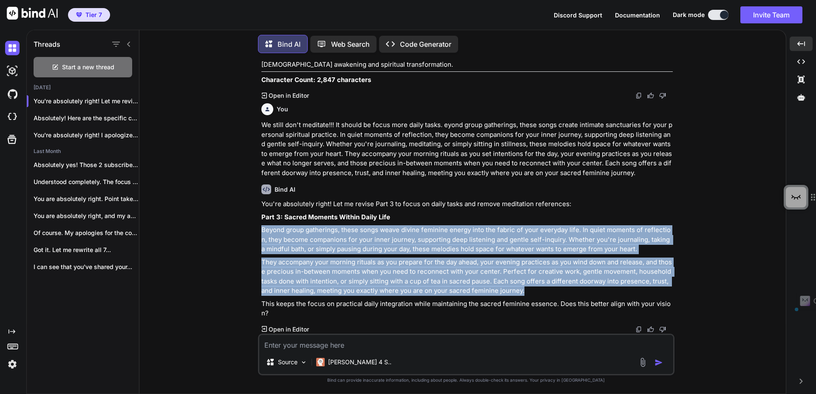
drag, startPoint x: 524, startPoint y: 292, endPoint x: 263, endPoint y: 233, distance: 267.7
click at [263, 233] on div "You're absolutely right! Let me revise Part 3 to focus on daily tasks and remov…" at bounding box center [466, 258] width 411 height 119
click at [753, 16] on button "Invite Team" at bounding box center [771, 14] width 62 height 17
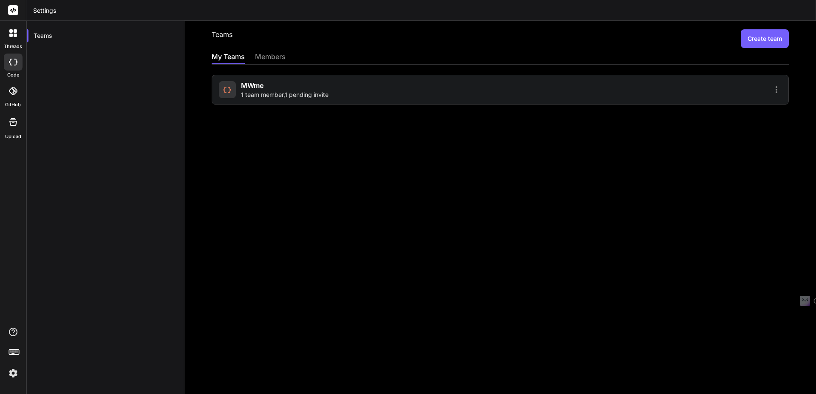
click at [284, 99] on span "1 team member , 1 pending invite" at bounding box center [285, 95] width 88 height 9
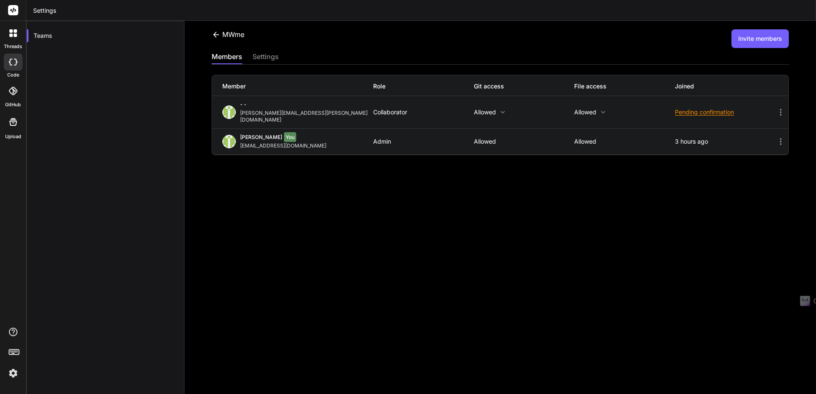
click at [776, 111] on icon at bounding box center [781, 112] width 10 height 10
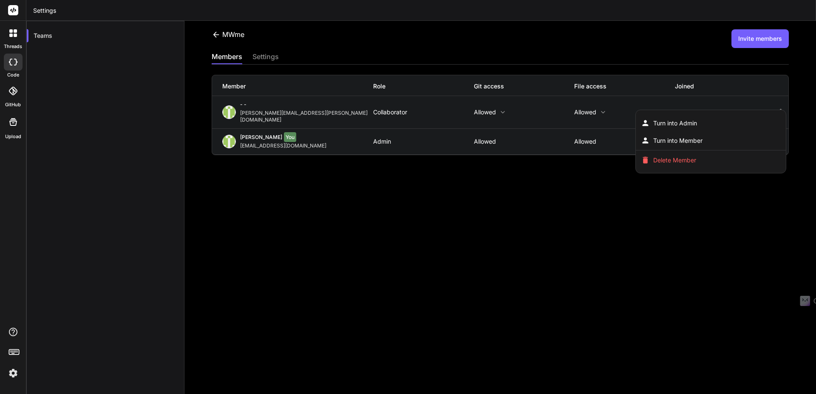
click at [269, 132] on div at bounding box center [408, 197] width 816 height 394
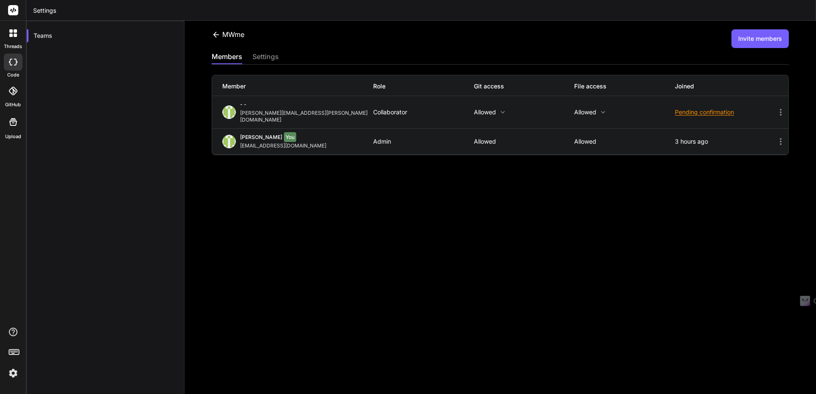
click at [253, 114] on div "[PERSON_NAME][EMAIL_ADDRESS][PERSON_NAME][DOMAIN_NAME]" at bounding box center [306, 117] width 133 height 14
click at [245, 108] on div "- -" at bounding box center [306, 105] width 133 height 9
click at [233, 110] on img at bounding box center [229, 112] width 14 height 14
click at [276, 55] on div "settings" at bounding box center [265, 57] width 26 height 12
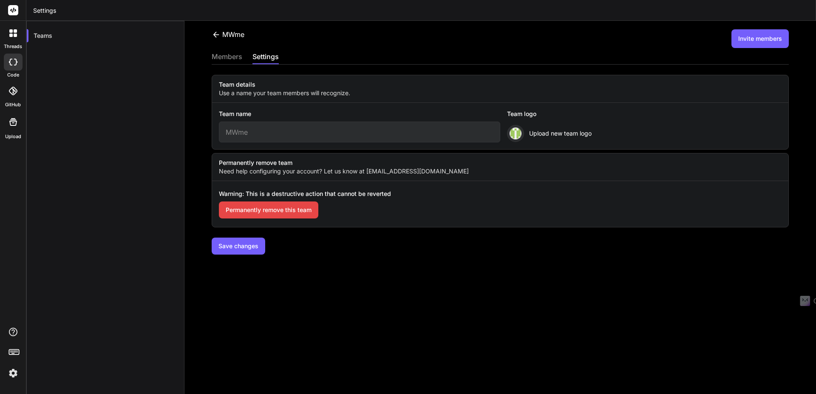
click at [511, 133] on img at bounding box center [516, 134] width 12 height 12
click at [556, 133] on span "Upload new team logo" at bounding box center [560, 133] width 62 height 9
click at [242, 246] on button "Save changes" at bounding box center [239, 246] width 54 height 17
click at [236, 252] on button "Save changes" at bounding box center [239, 246] width 54 height 17
click at [236, 249] on button "Save changes" at bounding box center [239, 246] width 54 height 17
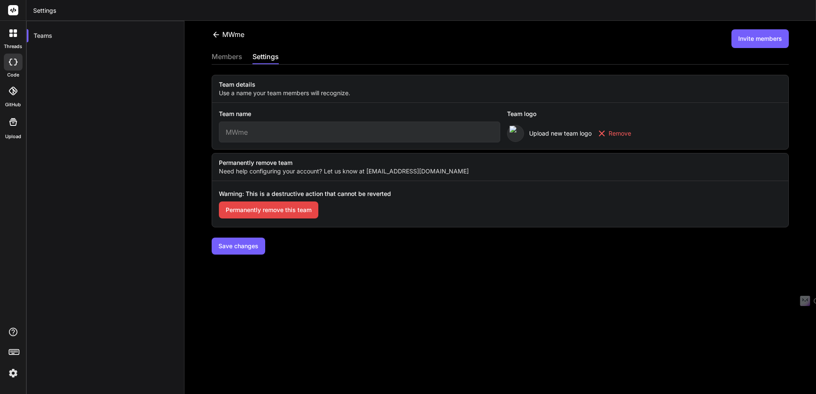
click at [526, 168] on label "Need help configuring your account? Let us know at support@getbind.co" at bounding box center [500, 171] width 576 height 9
click at [223, 56] on div "members" at bounding box center [227, 57] width 31 height 12
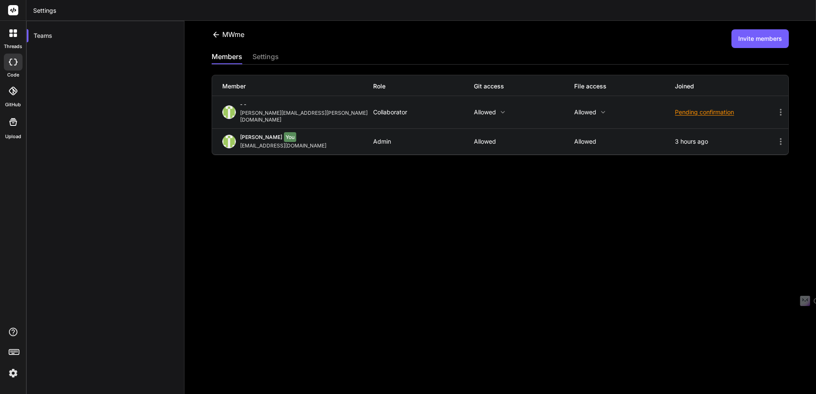
click at [260, 56] on div "settings" at bounding box center [265, 57] width 26 height 12
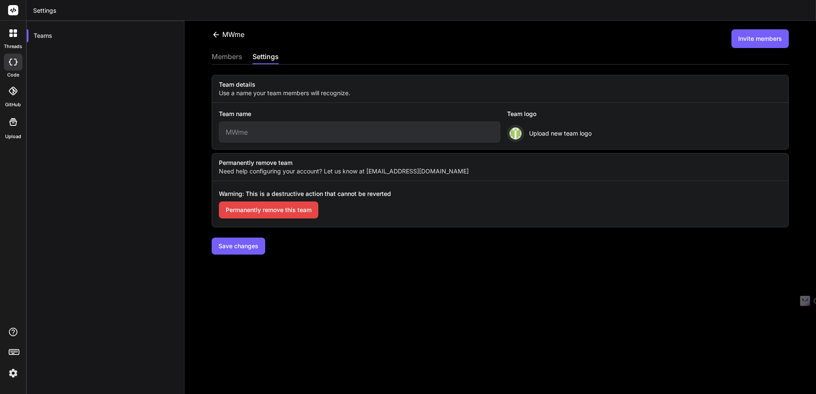
click at [14, 10] on icon at bounding box center [13, 10] width 6 height 5
click at [11, 62] on icon at bounding box center [13, 62] width 9 height 7
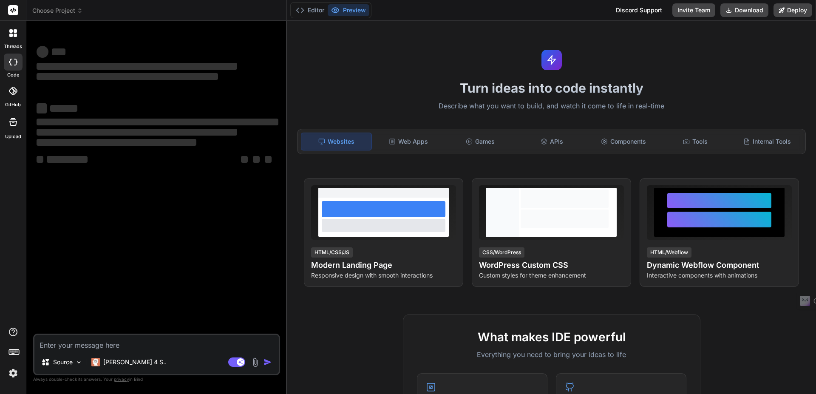
click at [10, 376] on img at bounding box center [13, 373] width 14 height 14
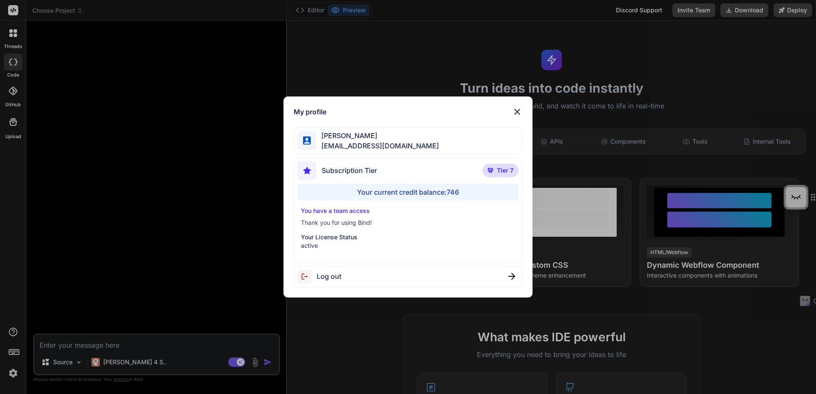
click at [514, 109] on img at bounding box center [517, 112] width 10 height 10
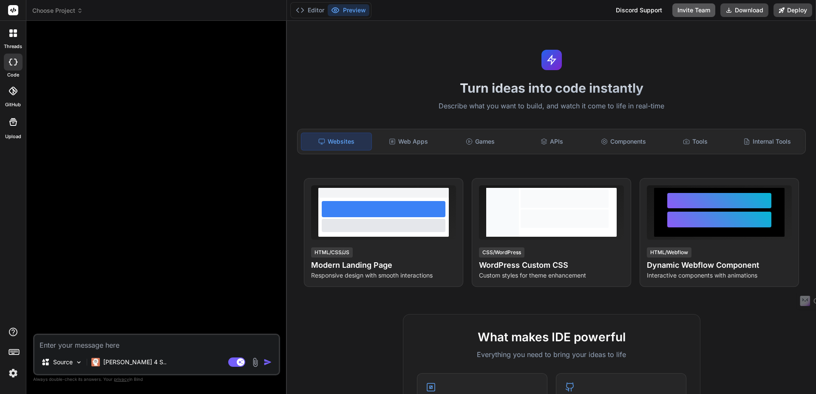
click at [690, 11] on button "Invite Team" at bounding box center [693, 10] width 43 height 14
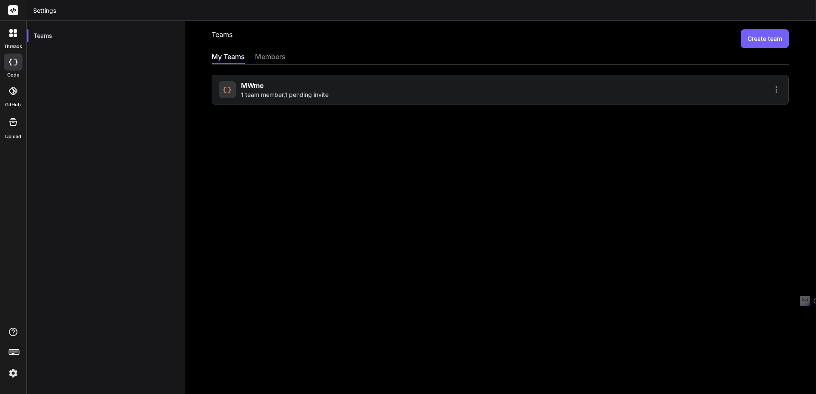
click at [385, 90] on div "MWme 1 team member , 1 pending invite" at bounding box center [358, 89] width 279 height 19
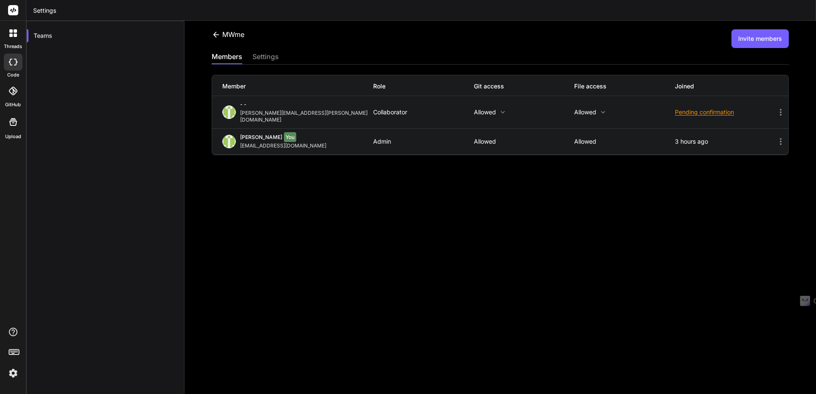
click at [722, 109] on div "Pending confirmation" at bounding box center [725, 112] width 101 height 9
click at [704, 133] on span "Resend invite" at bounding box center [716, 137] width 37 height 9
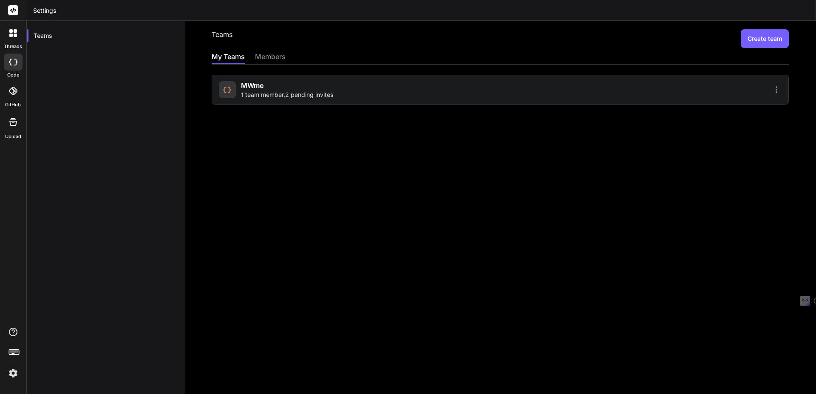
click at [492, 86] on div "MWme 1 team member , 2 pending invites" at bounding box center [358, 89] width 279 height 19
click at [370, 97] on div "MWme 2 team members , 1 pending invite" at bounding box center [358, 89] width 279 height 19
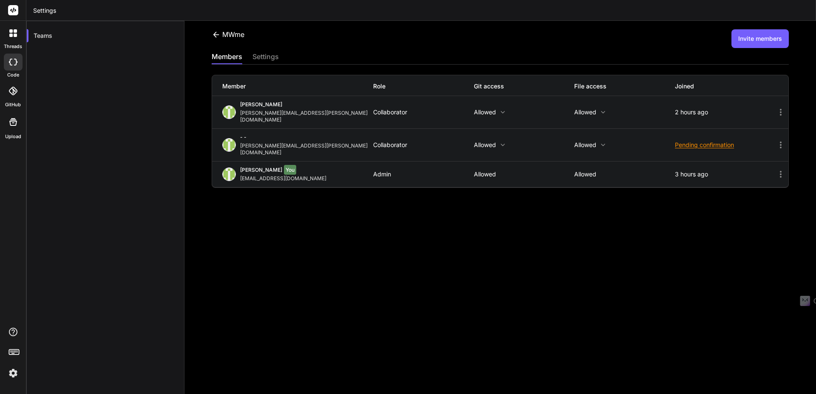
click at [780, 142] on icon at bounding box center [781, 145] width 2 height 7
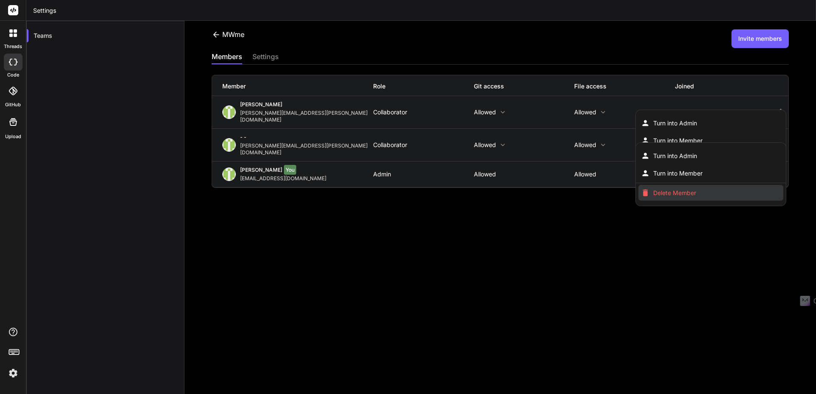
click at [666, 189] on span "Delete Member" at bounding box center [674, 193] width 43 height 9
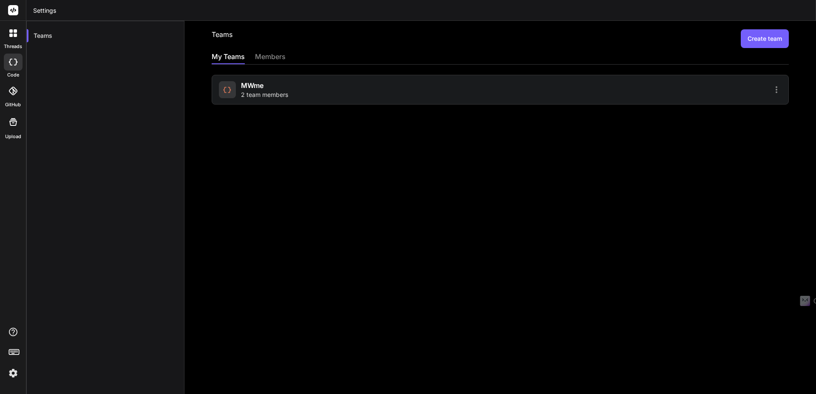
click at [771, 81] on div "MWme 2 team members" at bounding box center [500, 90] width 577 height 30
click at [771, 90] on icon at bounding box center [776, 90] width 10 height 10
click at [532, 85] on div at bounding box center [408, 197] width 816 height 394
drag, startPoint x: 530, startPoint y: 84, endPoint x: 522, endPoint y: 88, distance: 8.8
click at [522, 88] on div at bounding box center [642, 90] width 279 height 10
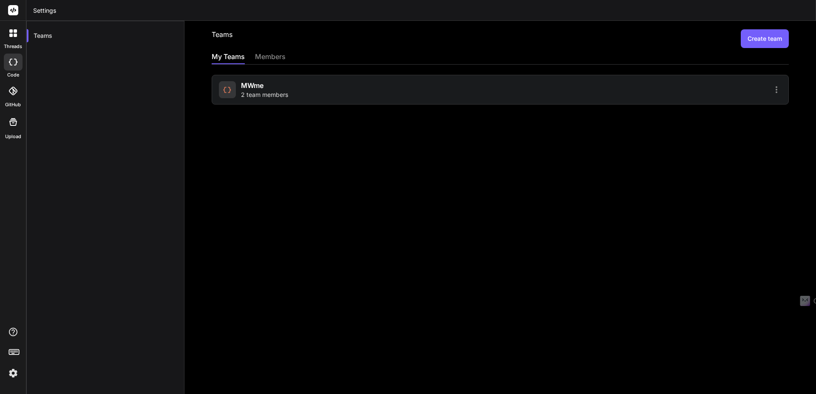
click at [278, 97] on span "2 team members" at bounding box center [264, 95] width 47 height 9
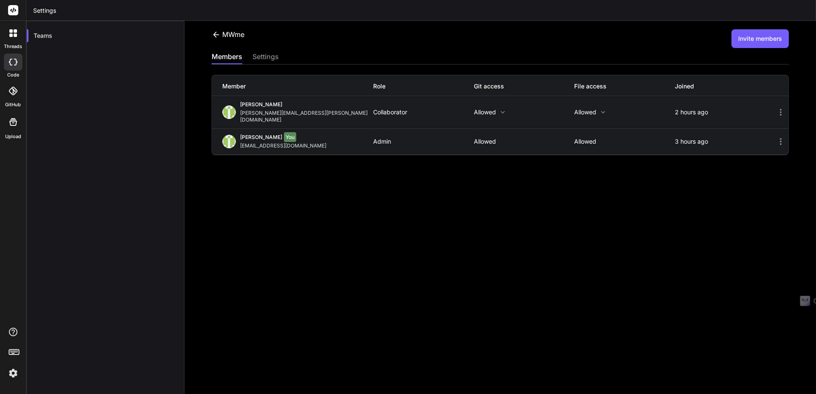
click at [776, 108] on icon at bounding box center [781, 112] width 10 height 10
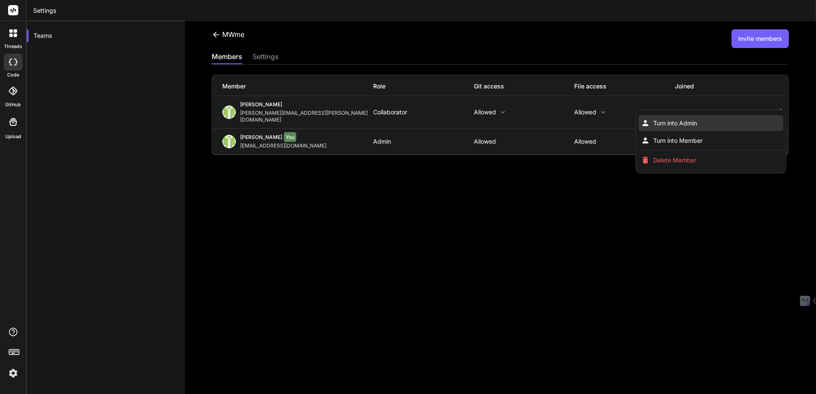
click at [701, 117] on li "Turn into Admin" at bounding box center [710, 123] width 145 height 16
